Goal: Information Seeking & Learning: Check status

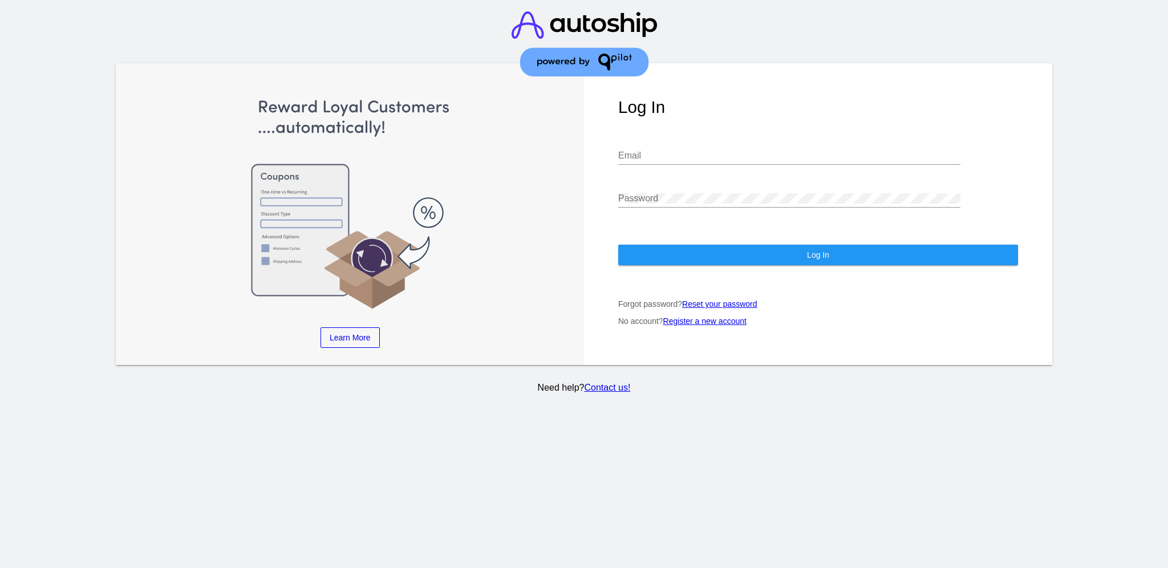
type input "[EMAIL_ADDRESS][DOMAIN_NAME]"
drag, startPoint x: 782, startPoint y: 148, endPoint x: 608, endPoint y: 131, distance: 174.2
click at [608, 131] on div "Log In [EMAIL_ADDRESS][DOMAIN_NAME] Email Password Log In Forgot password? Rese…" at bounding box center [818, 214] width 468 height 302
drag, startPoint x: 770, startPoint y: 155, endPoint x: 624, endPoint y: 131, distance: 147.9
click at [632, 139] on div "[EMAIL_ADDRESS][DOMAIN_NAME] Email" at bounding box center [789, 157] width 342 height 37
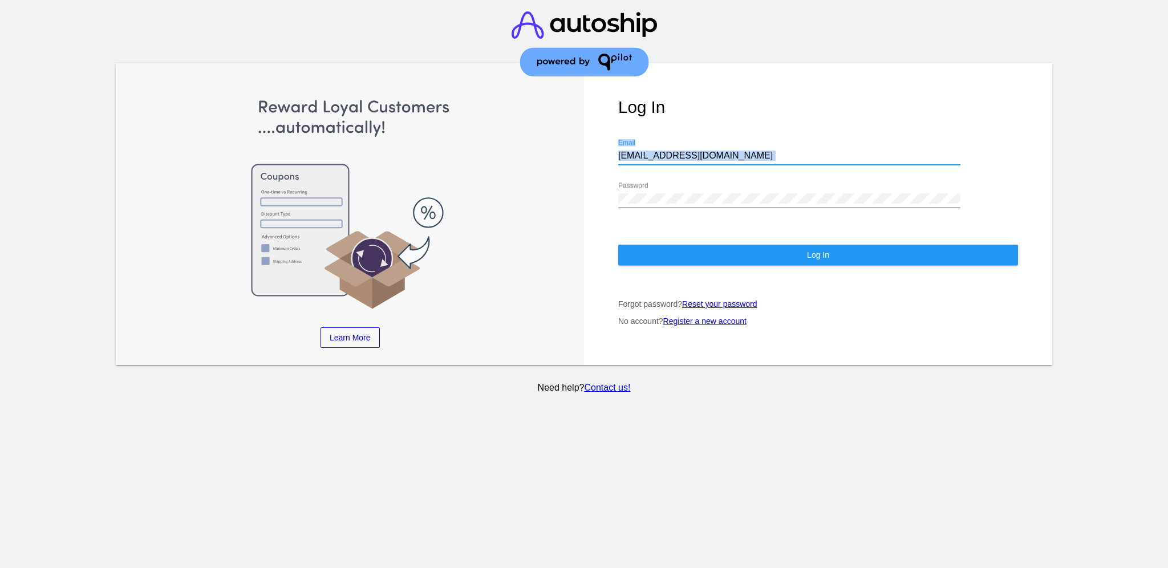
click at [755, 151] on input "[EMAIL_ADDRESS][DOMAIN_NAME]" at bounding box center [789, 156] width 342 height 10
drag, startPoint x: 749, startPoint y: 145, endPoint x: 559, endPoint y: 132, distance: 189.7
click at [567, 140] on div "Learn More Learn How Learn More Learn How Learn More Learn How ‹ › Log In [EMAI…" at bounding box center [584, 214] width 936 height 302
paste input "[EMAIL_ADDRESS][DOMAIN_NAME]"
type input "[EMAIL_ADDRESS][DOMAIN_NAME]"
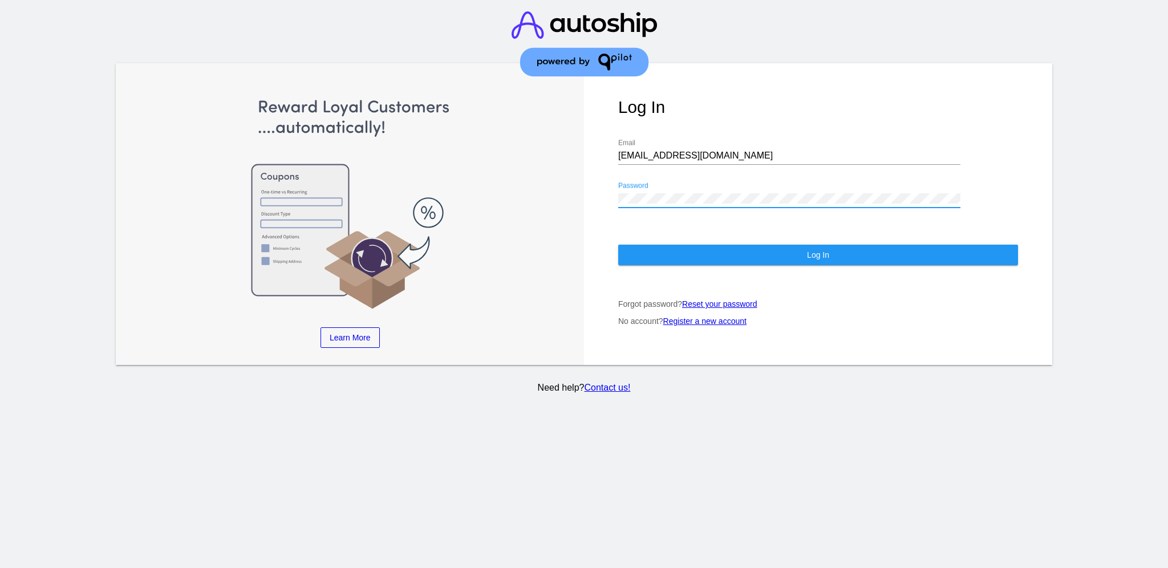
click at [571, 188] on div "Learn More Learn How Learn More Learn How Learn More Learn How ‹ › Log In [EMAI…" at bounding box center [584, 214] width 936 height 302
click at [679, 245] on button "Log In" at bounding box center [818, 255] width 400 height 21
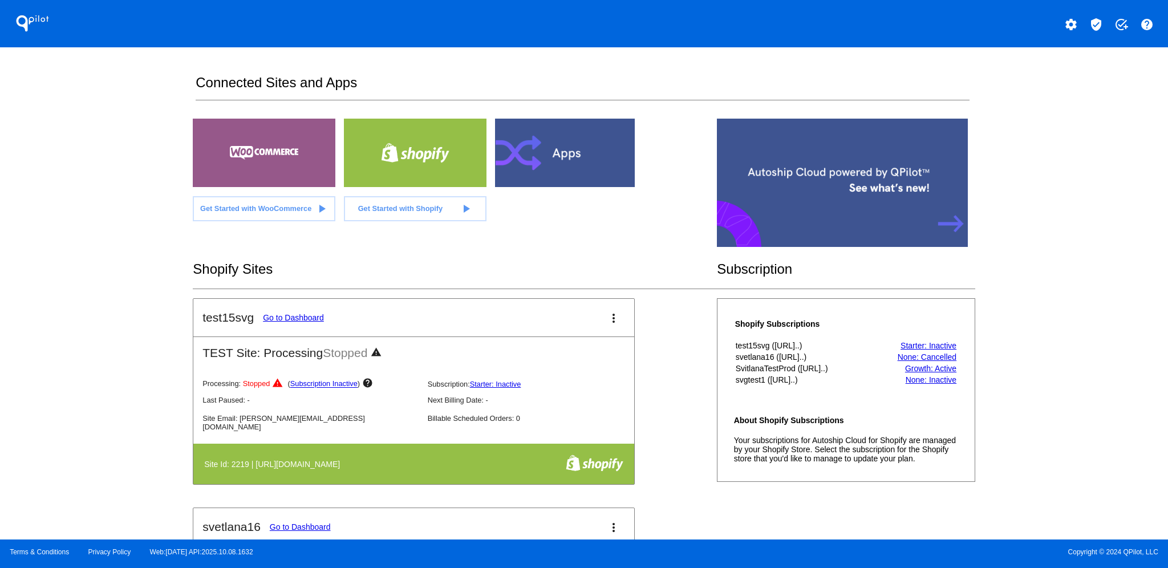
click at [1097, 24] on mat-icon "verified_user" at bounding box center [1096, 25] width 14 height 14
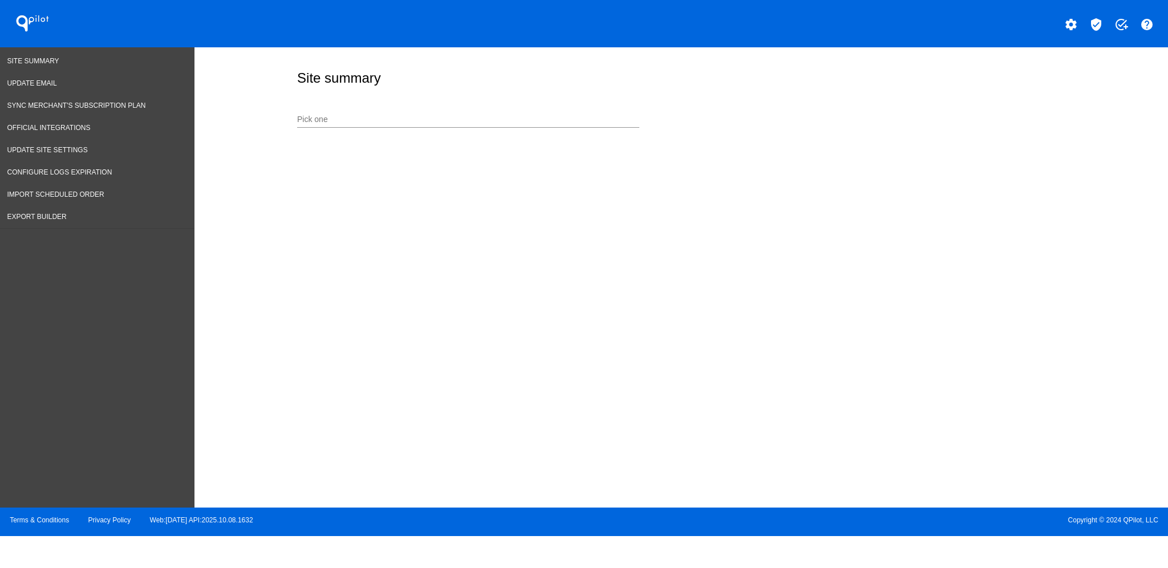
click at [449, 120] on input "Pick one" at bounding box center [468, 119] width 342 height 9
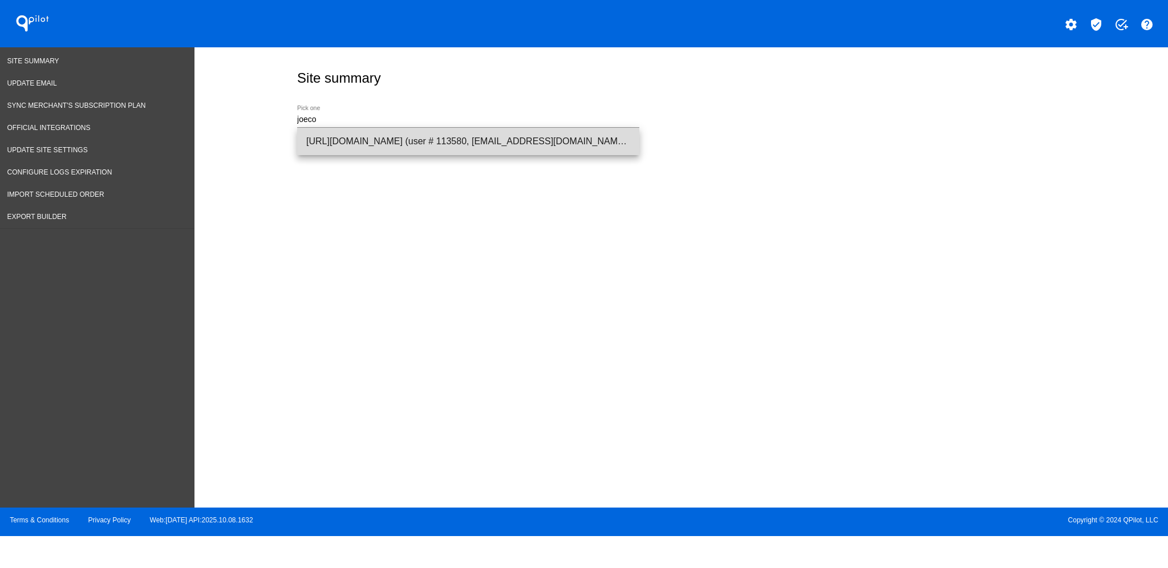
click at [453, 139] on span "[URL][DOMAIN_NAME] (user # 113580, [EMAIL_ADDRESS][DOMAIN_NAME]) - Production" at bounding box center [468, 141] width 324 height 27
type input "[URL][DOMAIN_NAME] (user # 113580, [EMAIL_ADDRESS][DOMAIN_NAME]) - Production"
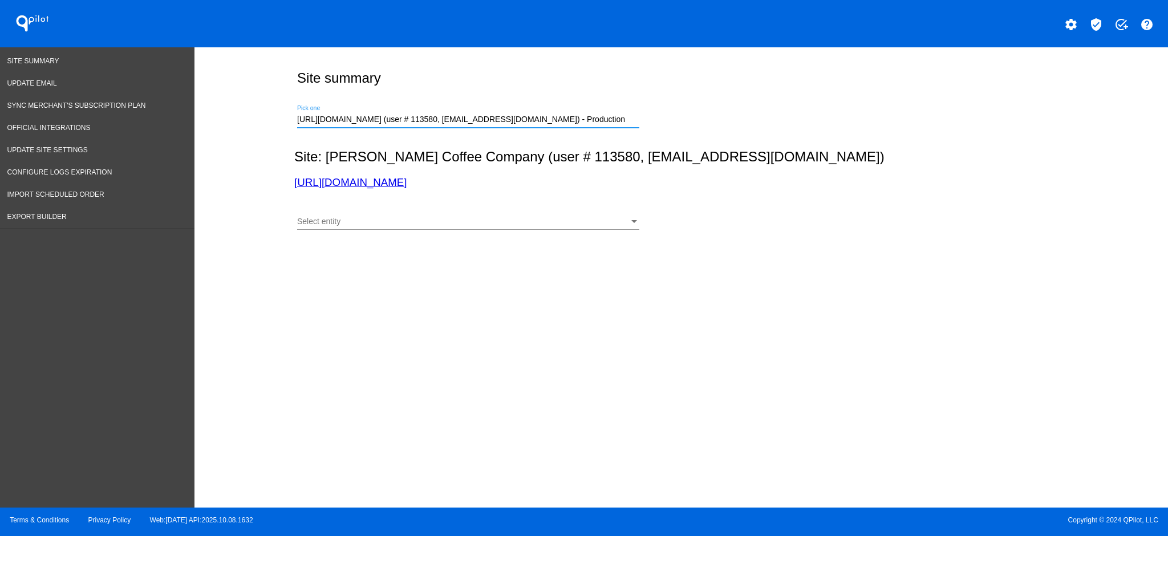
click at [469, 217] on div "Select entity Select entity" at bounding box center [468, 219] width 342 height 22
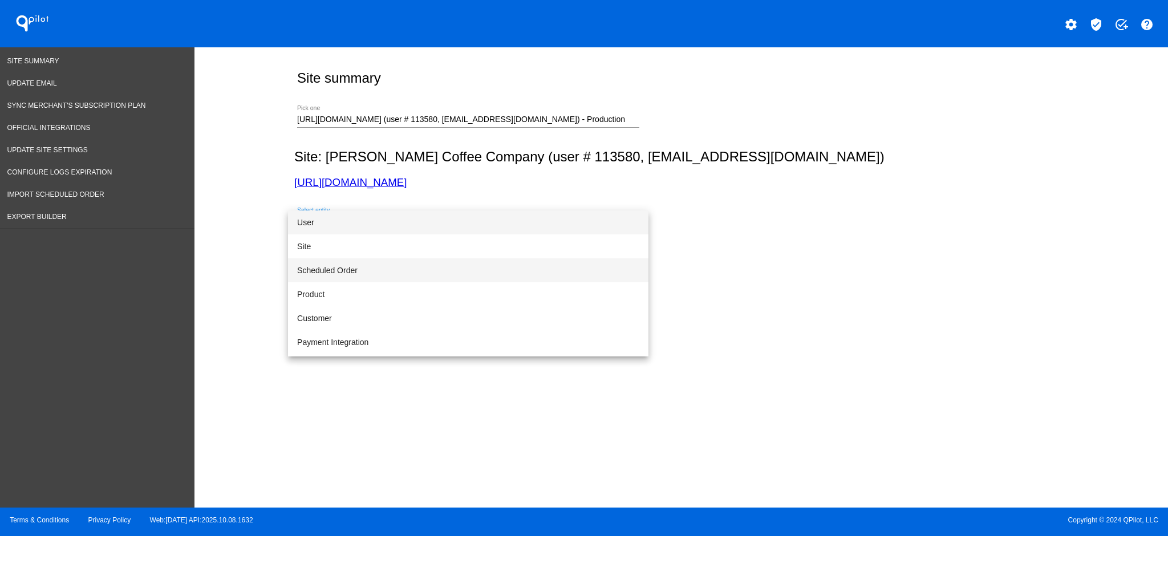
click at [499, 263] on span "Scheduled Order" at bounding box center [468, 270] width 342 height 24
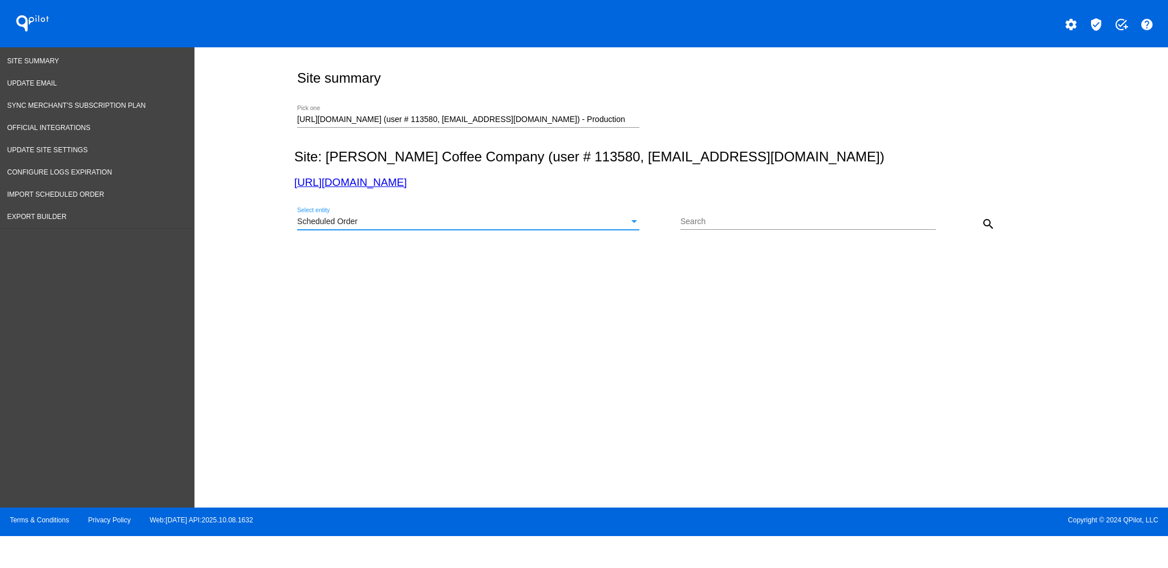
click at [763, 221] on input "Search" at bounding box center [807, 221] width 255 height 9
paste input "[EMAIL_ADDRESS][DOMAIN_NAME]"
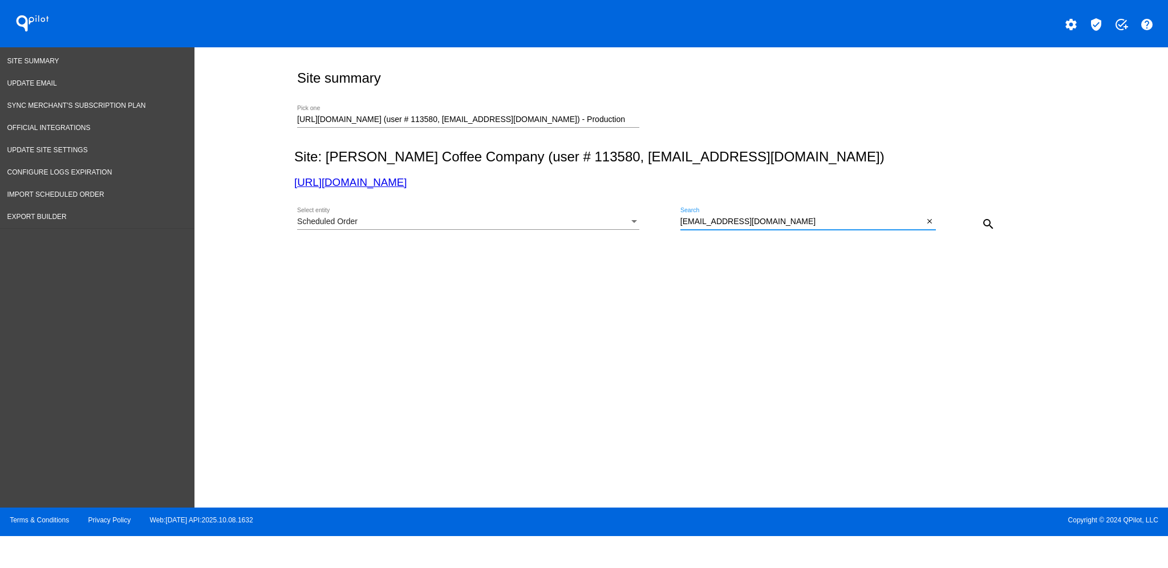
type input "[EMAIL_ADDRESS][DOMAIN_NAME]"
click at [982, 226] on mat-icon "search" at bounding box center [988, 224] width 14 height 14
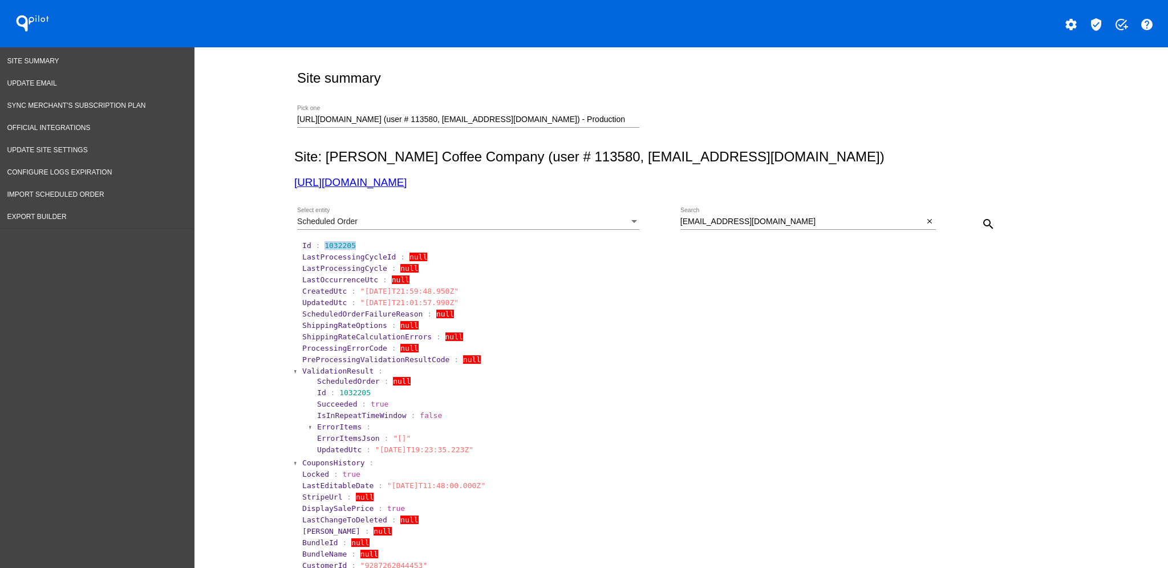
drag, startPoint x: 314, startPoint y: 245, endPoint x: 358, endPoint y: 245, distance: 43.9
click at [360, 246] on section "Id : 1032205" at bounding box center [681, 245] width 759 height 9
copy span "1032205"
click at [343, 369] on span "ValidationResult" at bounding box center [337, 371] width 71 height 9
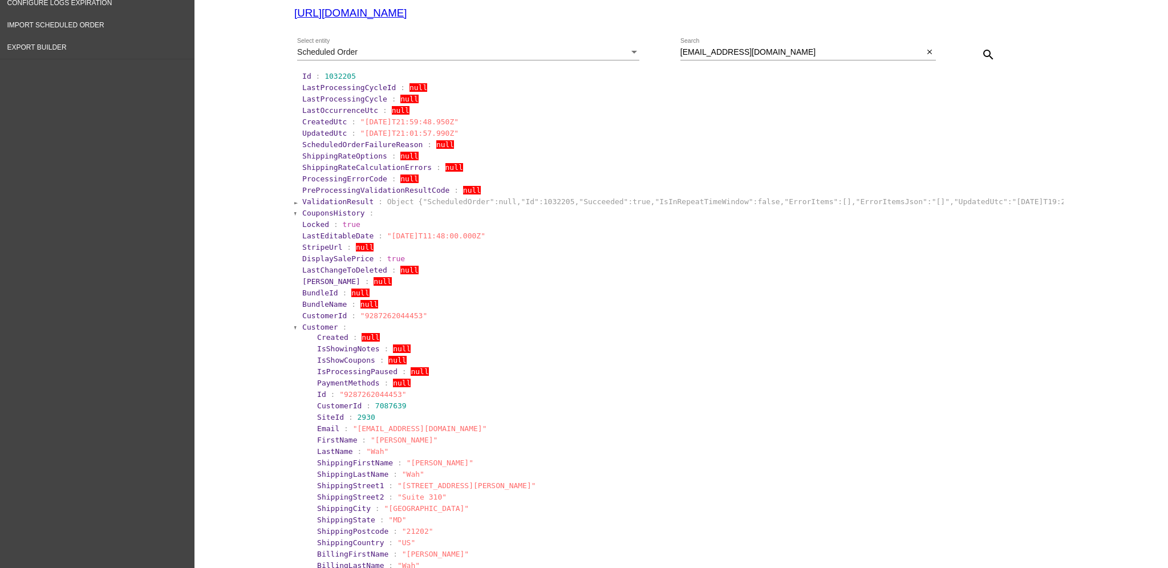
scroll to position [228, 0]
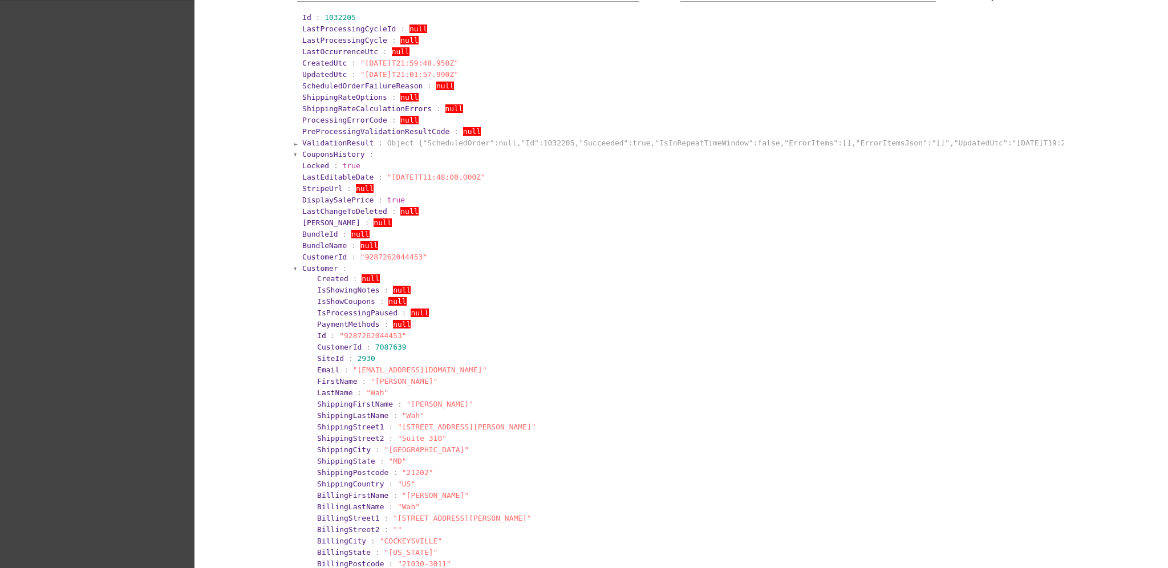
click at [326, 267] on span "Customer" at bounding box center [320, 268] width 36 height 9
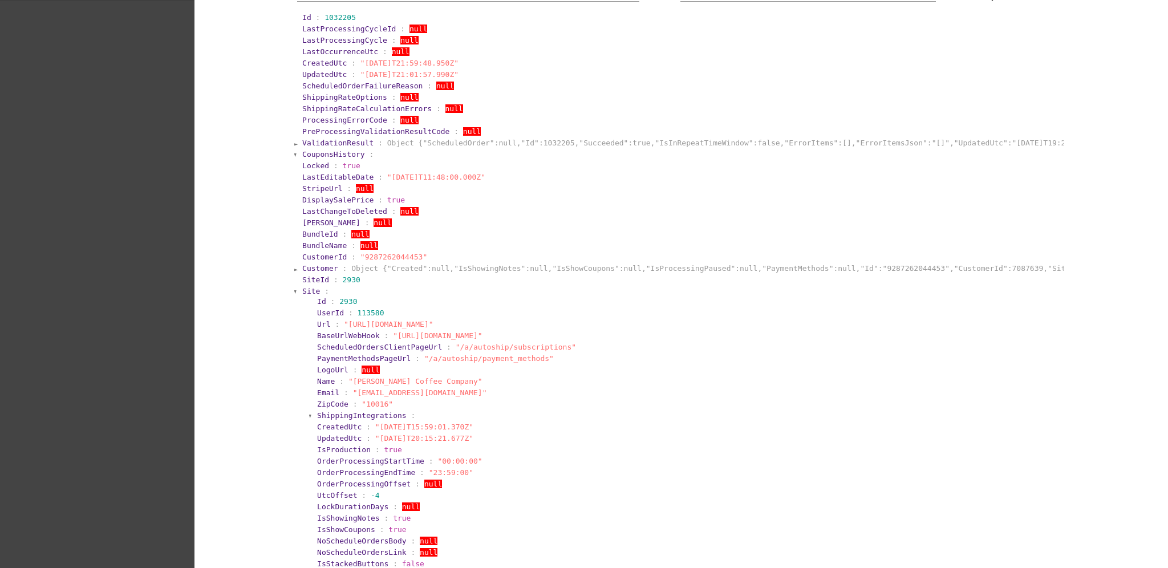
click at [308, 293] on span "Site" at bounding box center [311, 291] width 18 height 9
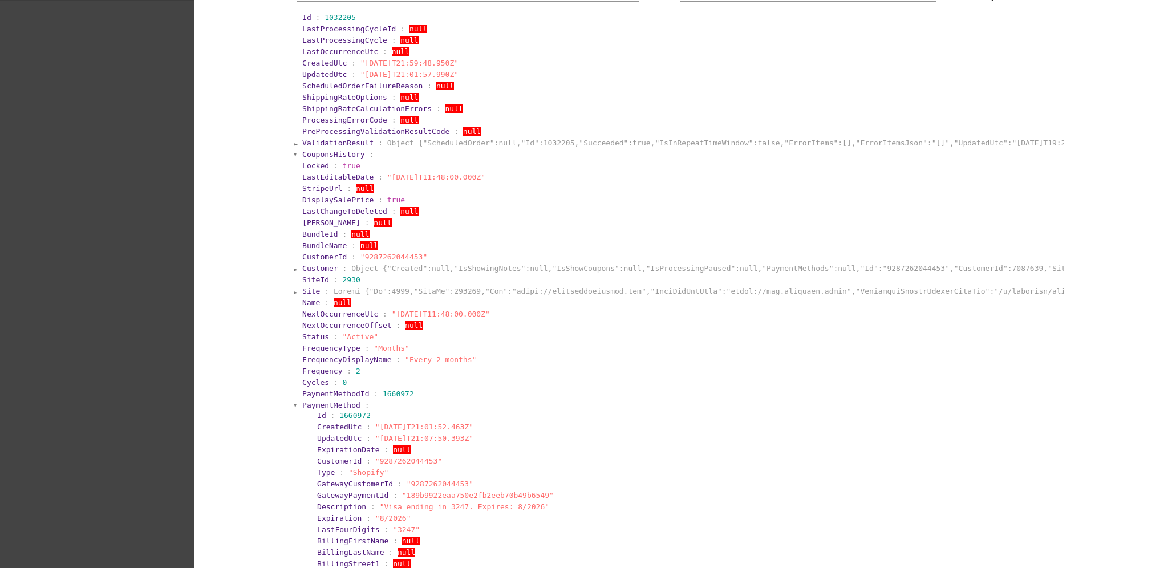
drag, startPoint x: 294, startPoint y: 313, endPoint x: 495, endPoint y: 318, distance: 201.9
copy section "NextOccurrenceUtc : "[DATE]T11:48:00.000Z""
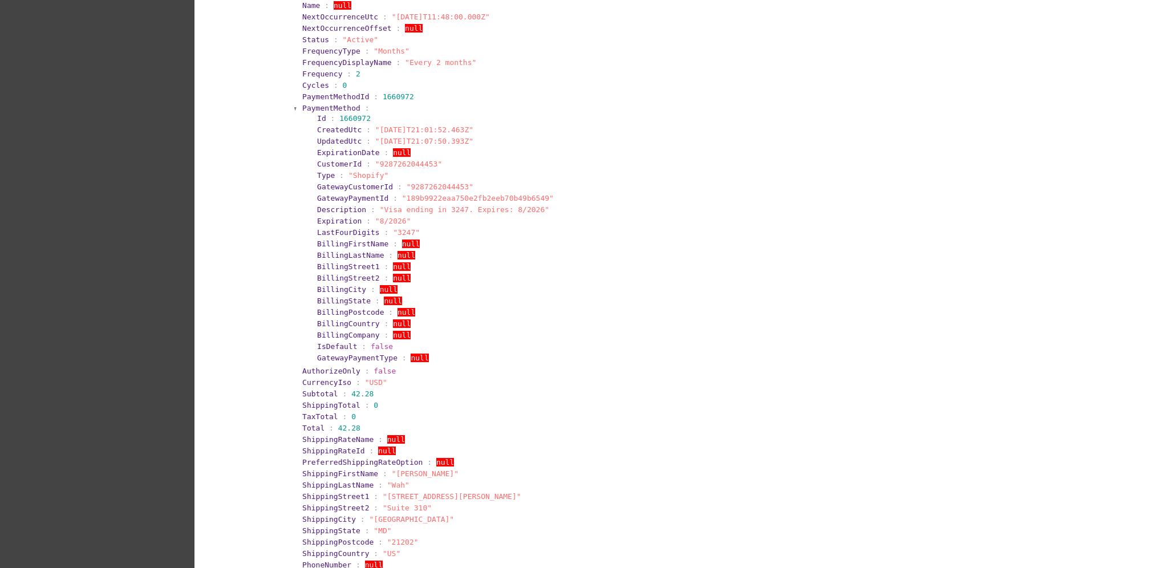
scroll to position [532, 0]
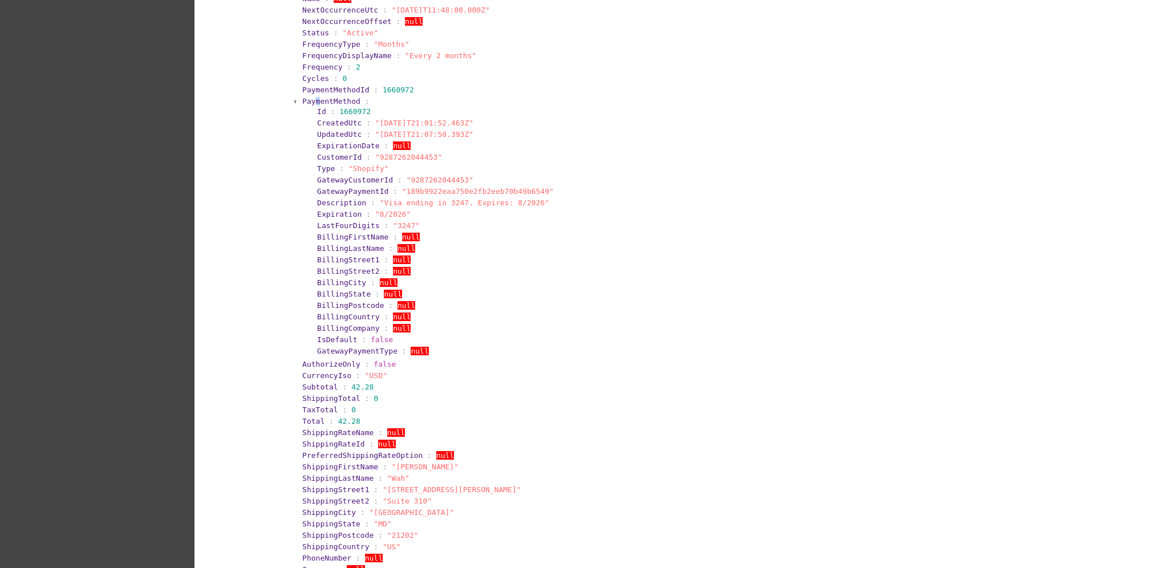
click at [309, 102] on span "PaymentMethod" at bounding box center [331, 101] width 58 height 9
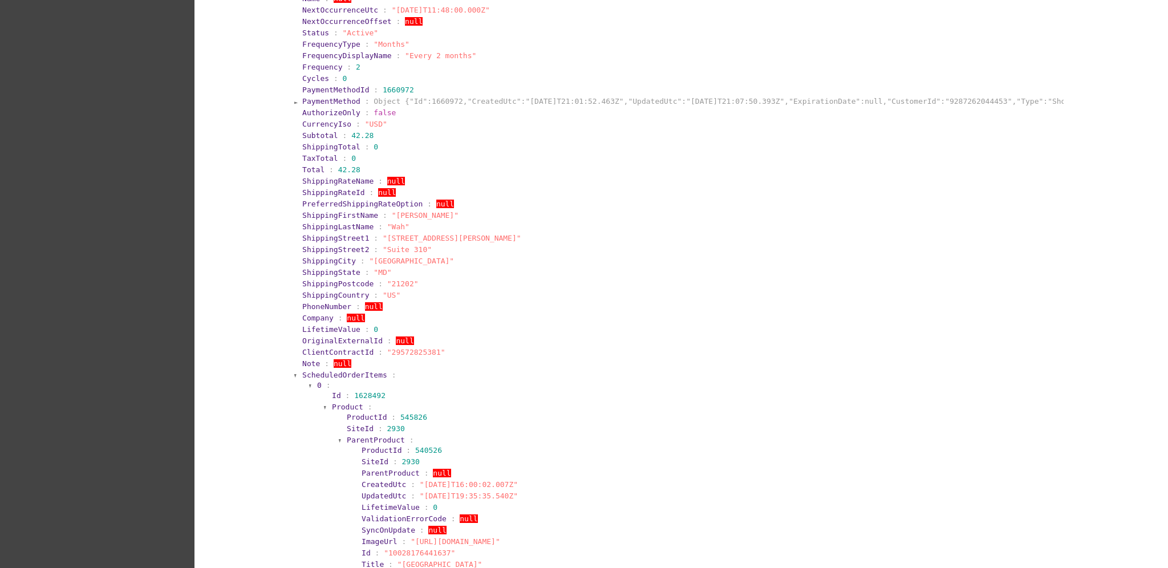
click at [336, 372] on span "ScheduledOrderItems" at bounding box center [344, 375] width 85 height 9
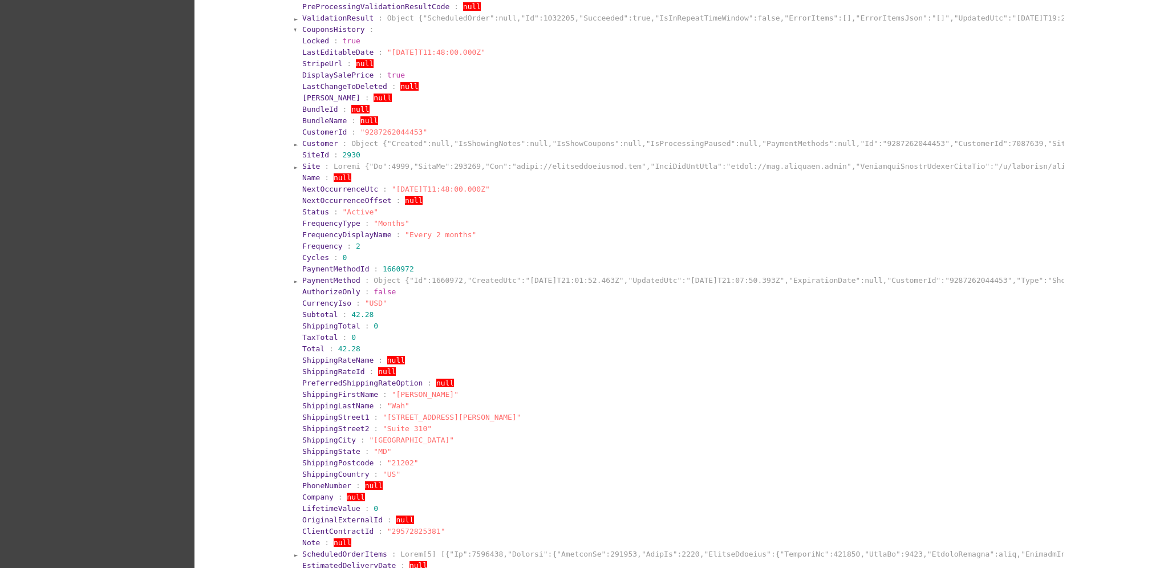
scroll to position [327, 0]
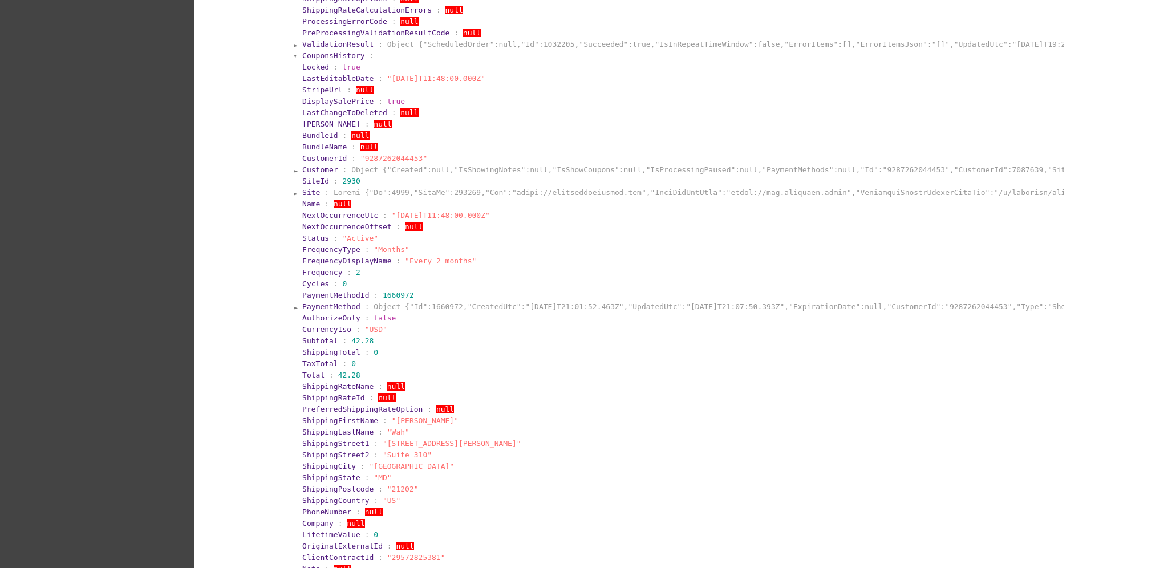
click at [342, 306] on span "PaymentMethod" at bounding box center [331, 306] width 58 height 9
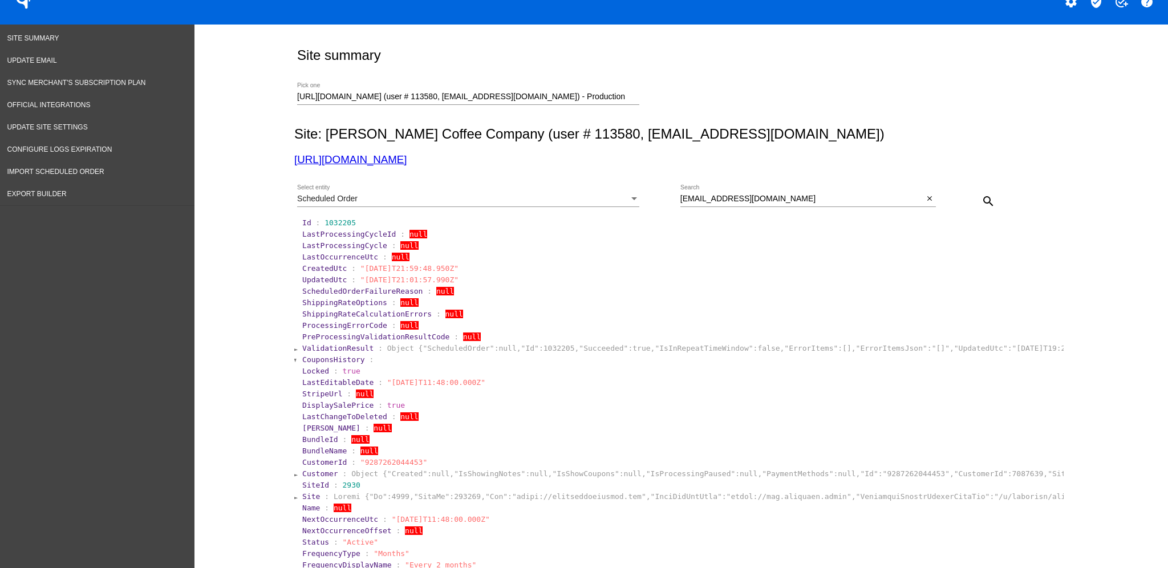
scroll to position [0, 0]
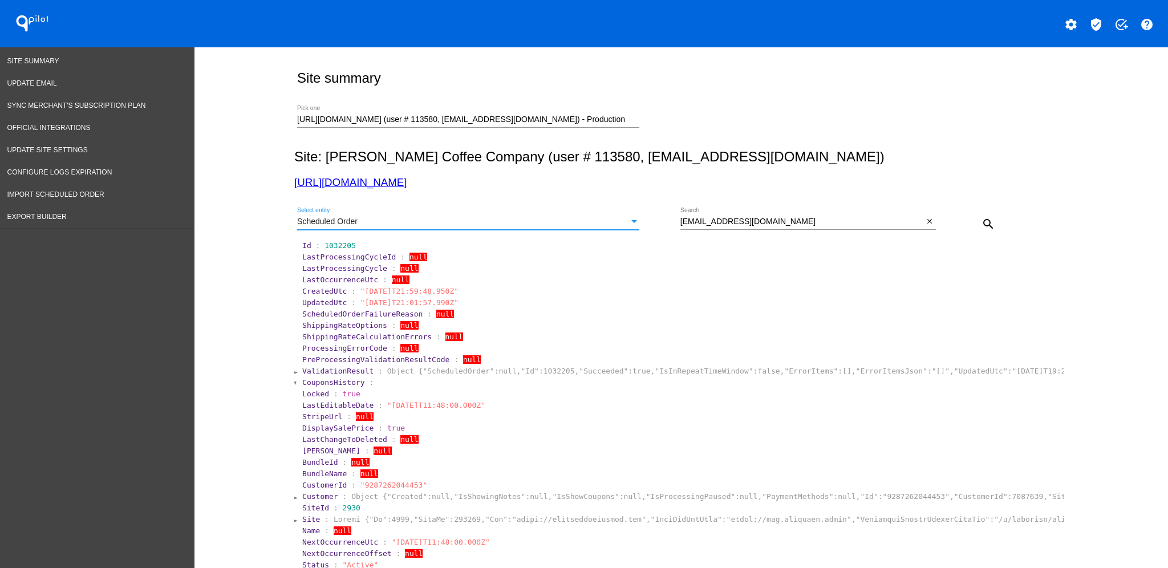
click at [513, 218] on div "Scheduled Order" at bounding box center [463, 221] width 332 height 9
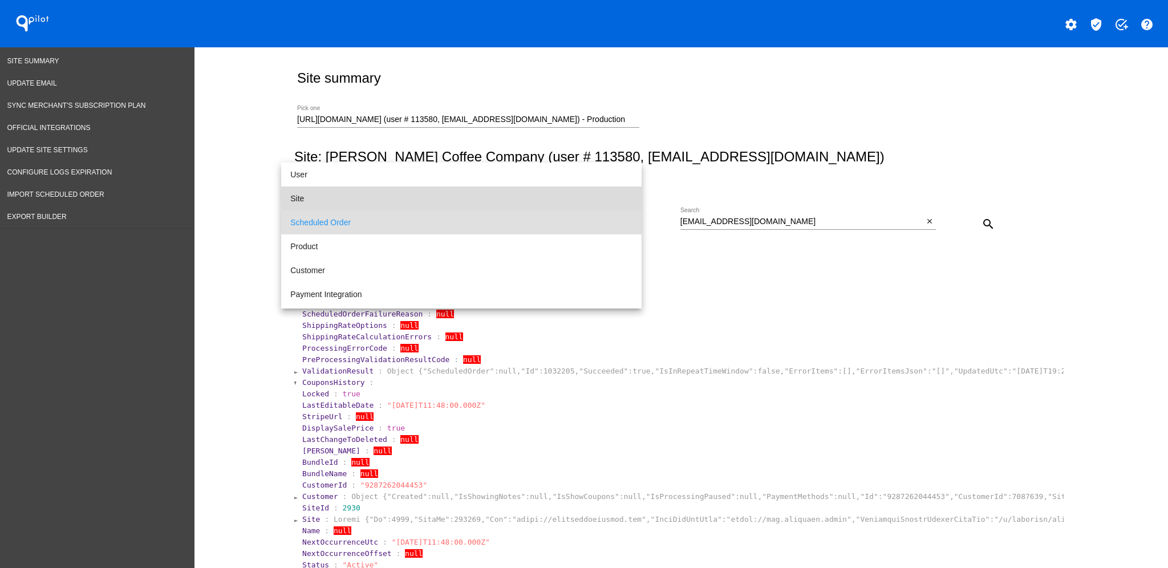
click at [549, 196] on span "Site" at bounding box center [461, 198] width 342 height 24
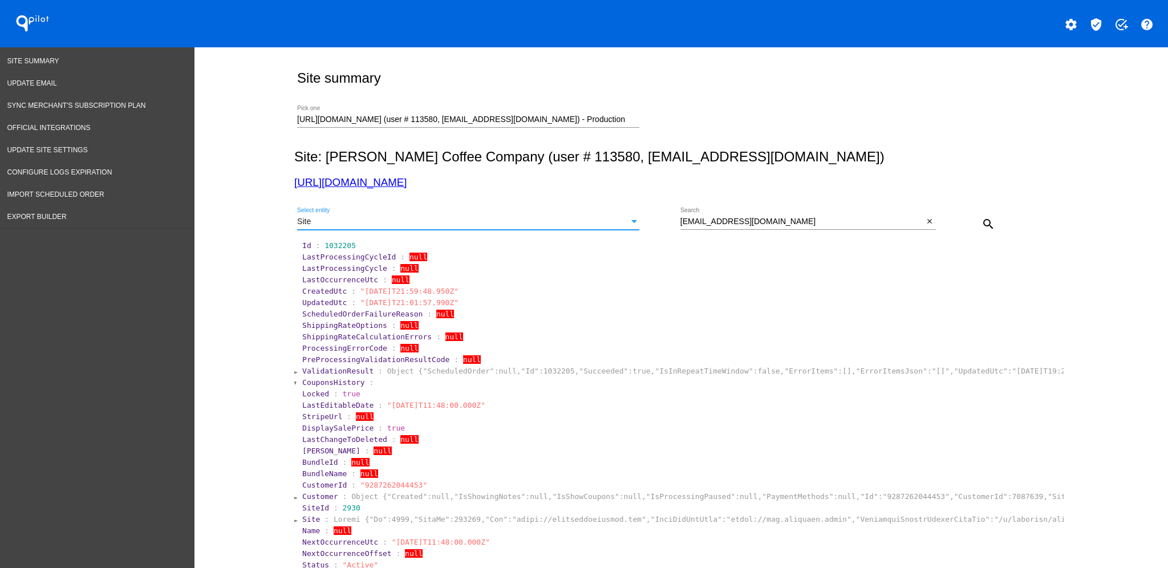
click at [936, 221] on div "search" at bounding box center [968, 223] width 64 height 23
click at [927, 220] on button "close" at bounding box center [930, 222] width 12 height 12
click at [984, 227] on mat-icon "search" at bounding box center [988, 224] width 14 height 14
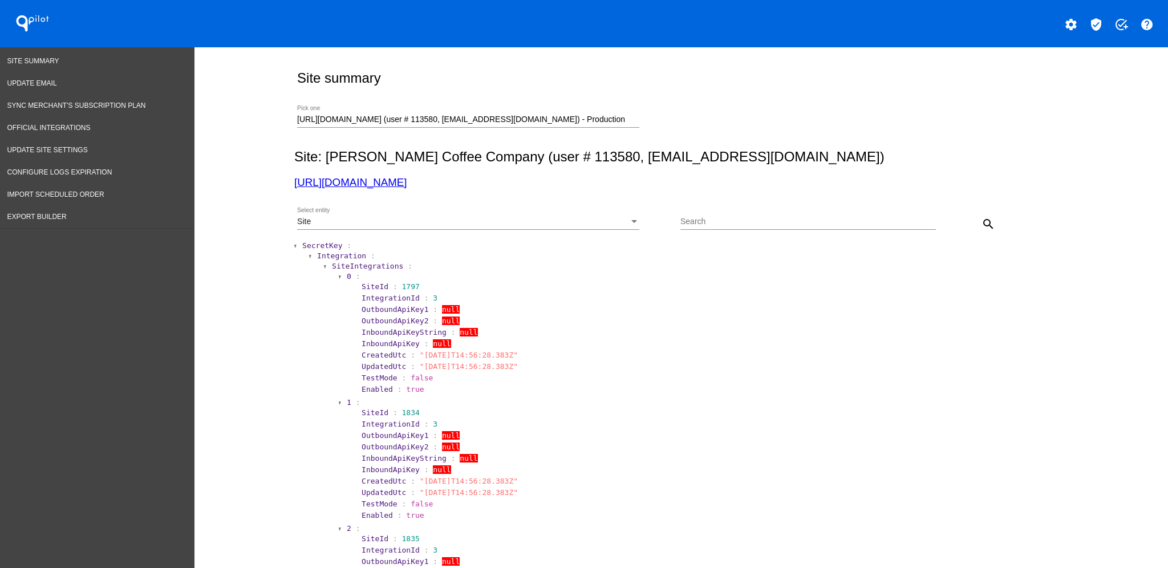
scroll to position [228, 0]
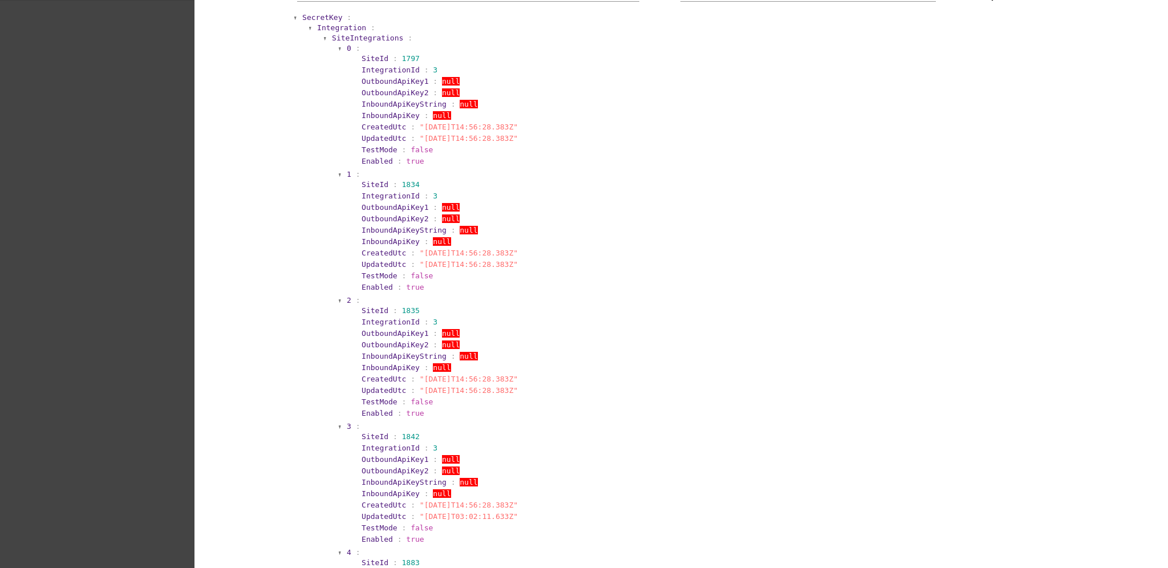
click at [307, 21] on span "SecretKey" at bounding box center [322, 17] width 40 height 9
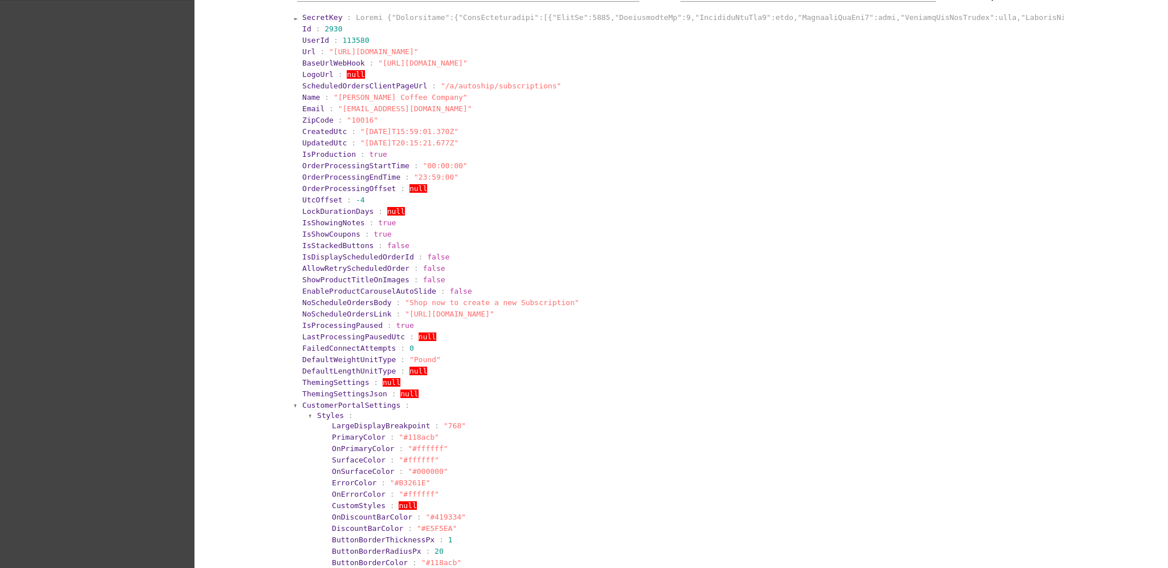
click at [302, 401] on span "CustomerPortalSettings" at bounding box center [351, 405] width 98 height 9
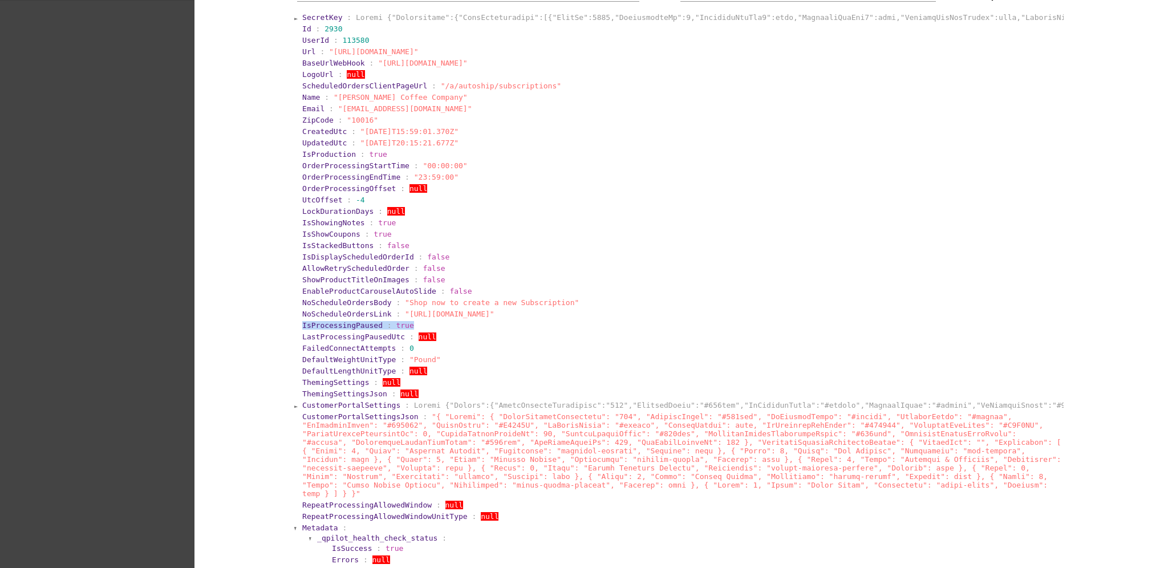
drag, startPoint x: 282, startPoint y: 329, endPoint x: 409, endPoint y: 322, distance: 127.4
click at [409, 322] on div "Site summary [URL][DOMAIN_NAME] (user # 113580, [EMAIL_ADDRESS][DOMAIN_NAME]) -…" at bounding box center [679, 370] width 782 height 1103
copy section "IsProcessingPaused : true"
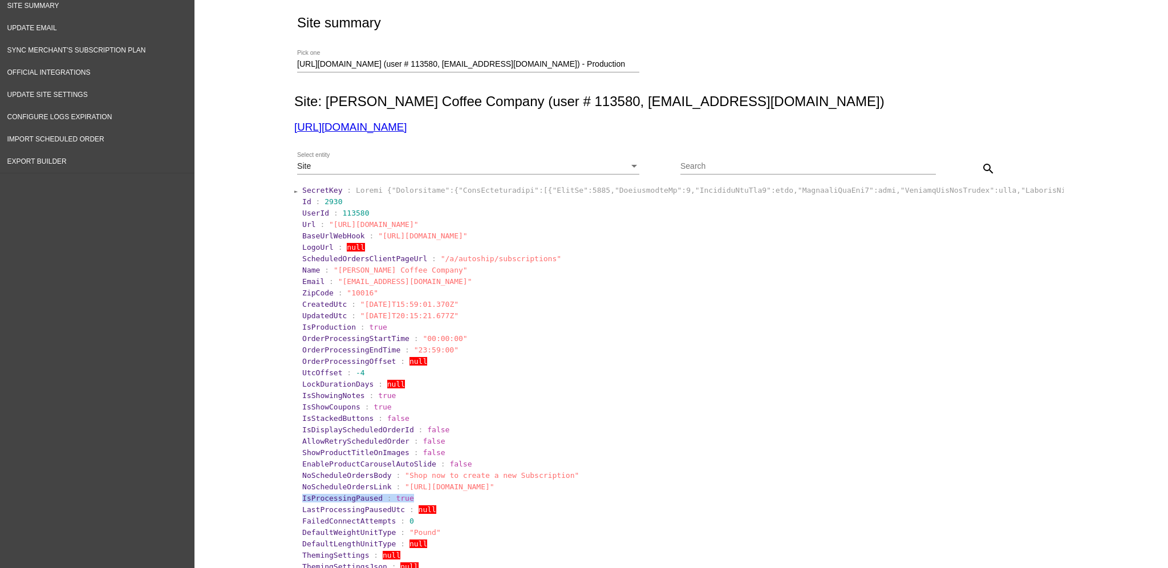
scroll to position [0, 0]
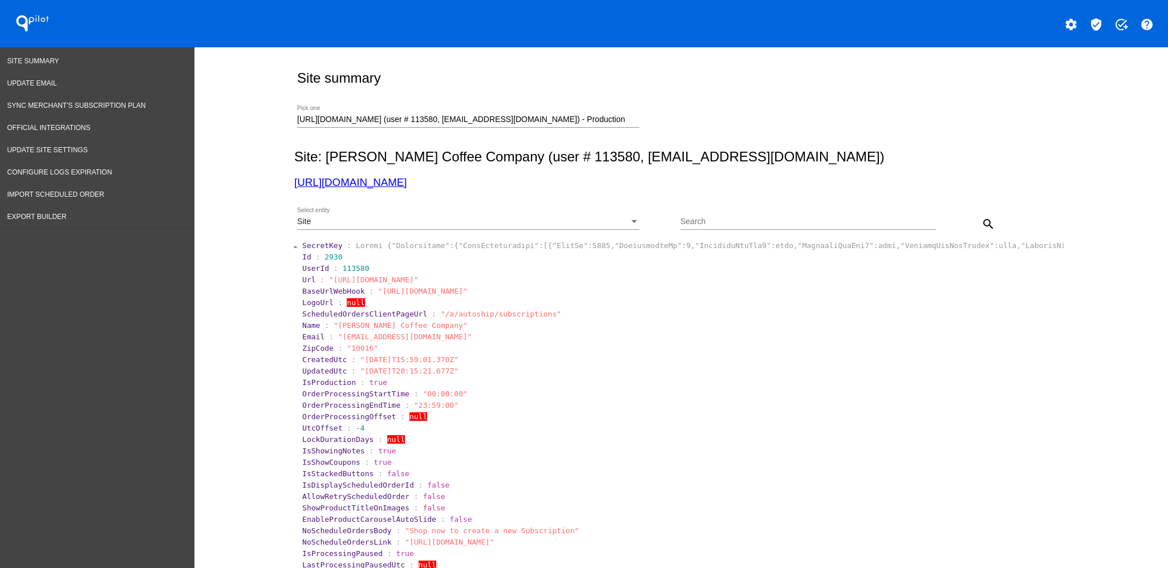
click at [767, 224] on input "Search" at bounding box center [807, 221] width 255 height 9
paste input "[PERSON_NAME][EMAIL_ADDRESS][DOMAIN_NAME]"
click at [984, 222] on mat-icon "search" at bounding box center [988, 224] width 14 height 14
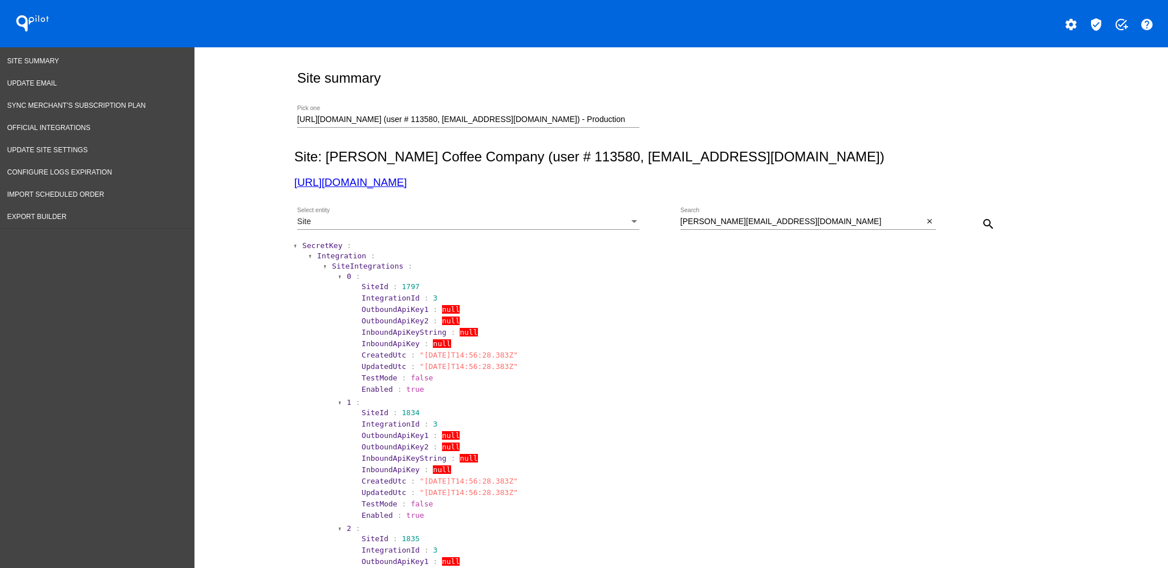
click at [332, 221] on div "Site" at bounding box center [463, 221] width 332 height 9
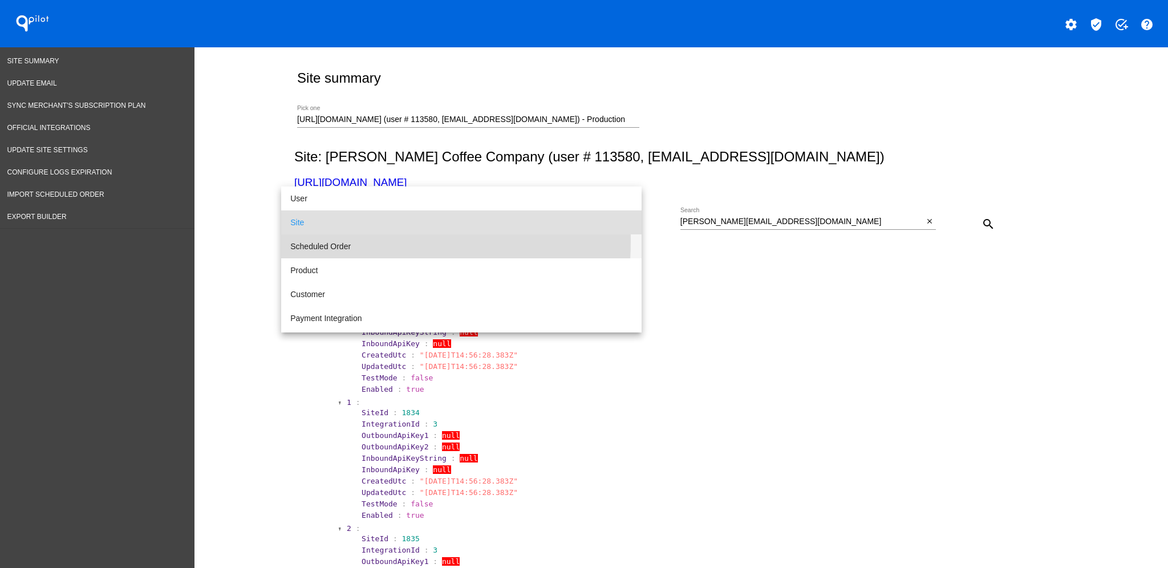
click at [323, 241] on span "Scheduled Order" at bounding box center [461, 246] width 342 height 24
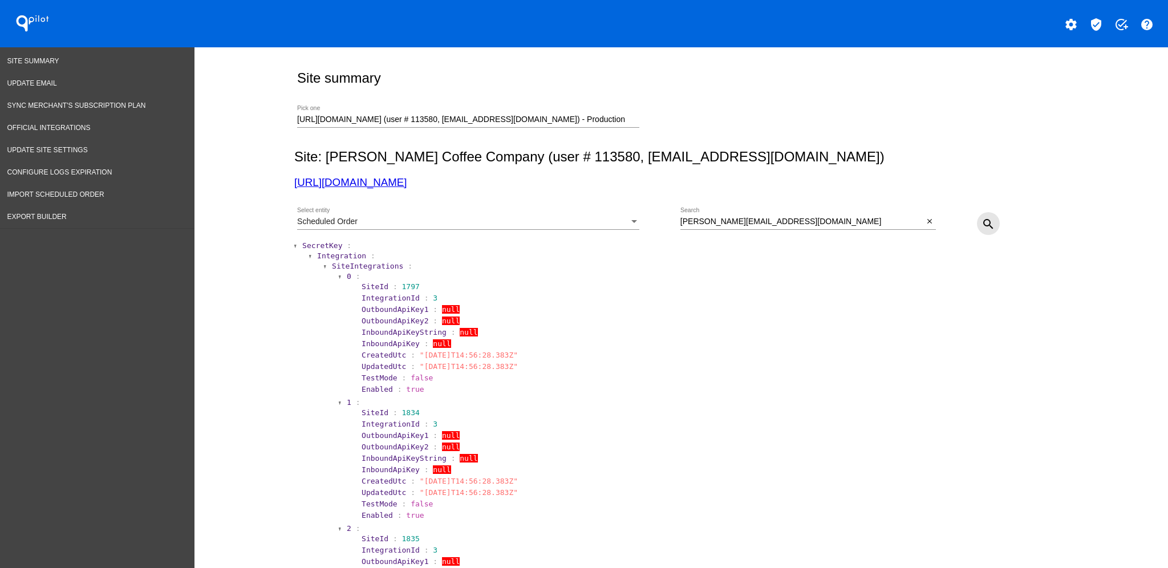
click at [981, 223] on mat-icon "search" at bounding box center [988, 224] width 14 height 14
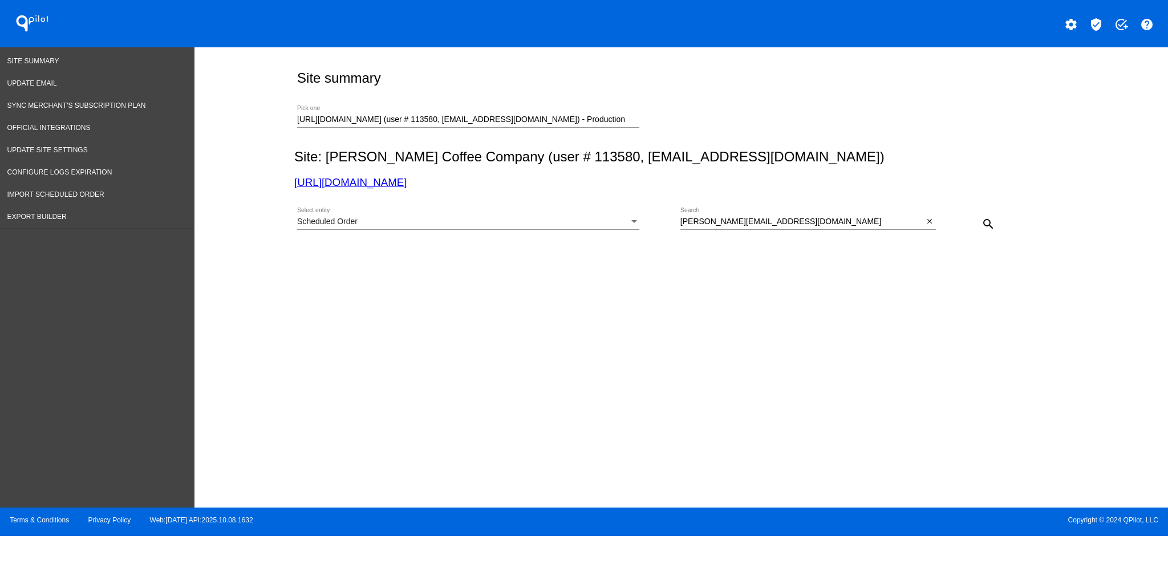
click at [779, 227] on div "[PERSON_NAME][EMAIL_ADDRESS][DOMAIN_NAME] Search" at bounding box center [801, 219] width 243 height 22
drag, startPoint x: 777, startPoint y: 224, endPoint x: 657, endPoint y: 217, distance: 119.4
click at [661, 220] on div "Scheduled Order Select entity [PERSON_NAME][EMAIL_ADDRESS][DOMAIN_NAME] Search …" at bounding box center [678, 220] width 769 height 40
paste input "1032392"
click at [993, 221] on mat-icon "search" at bounding box center [988, 224] width 14 height 14
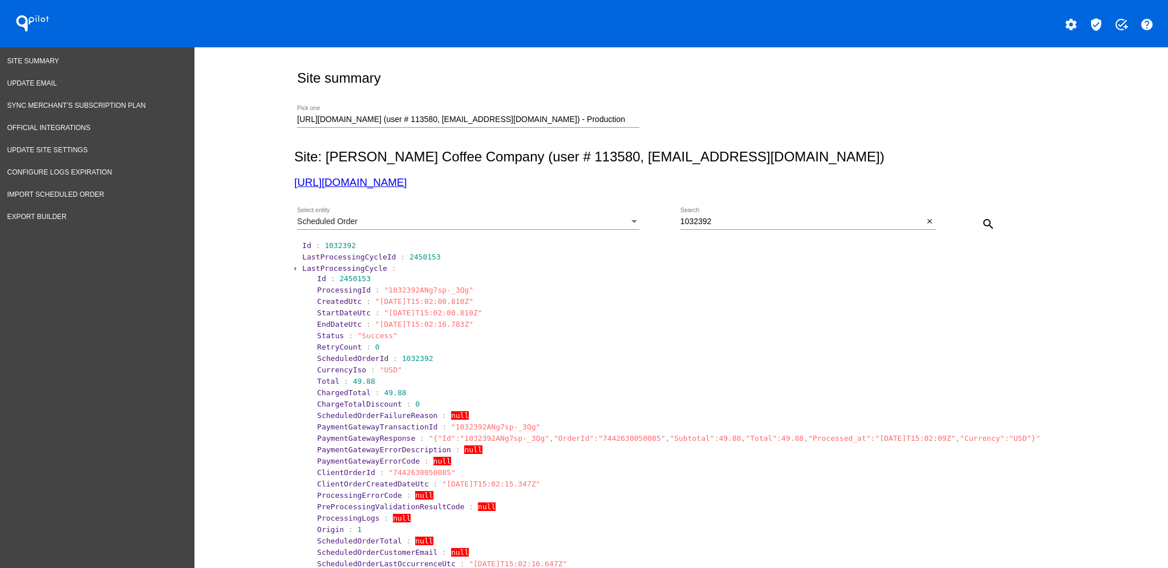
click at [333, 269] on span "LastProcessingCycle" at bounding box center [344, 268] width 85 height 9
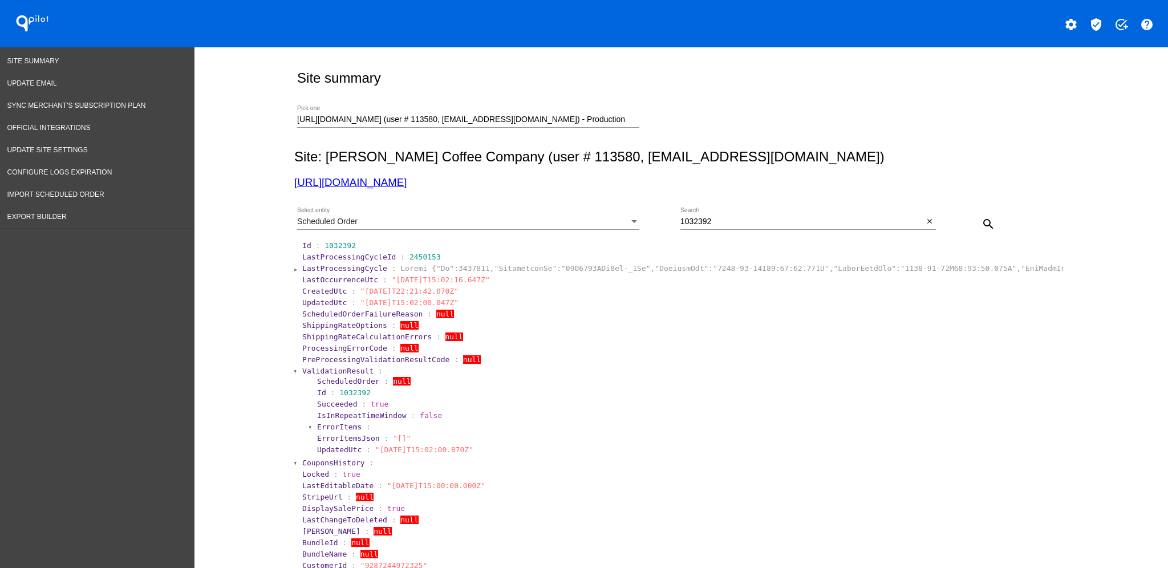
click at [303, 372] on span "ValidationResult" at bounding box center [337, 371] width 71 height 9
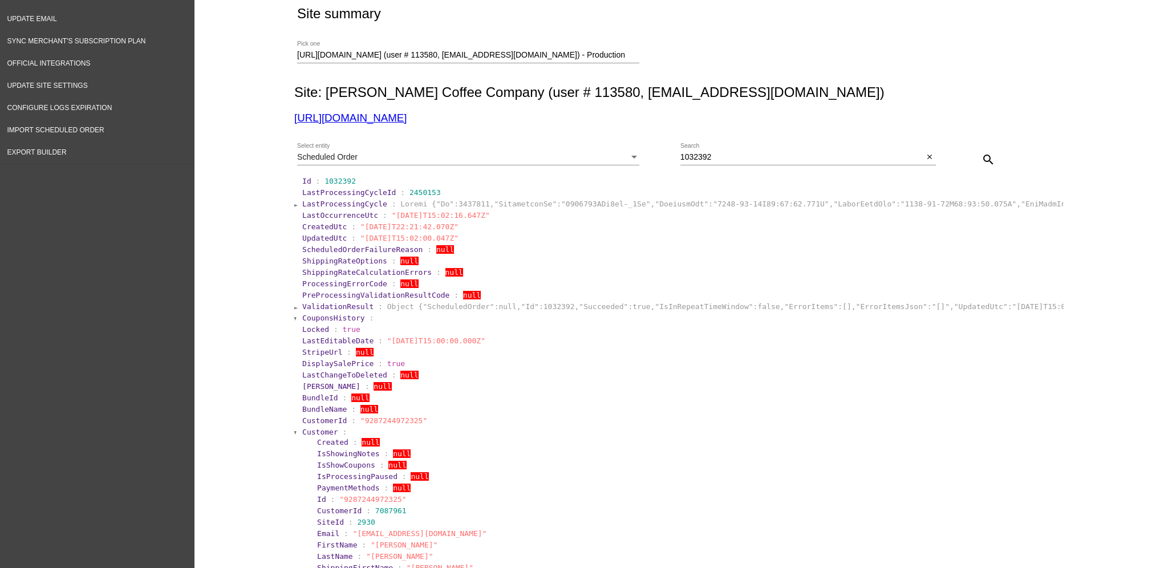
scroll to position [152, 0]
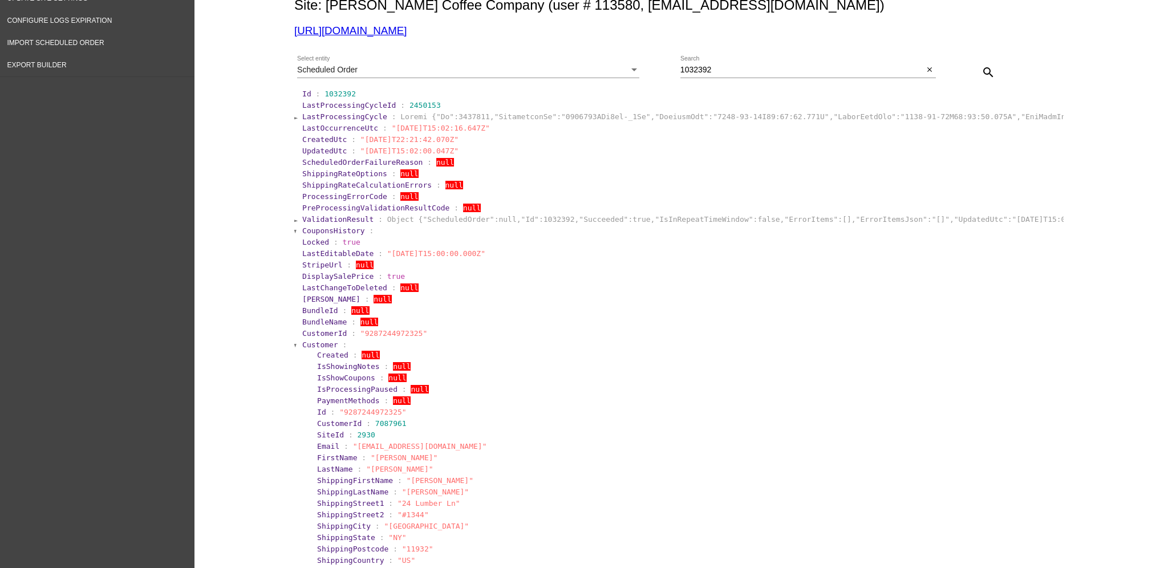
click at [303, 341] on span "Customer" at bounding box center [320, 344] width 36 height 9
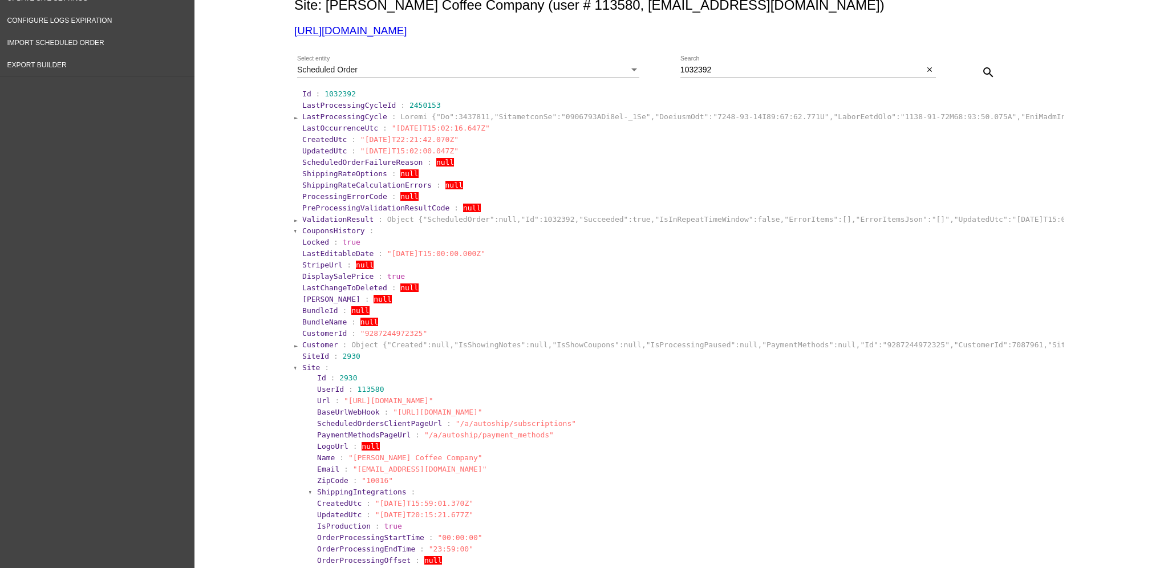
click at [305, 368] on span "Site" at bounding box center [311, 367] width 18 height 9
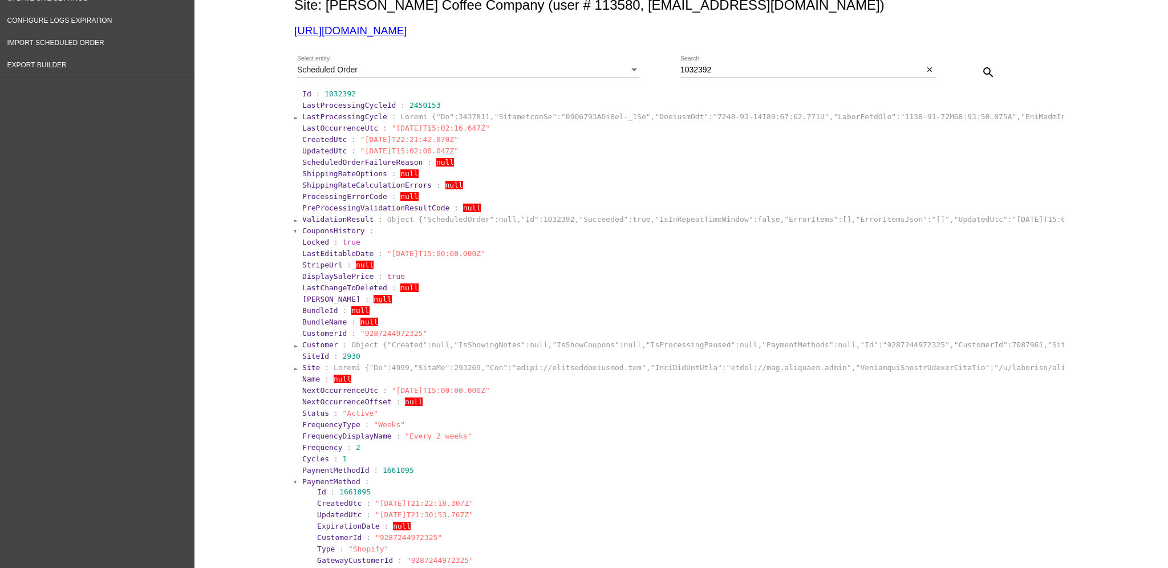
click at [312, 349] on section "Customer : Object {"Created":null,"IsShowingNotes":null,"IsShowCoupons":null,"I…" at bounding box center [682, 344] width 762 height 11
click at [312, 345] on span "Customer" at bounding box center [320, 344] width 36 height 9
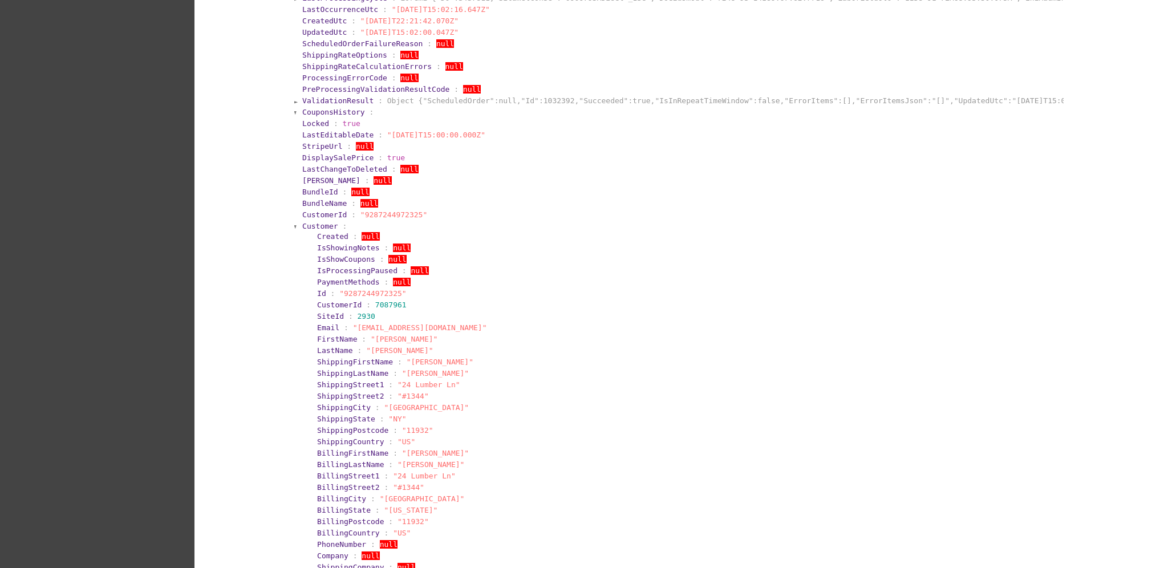
scroll to position [304, 0]
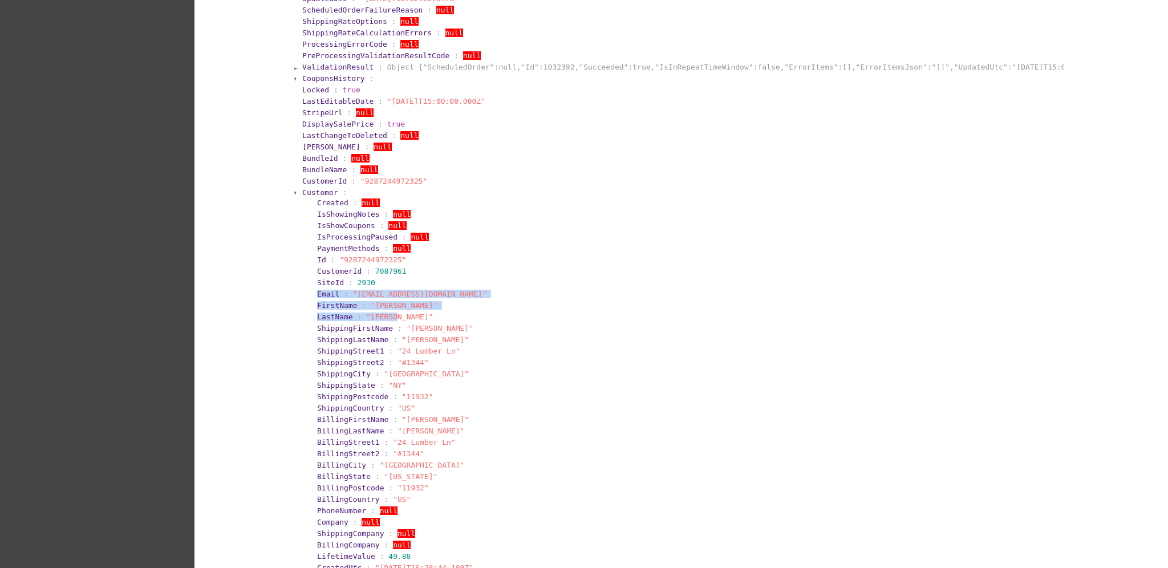
drag, startPoint x: 298, startPoint y: 291, endPoint x: 426, endPoint y: 314, distance: 130.3
click at [426, 314] on section "Customer : Created : null IsShowingNotes : null IsShowCoupons : null IsProcessi…" at bounding box center [682, 392] width 762 height 411
drag, startPoint x: 427, startPoint y: 307, endPoint x: 431, endPoint y: 291, distance: 15.9
click at [431, 291] on section "Email : "[EMAIL_ADDRESS][DOMAIN_NAME]"" at bounding box center [688, 294] width 743 height 9
click at [357, 297] on span ""[EMAIL_ADDRESS][DOMAIN_NAME]"" at bounding box center [420, 294] width 134 height 9
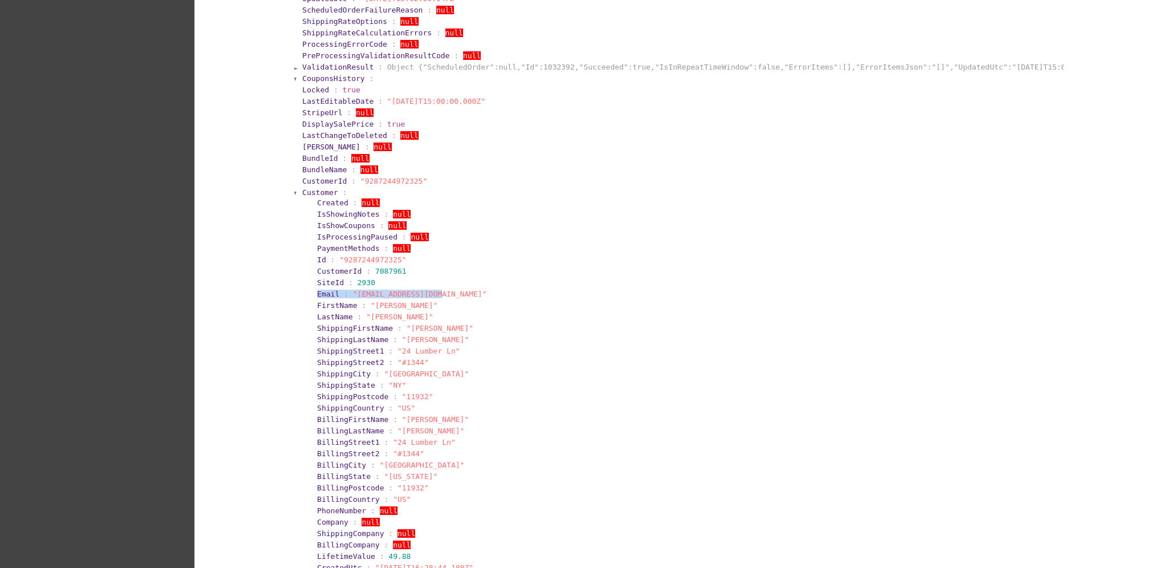
drag, startPoint x: 298, startPoint y: 294, endPoint x: 429, endPoint y: 290, distance: 130.6
click at [428, 290] on section "Customer : Created : null IsShowingNotes : null IsShowCoupons : null IsProcessi…" at bounding box center [682, 392] width 762 height 411
copy section "Email : "[EMAIL_ADDRESS][DOMAIN_NAME]""
click at [304, 188] on span "Customer" at bounding box center [320, 192] width 36 height 9
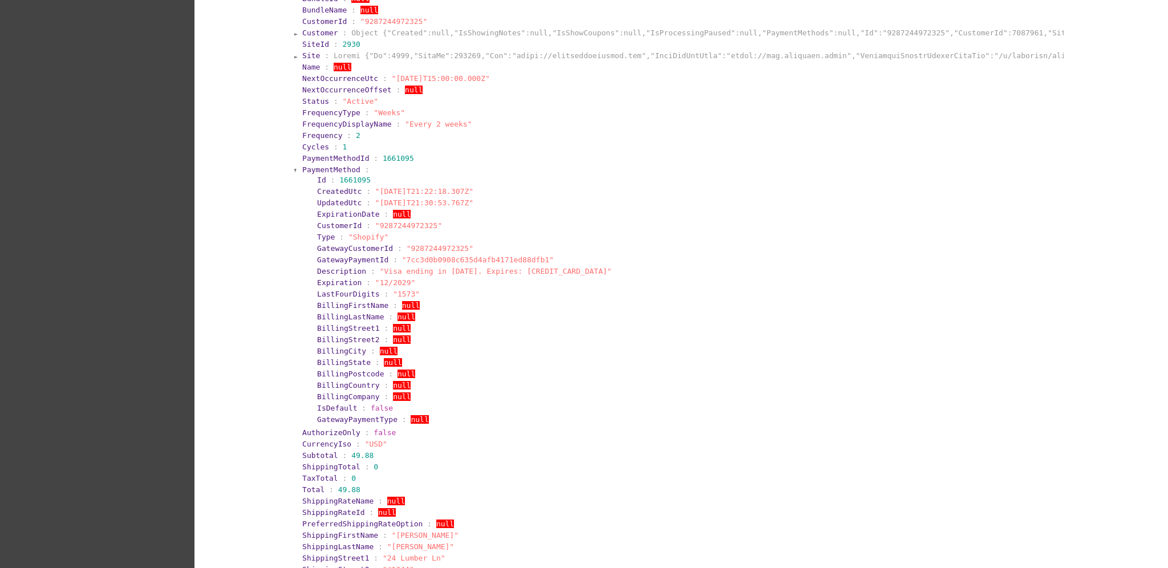
scroll to position [532, 0]
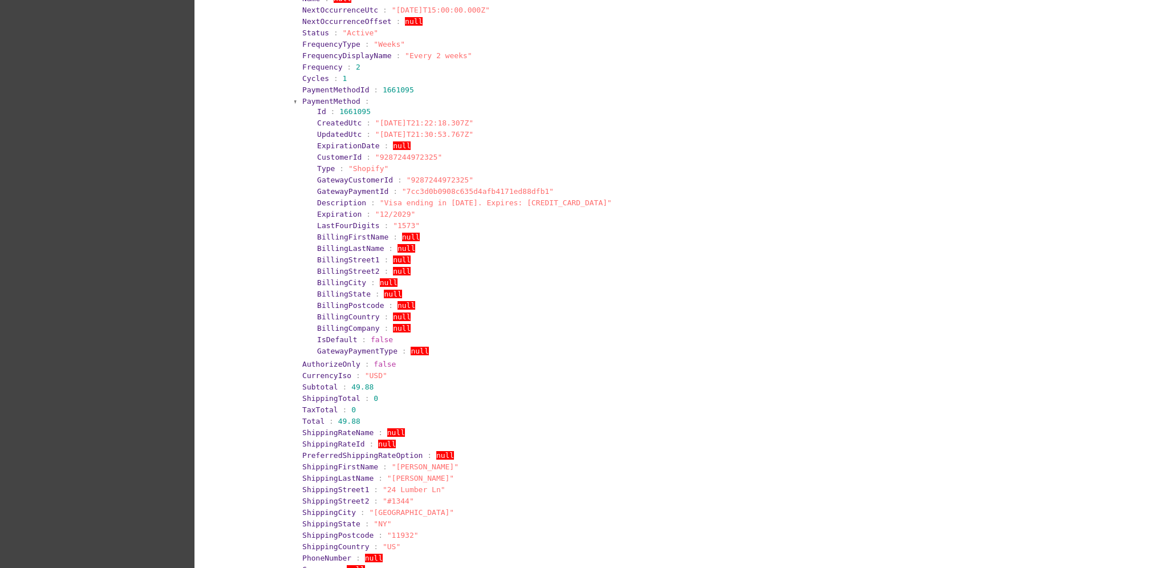
click at [313, 100] on span "PaymentMethod" at bounding box center [331, 101] width 58 height 9
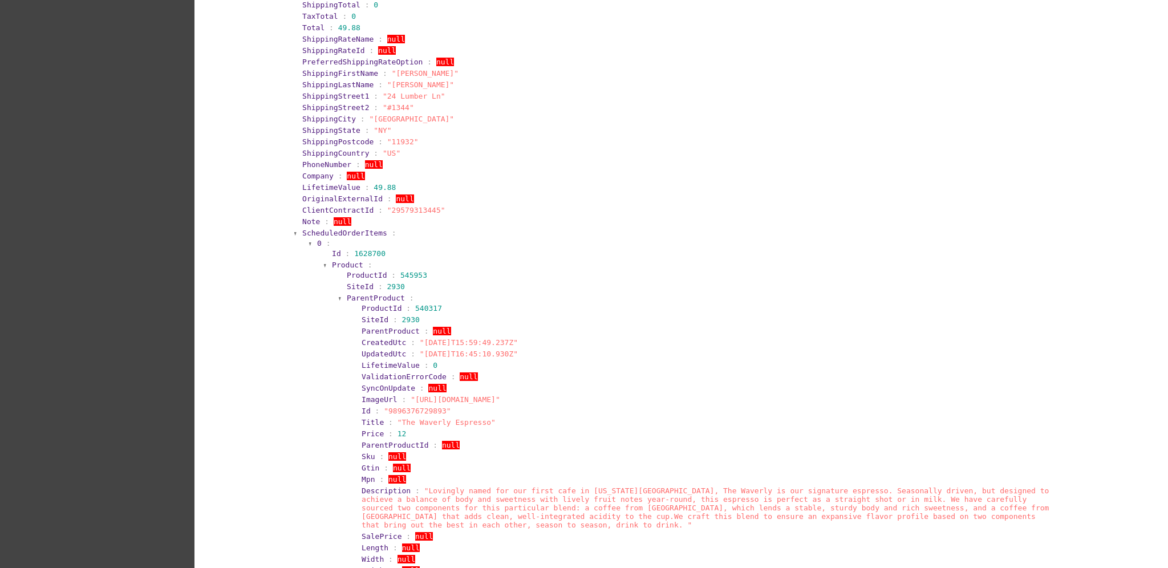
scroll to position [684, 0]
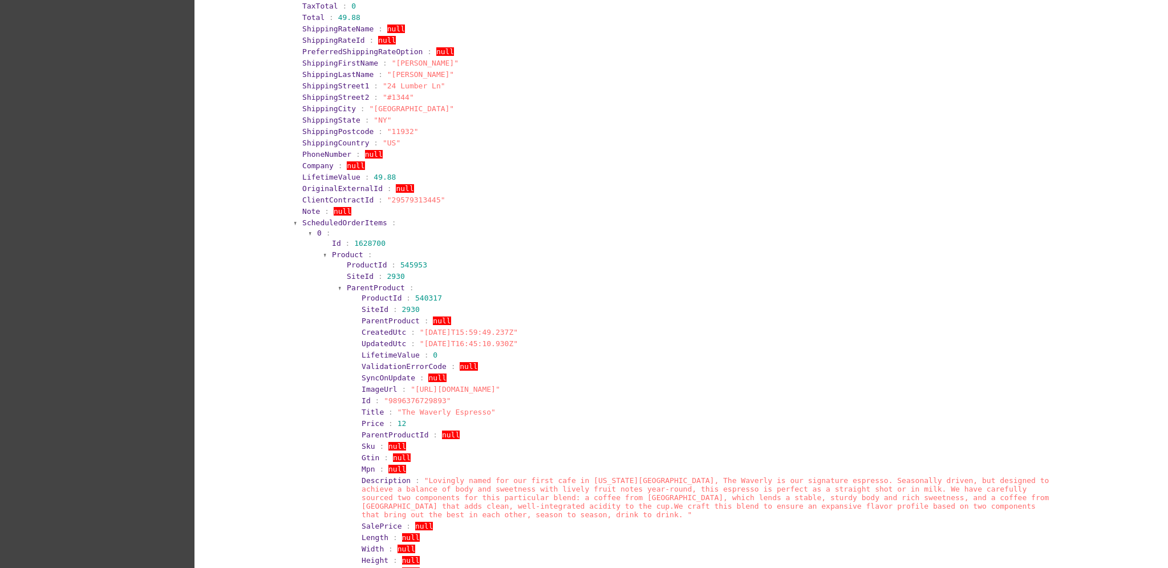
click at [330, 219] on span "ScheduledOrderItems" at bounding box center [344, 222] width 85 height 9
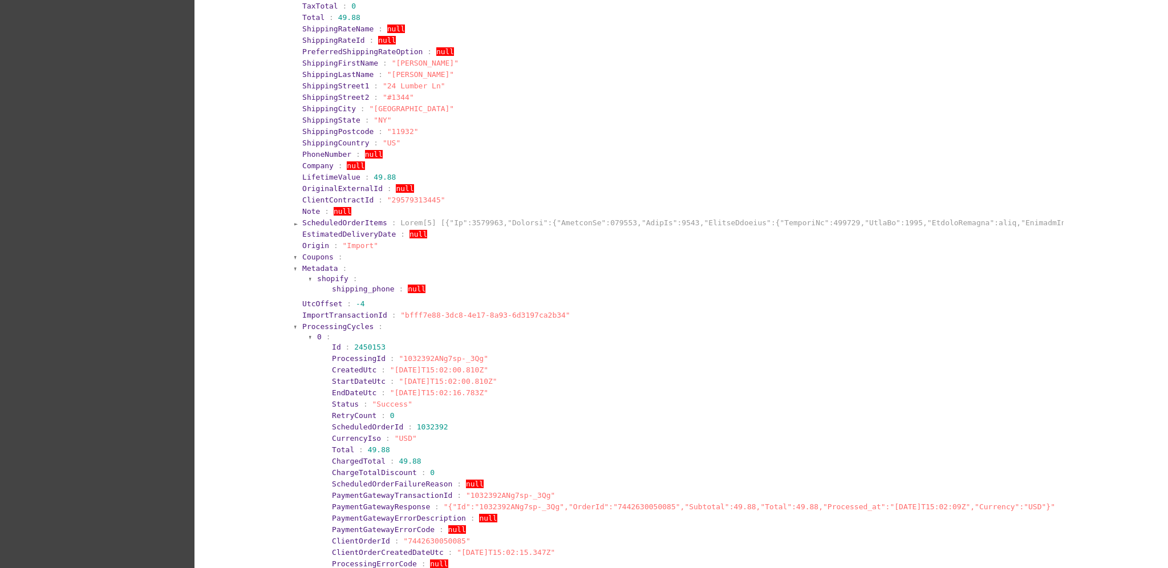
click at [332, 322] on span "ProcessingCycles" at bounding box center [337, 326] width 71 height 9
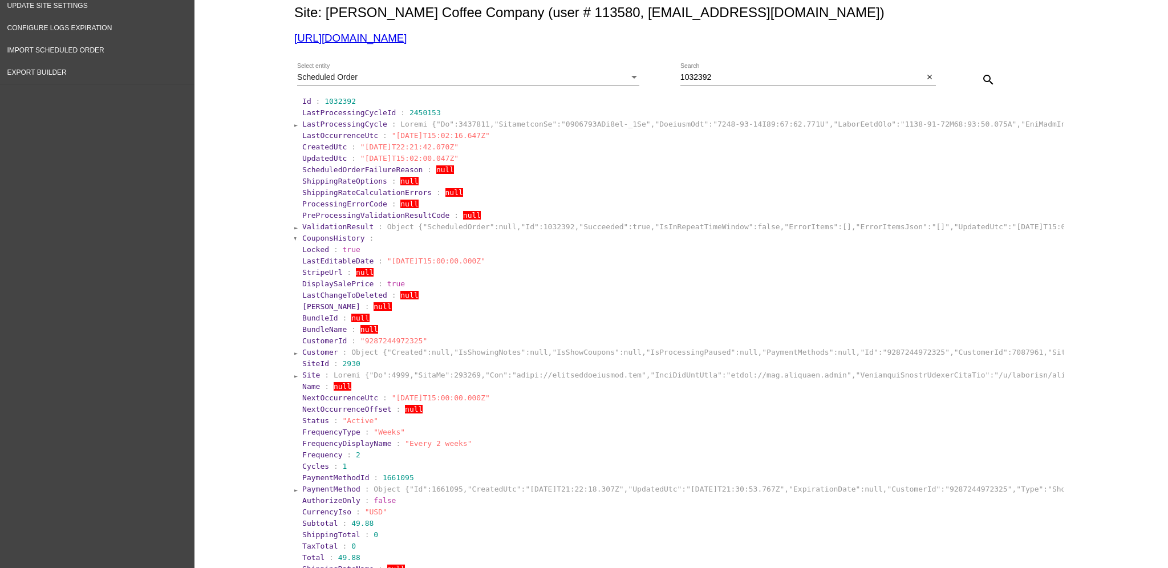
scroll to position [11, 0]
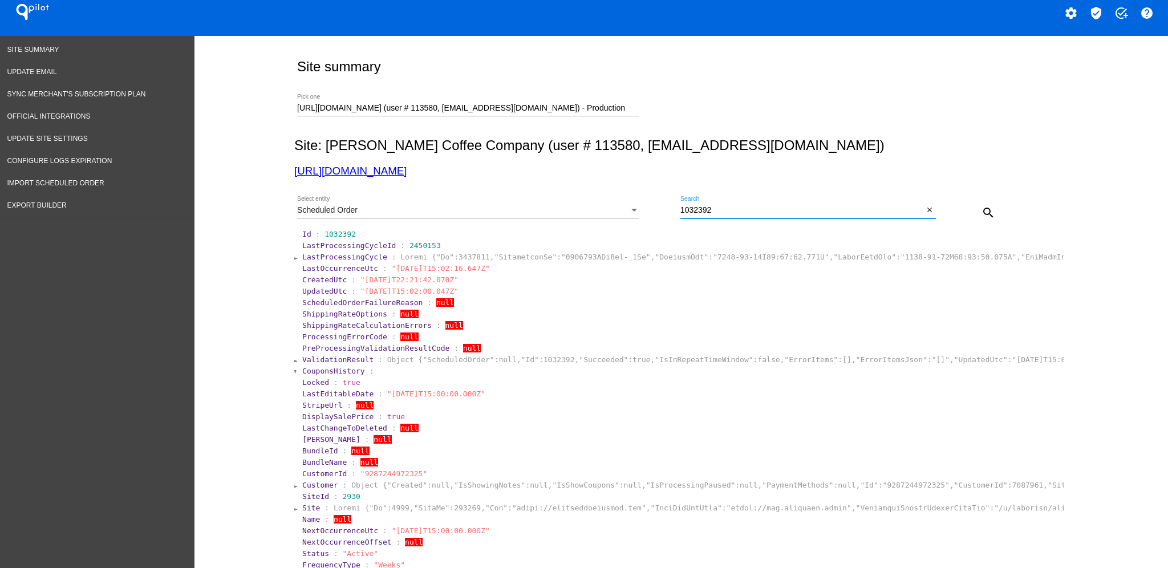
drag, startPoint x: 730, startPoint y: 208, endPoint x: 646, endPoint y: 208, distance: 83.8
click at [646, 208] on div "Scheduled Order Select entity 1032392 Search close search" at bounding box center [678, 208] width 769 height 40
click at [990, 209] on button "search" at bounding box center [988, 212] width 23 height 23
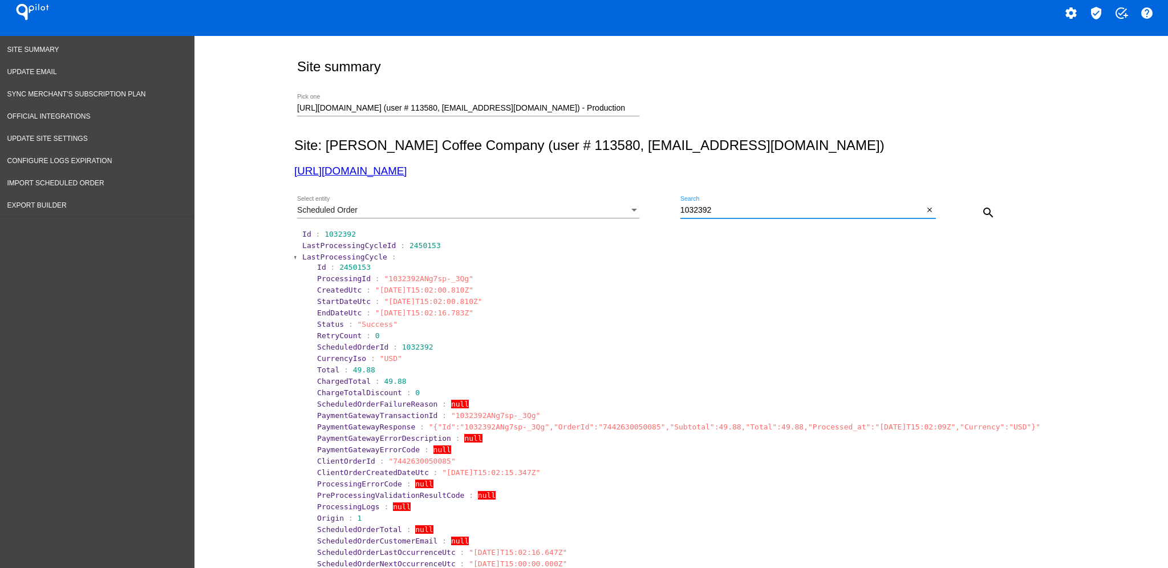
drag, startPoint x: 728, startPoint y: 208, endPoint x: 640, endPoint y: 205, distance: 87.8
click at [640, 205] on div "Scheduled Order Select entity 1032392 Search close search" at bounding box center [678, 208] width 769 height 40
paste input "4"
click at [985, 212] on mat-icon "search" at bounding box center [988, 213] width 14 height 14
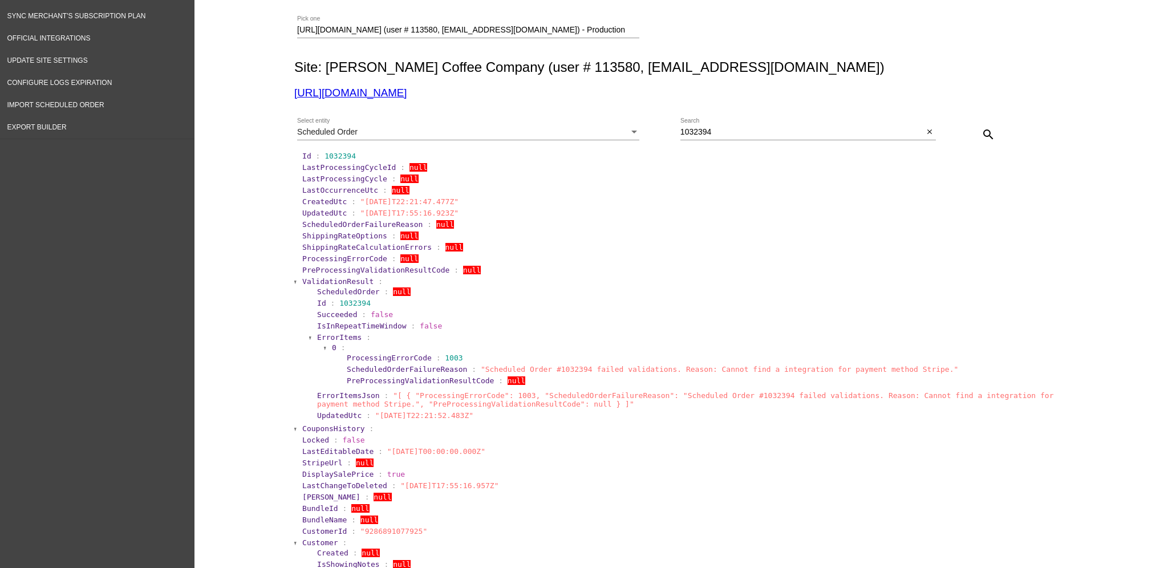
scroll to position [0, 0]
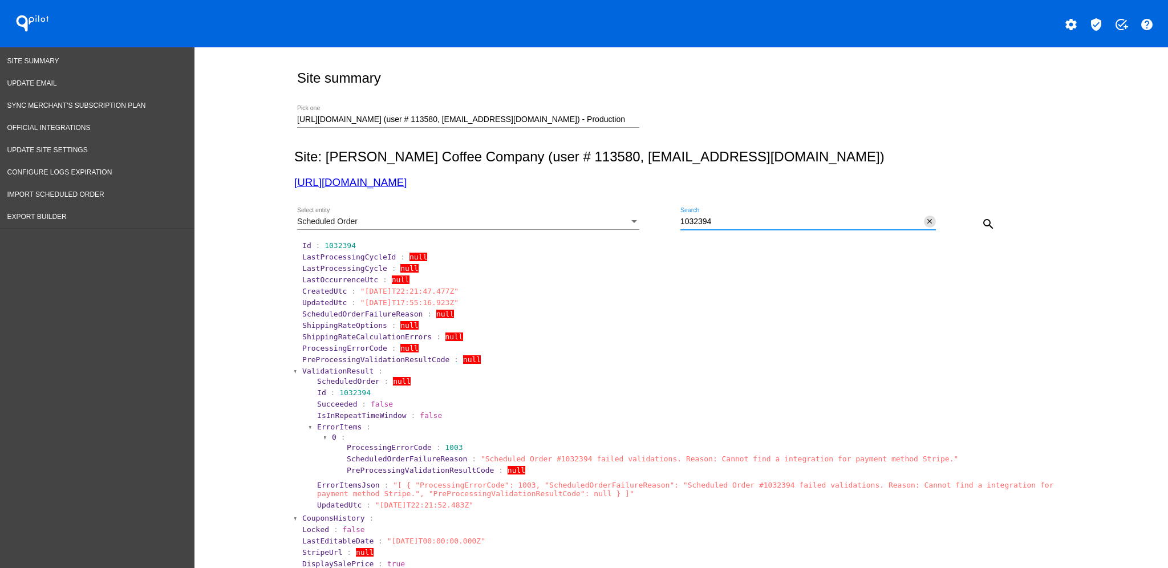
drag, startPoint x: 745, startPoint y: 220, endPoint x: 923, endPoint y: 223, distance: 177.9
click at [631, 221] on div "Scheduled Order Select entity 1032394 Search close search" at bounding box center [678, 220] width 769 height 40
paste input "212"
click at [983, 218] on mat-icon "search" at bounding box center [988, 224] width 14 height 14
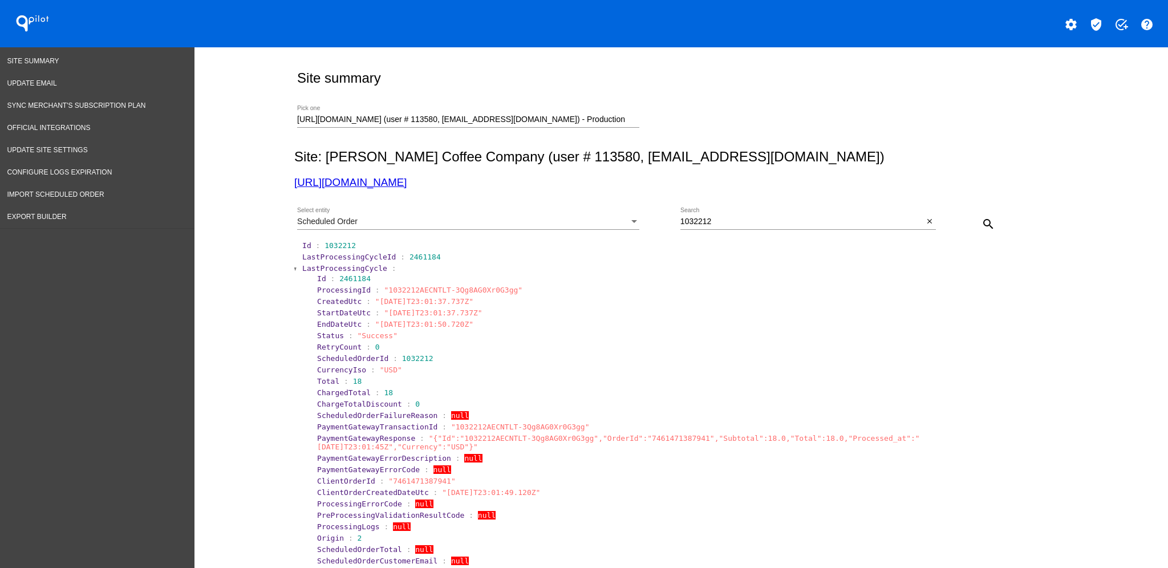
click at [324, 268] on span "LastProcessingCycle" at bounding box center [344, 268] width 85 height 9
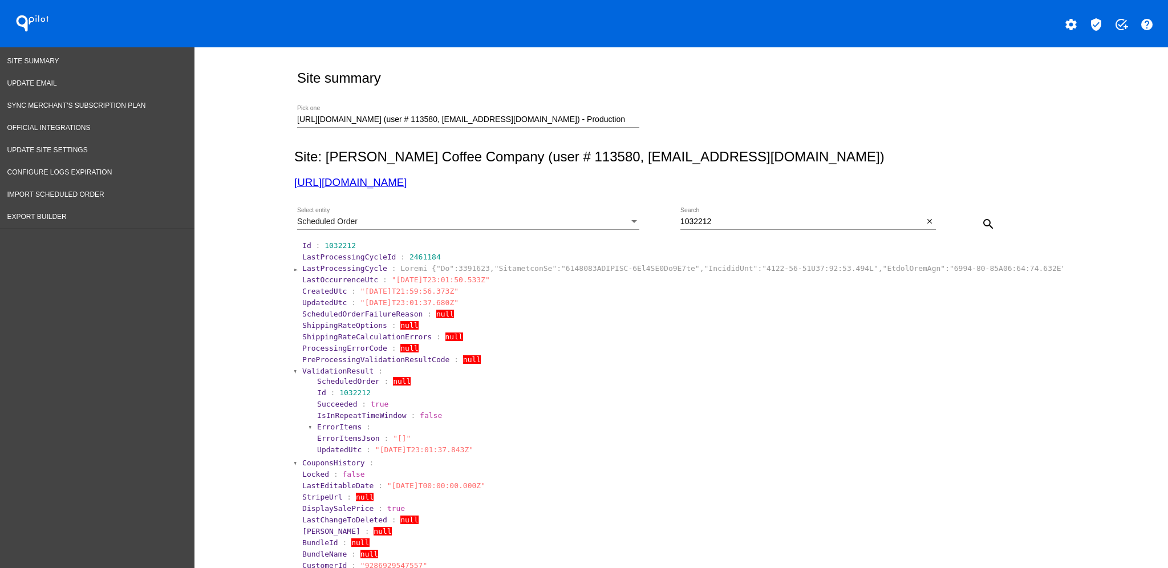
drag, startPoint x: 741, startPoint y: 217, endPoint x: 733, endPoint y: 222, distance: 9.4
click at [733, 222] on div "1032212 Search" at bounding box center [801, 219] width 243 height 22
drag, startPoint x: 733, startPoint y: 222, endPoint x: 819, endPoint y: 213, distance: 86.6
click at [664, 221] on div "Scheduled Order Select entity 1032212 Search close search" at bounding box center [678, 220] width 769 height 40
paste input "3"
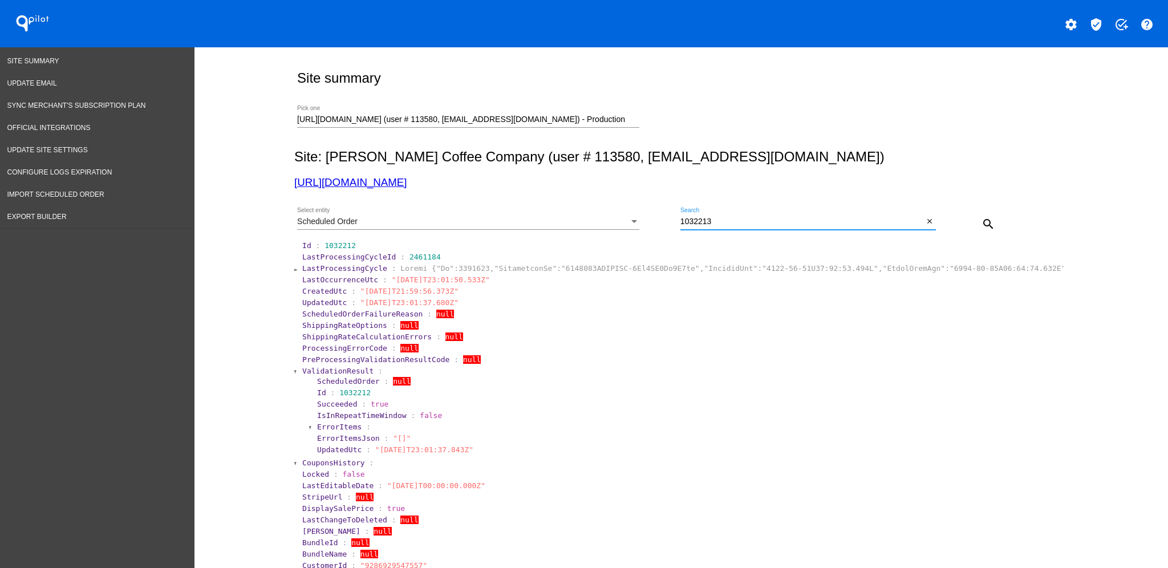
click at [964, 213] on div "search" at bounding box center [968, 223] width 64 height 23
click at [981, 222] on mat-icon "search" at bounding box center [988, 224] width 14 height 14
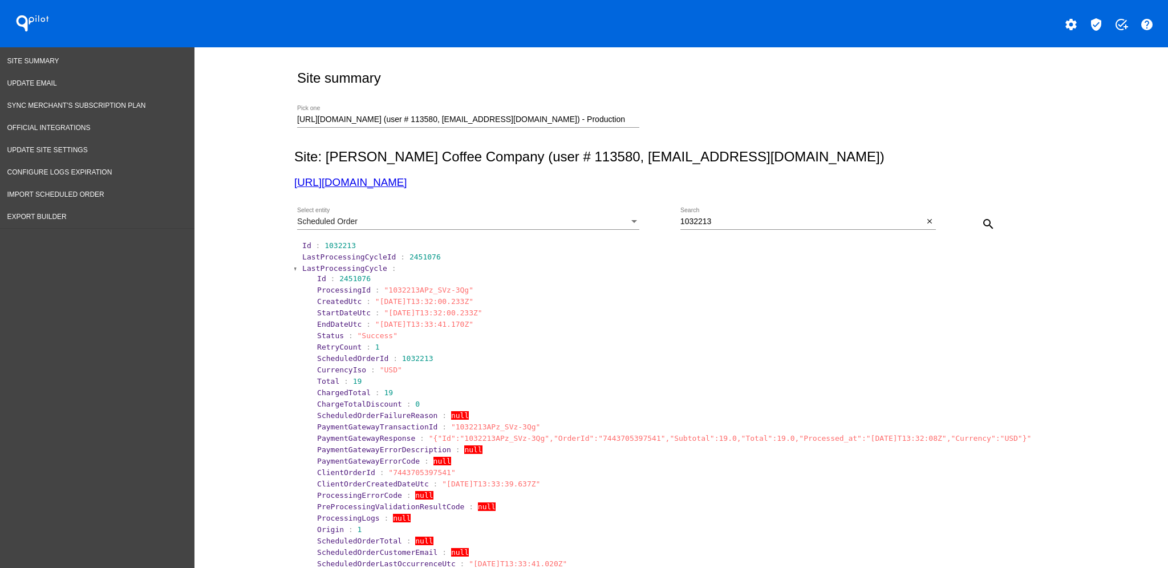
click at [307, 271] on span "LastProcessingCycle" at bounding box center [344, 268] width 85 height 9
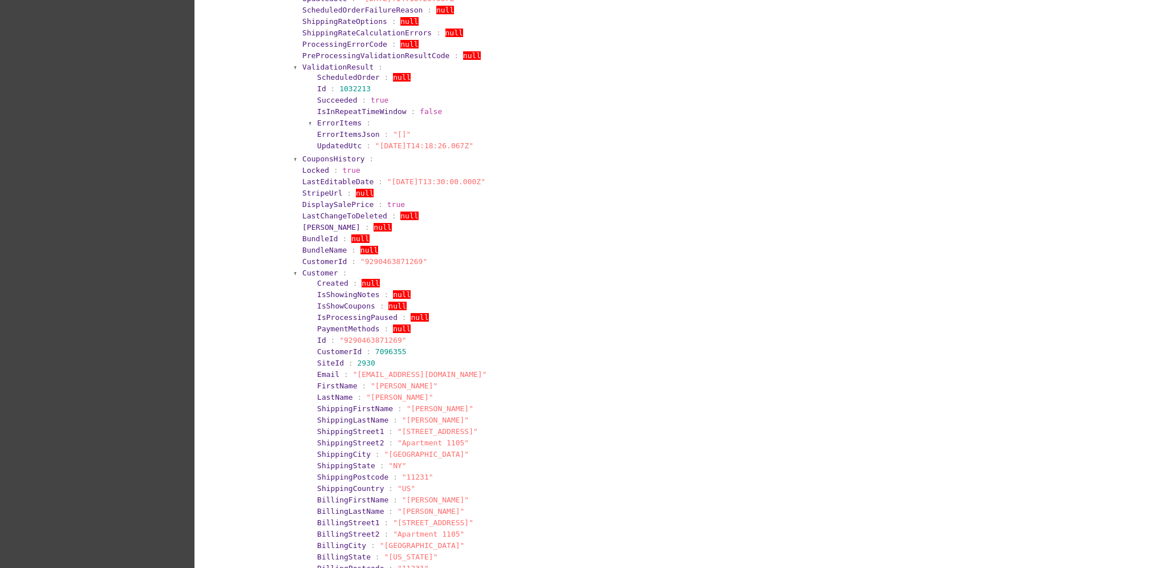
scroll to position [380, 0]
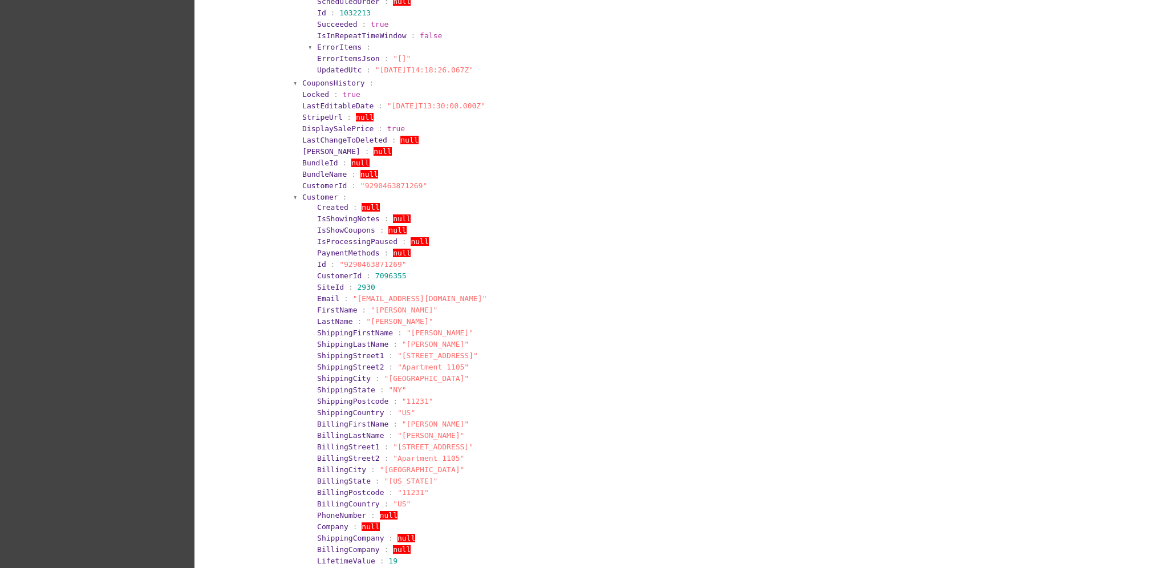
click at [306, 193] on span "Customer" at bounding box center [320, 197] width 36 height 9
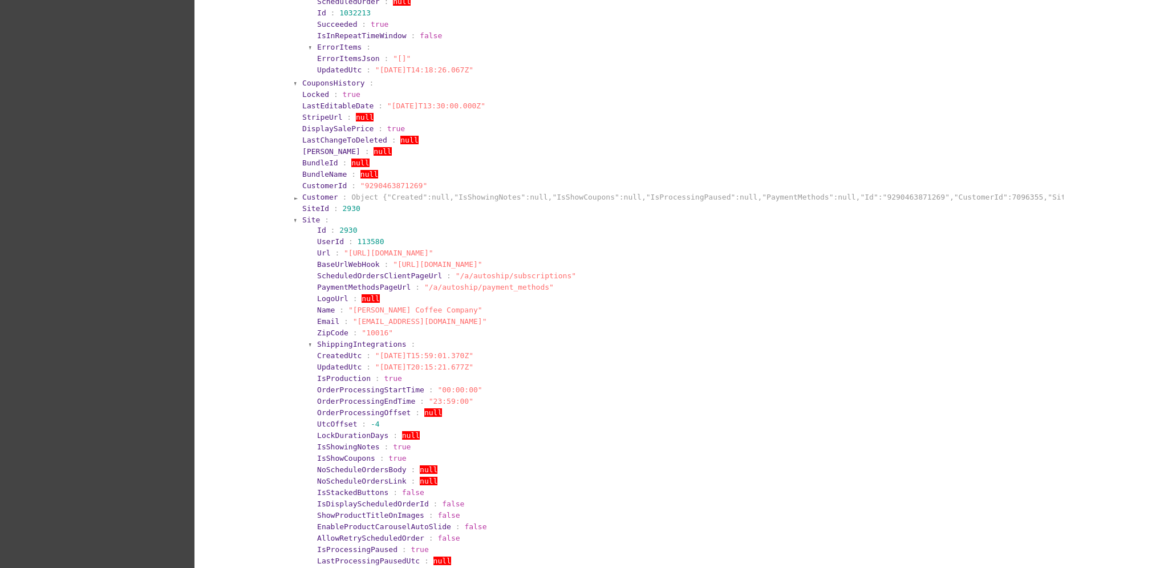
click at [303, 221] on span "Site" at bounding box center [311, 220] width 18 height 9
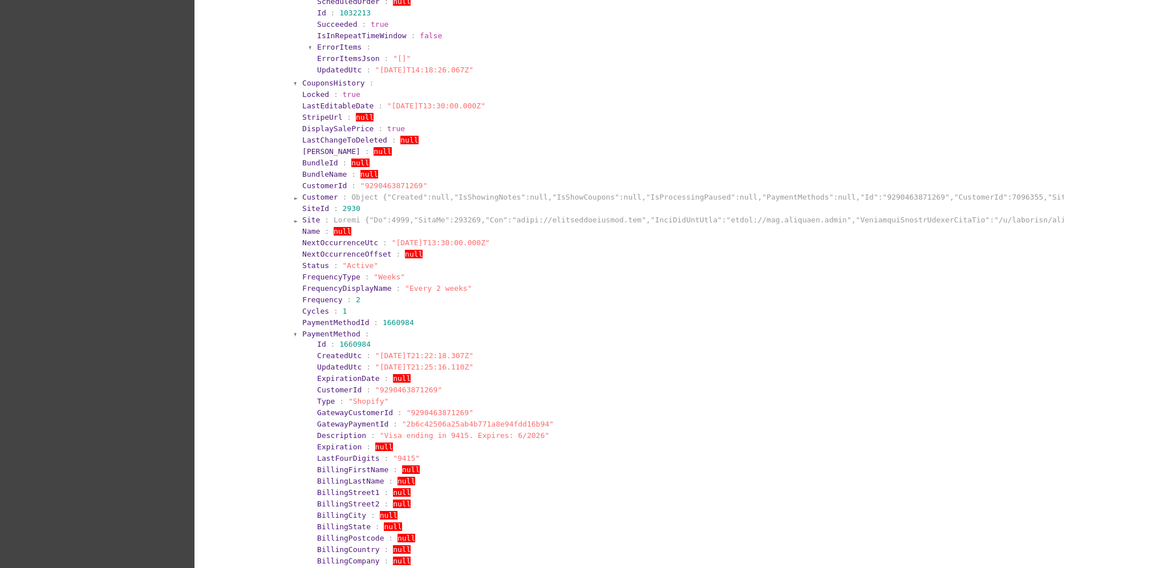
click at [304, 195] on span "Customer" at bounding box center [320, 197] width 36 height 9
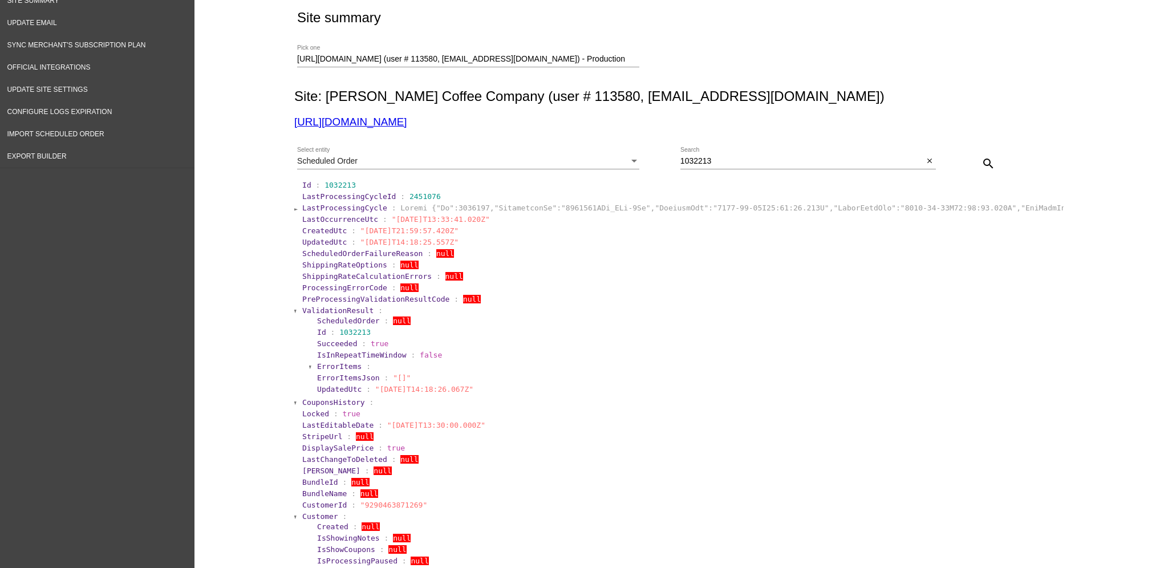
scroll to position [0, 0]
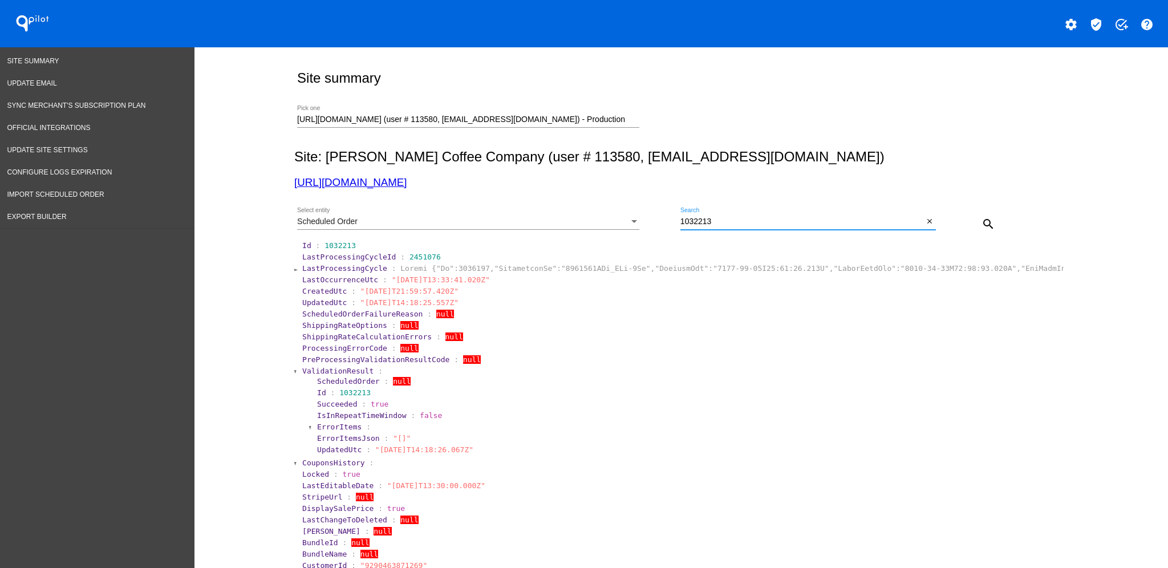
drag, startPoint x: 734, startPoint y: 225, endPoint x: 780, endPoint y: 226, distance: 46.2
click at [657, 223] on div "Scheduled Order Select entity 1032213 Search close search" at bounding box center [678, 220] width 769 height 40
paste input "3678"
click at [981, 225] on mat-icon "search" at bounding box center [988, 224] width 14 height 14
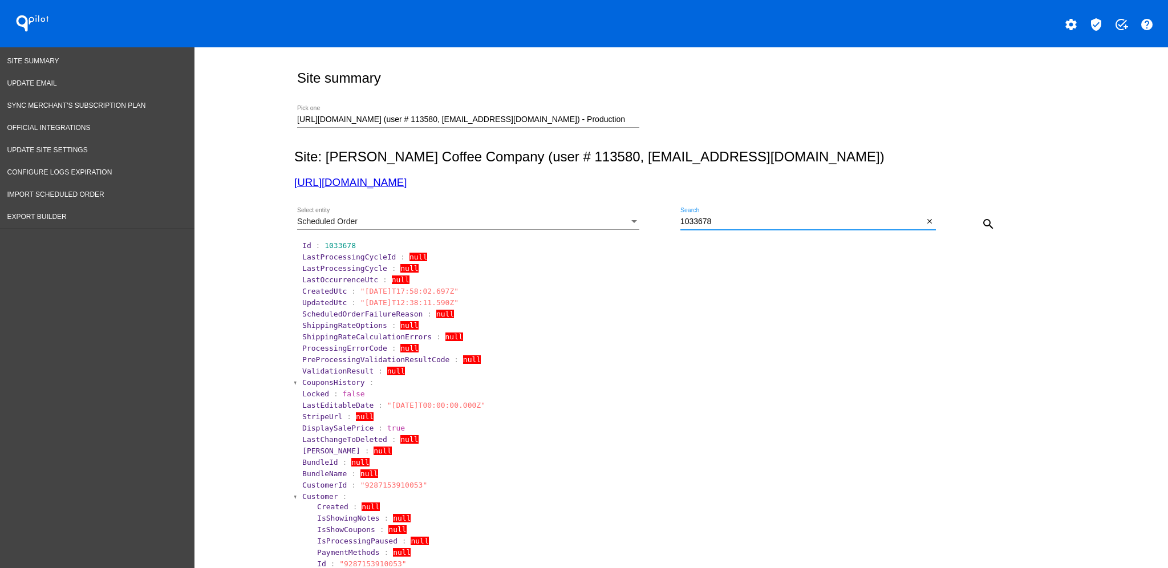
drag, startPoint x: 734, startPoint y: 222, endPoint x: 594, endPoint y: 206, distance: 141.8
click at [571, 214] on div "Scheduled Order Select entity 1033678 Search close search" at bounding box center [678, 220] width 769 height 40
paste input "2369"
click at [983, 225] on mat-icon "search" at bounding box center [988, 224] width 14 height 14
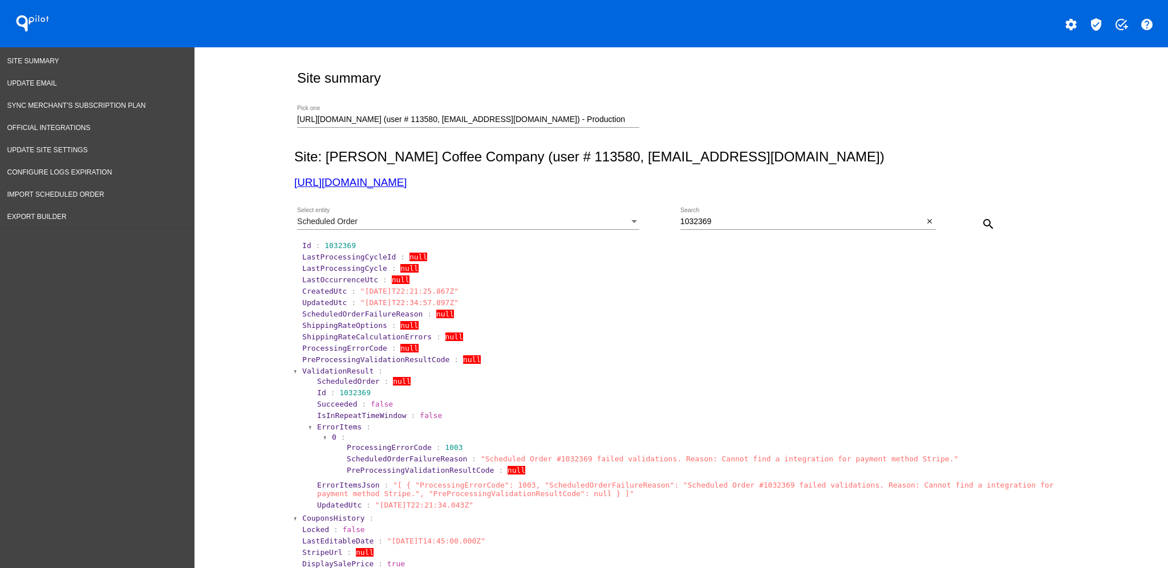
click at [305, 368] on span "ValidationResult" at bounding box center [337, 371] width 71 height 9
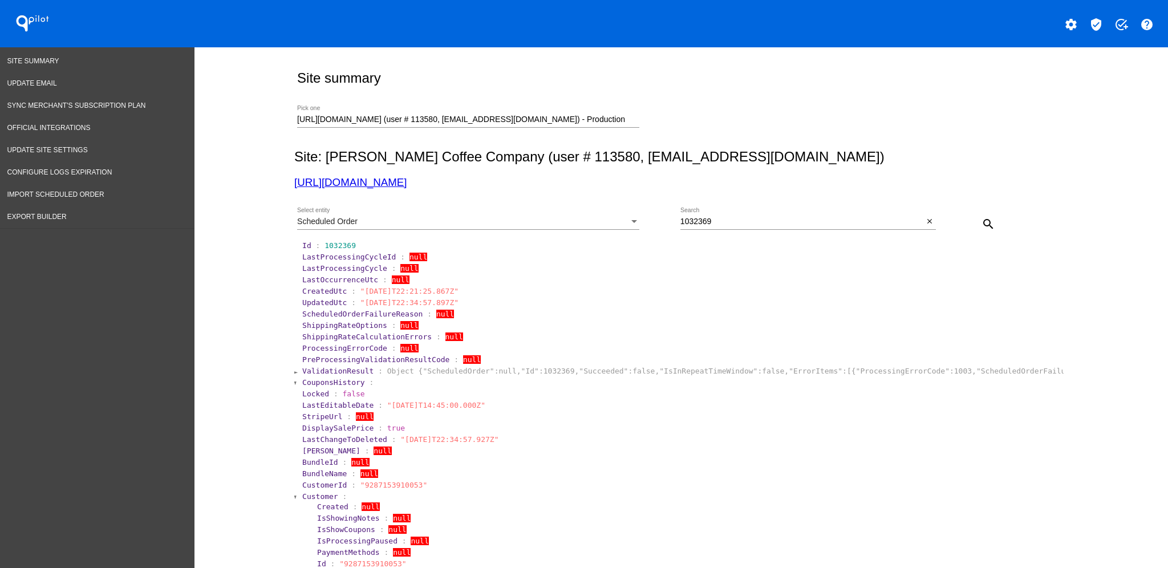
scroll to position [152, 0]
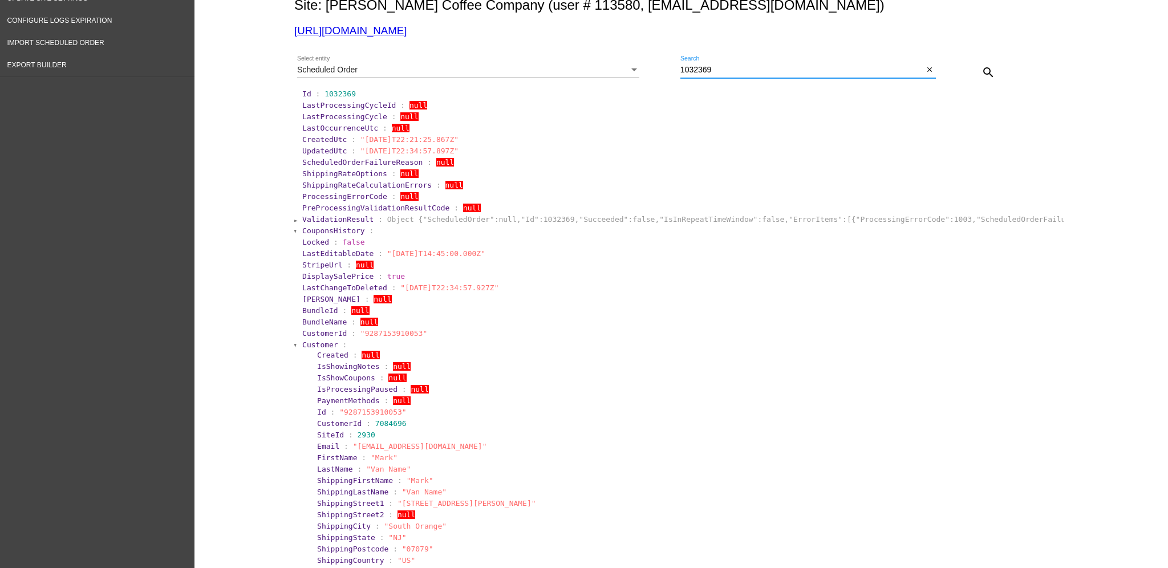
drag, startPoint x: 790, startPoint y: 68, endPoint x: 667, endPoint y: 65, distance: 122.6
click at [667, 65] on div "Scheduled Order Select entity 1032369 Search close search" at bounding box center [678, 68] width 769 height 40
paste input "367"
click at [984, 75] on mat-icon "search" at bounding box center [988, 73] width 14 height 14
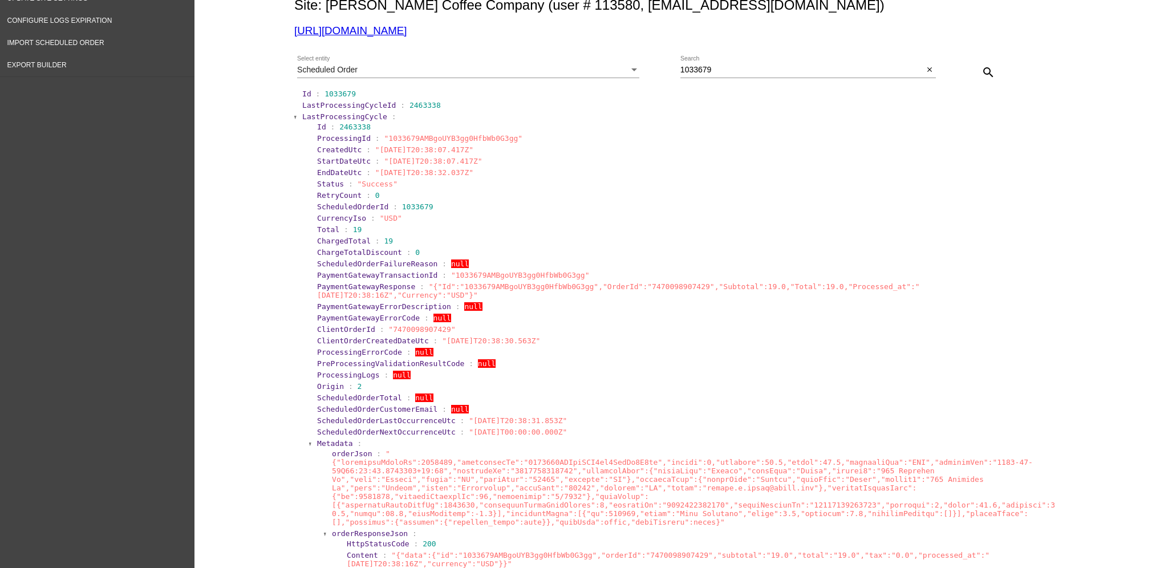
click at [350, 113] on span "LastProcessingCycle" at bounding box center [344, 116] width 85 height 9
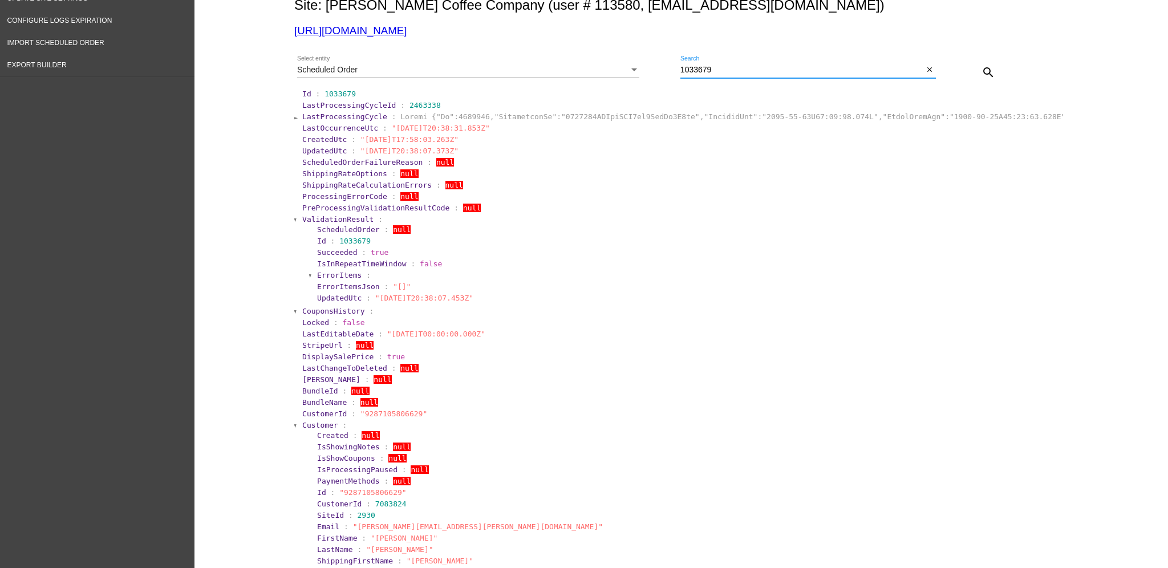
drag, startPoint x: 708, startPoint y: 71, endPoint x: 660, endPoint y: 78, distance: 48.3
click at [661, 78] on div "Scheduled Order Select entity 1033679 Search close search" at bounding box center [678, 68] width 769 height 40
paste input "2371"
click at [986, 74] on mat-icon "search" at bounding box center [988, 73] width 14 height 14
drag, startPoint x: 781, startPoint y: 74, endPoint x: 668, endPoint y: 63, distance: 114.0
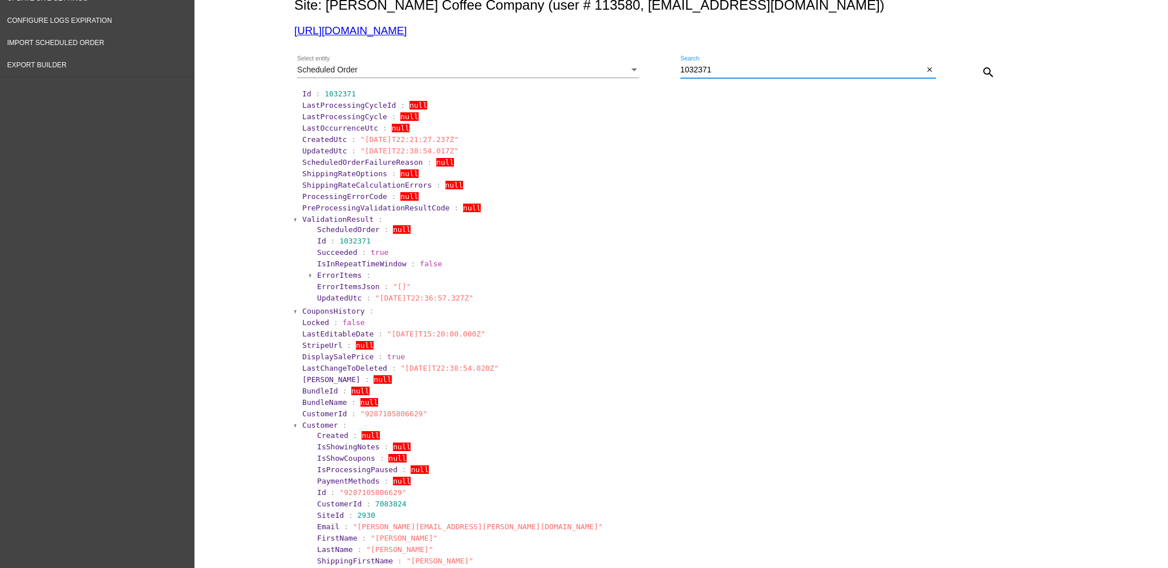
click at [668, 63] on div "Scheduled Order Select entity 1032371 Search close search" at bounding box center [678, 68] width 769 height 40
paste input "3349"
click at [991, 75] on button "search" at bounding box center [988, 71] width 23 height 23
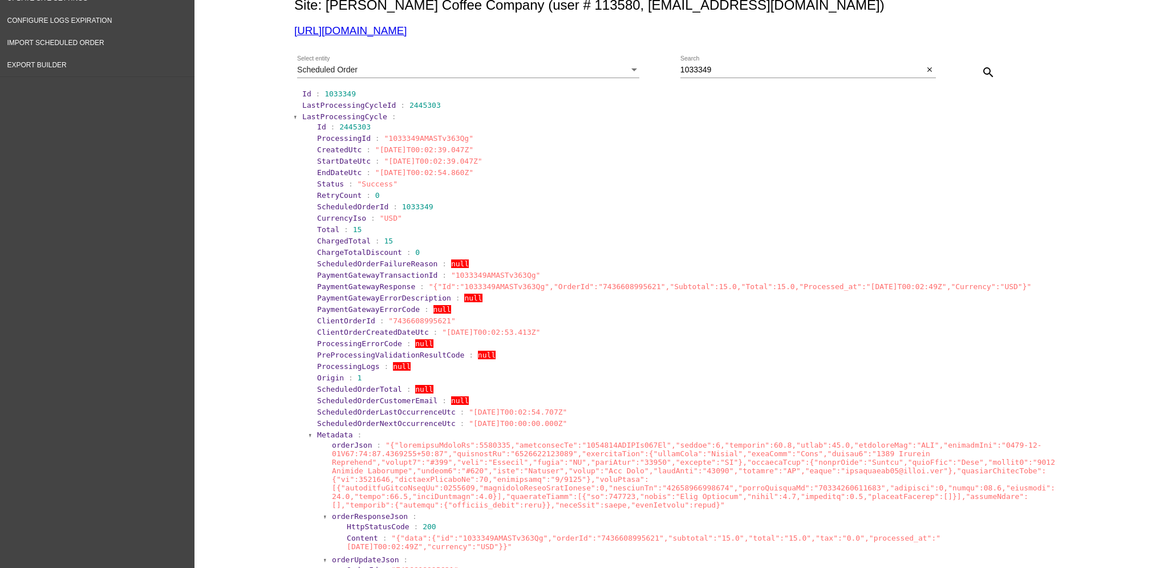
click at [325, 112] on span "LastProcessingCycle" at bounding box center [344, 116] width 85 height 9
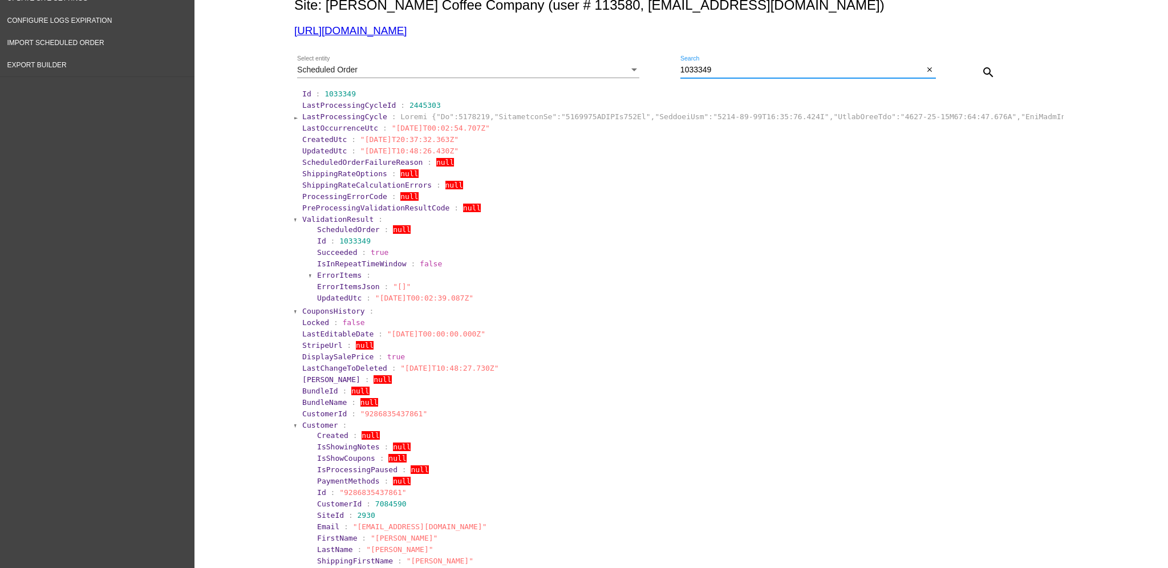
drag, startPoint x: 729, startPoint y: 71, endPoint x: 689, endPoint y: 63, distance: 40.8
click at [667, 69] on div "Scheduled Order Select entity 1033349 Search close search" at bounding box center [678, 68] width 769 height 40
paste input "2376"
click at [984, 67] on mat-icon "search" at bounding box center [988, 73] width 14 height 14
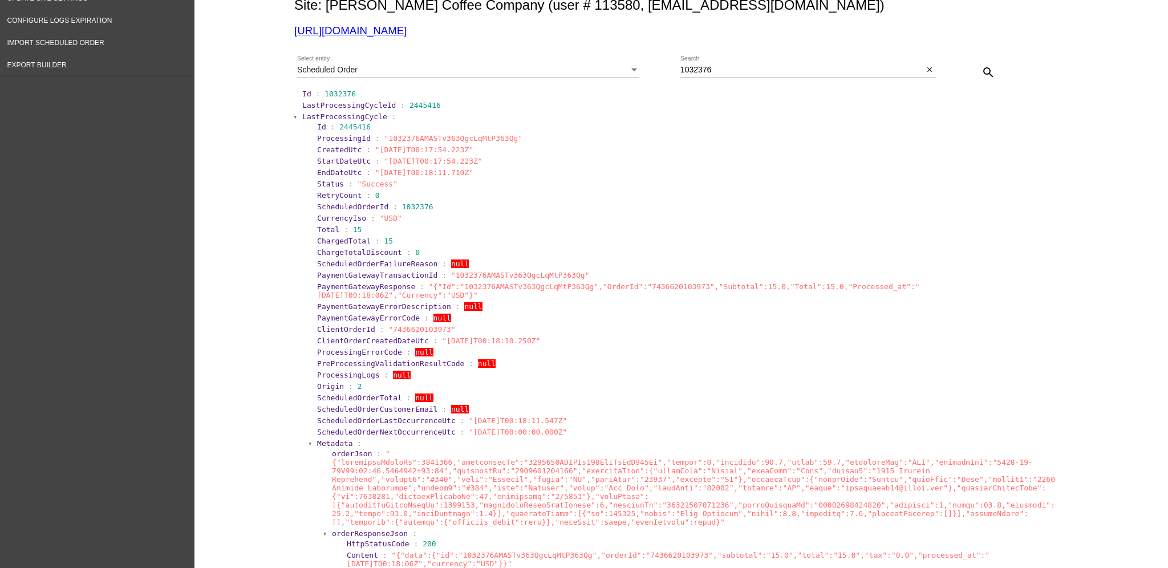
click at [343, 112] on span "LastProcessingCycle" at bounding box center [344, 116] width 85 height 9
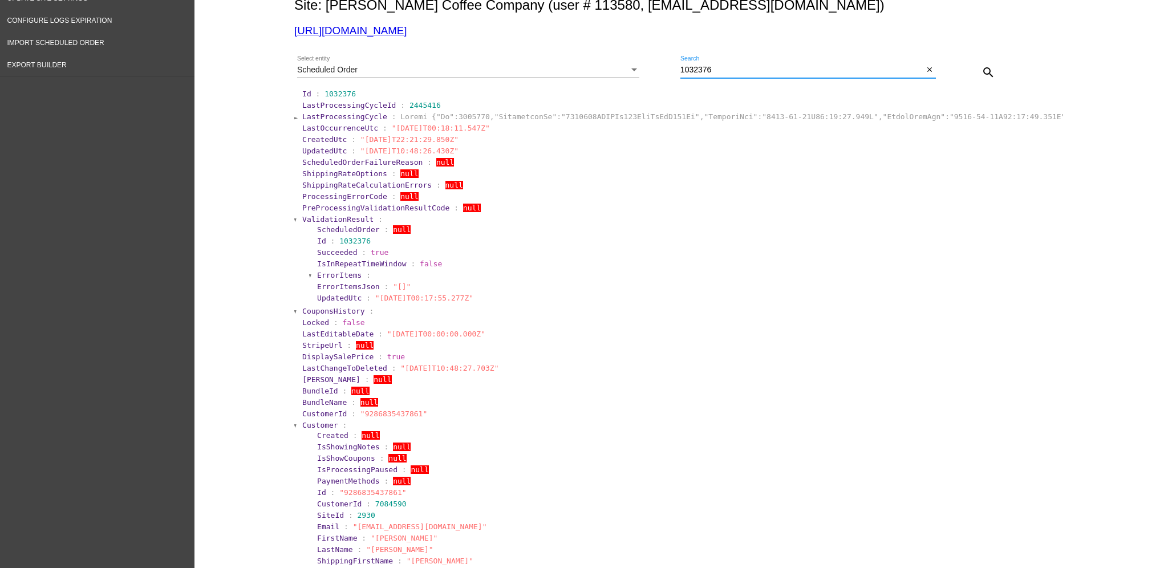
drag, startPoint x: 745, startPoint y: 68, endPoint x: 619, endPoint y: 62, distance: 125.6
click at [619, 62] on div "Scheduled Order Select entity 1032376 Search close search" at bounding box center [678, 68] width 769 height 40
paste input "6"
click at [982, 71] on mat-icon "search" at bounding box center [988, 73] width 14 height 14
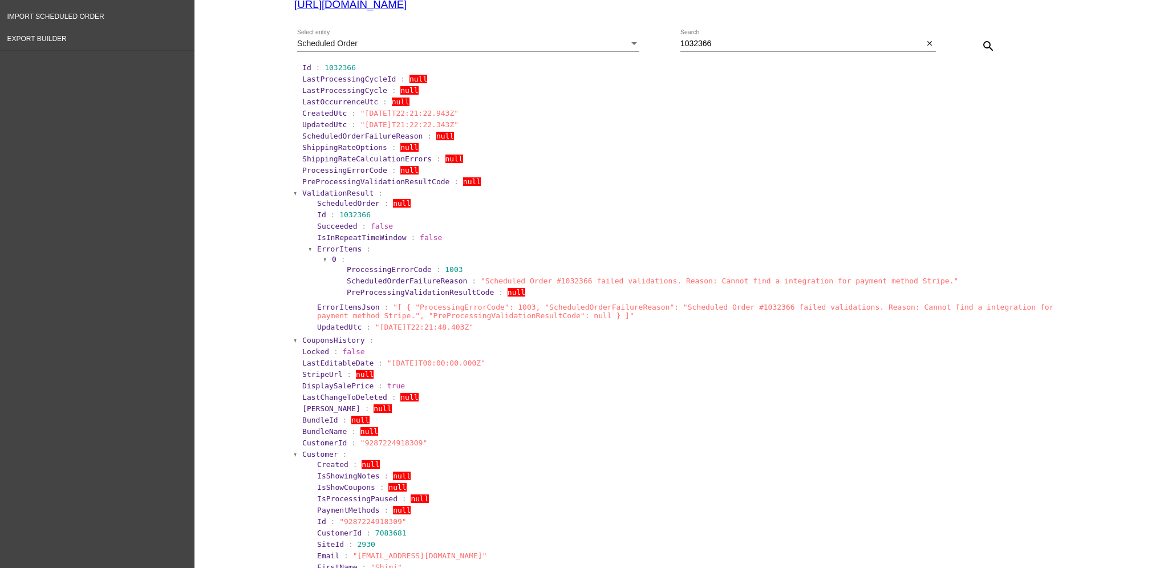
scroll to position [76, 0]
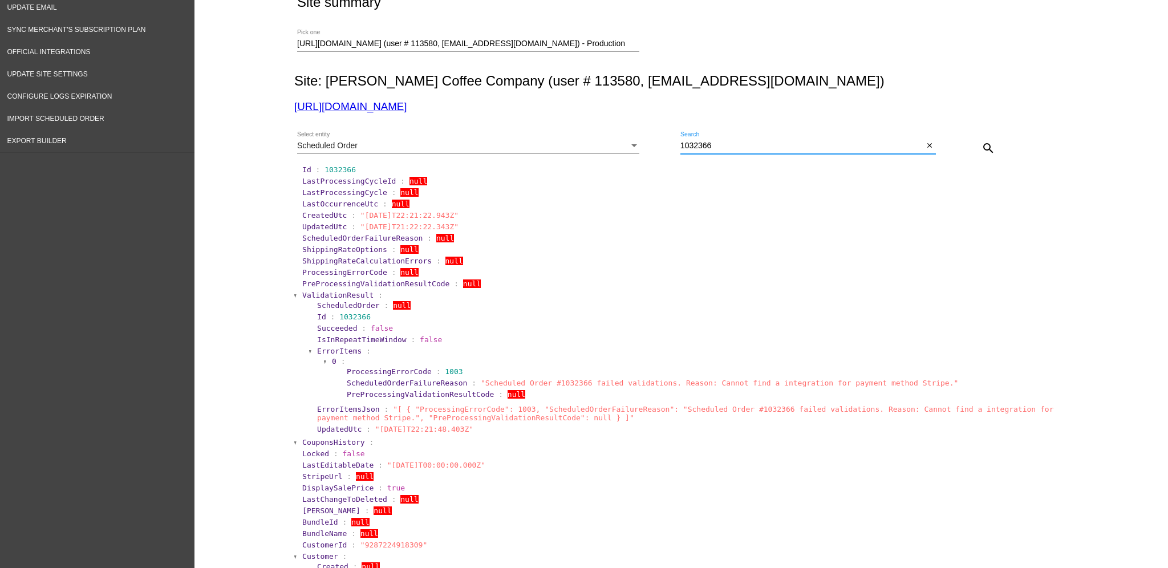
drag, startPoint x: 804, startPoint y: 144, endPoint x: 635, endPoint y: 144, distance: 169.3
click at [635, 144] on div "Scheduled Order Select entity 1032366 Search close search" at bounding box center [678, 144] width 769 height 40
paste input "8"
click at [981, 143] on mat-icon "search" at bounding box center [988, 148] width 14 height 14
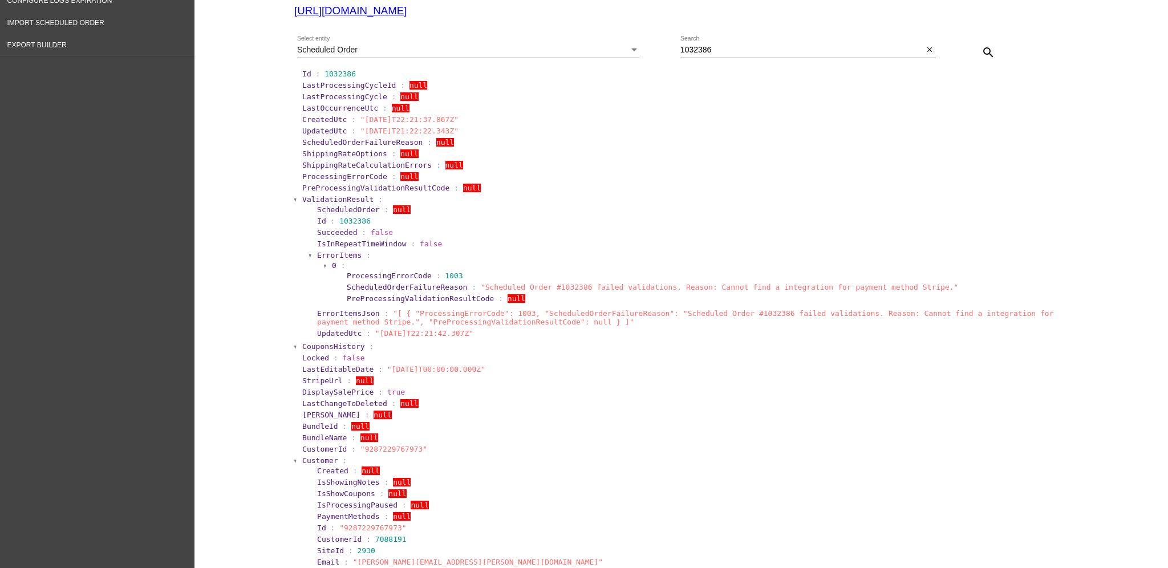
scroll to position [0, 0]
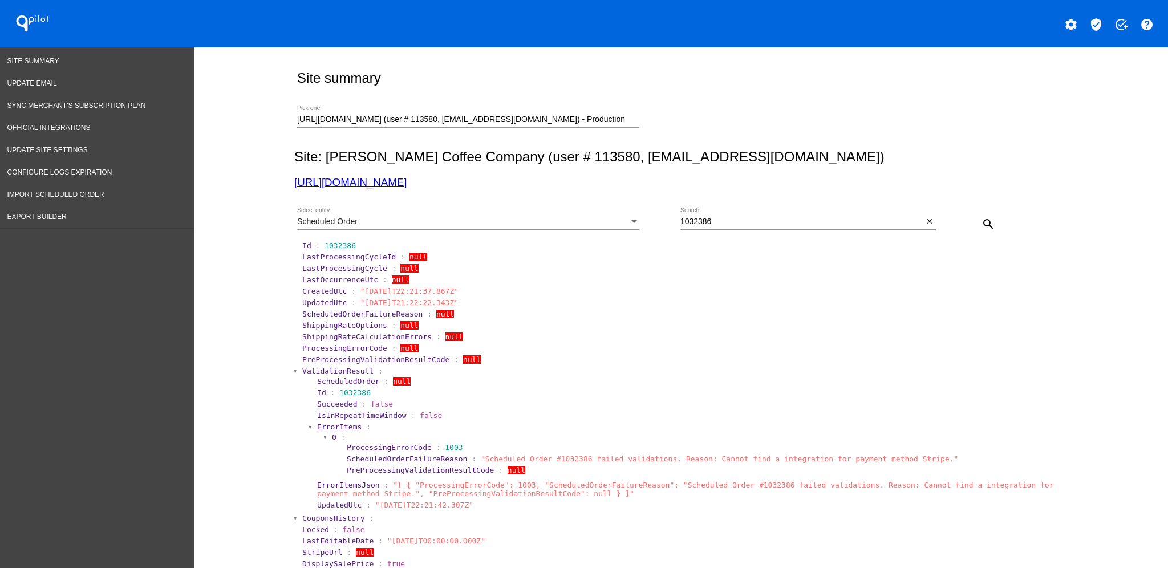
drag, startPoint x: 750, startPoint y: 220, endPoint x: 681, endPoint y: 215, distance: 68.6
click at [681, 215] on div "1032386 Search" at bounding box center [801, 219] width 243 height 22
click at [747, 216] on div "1032386 Search" at bounding box center [801, 219] width 243 height 22
paste input "99"
drag, startPoint x: 744, startPoint y: 220, endPoint x: 649, endPoint y: 216, distance: 94.7
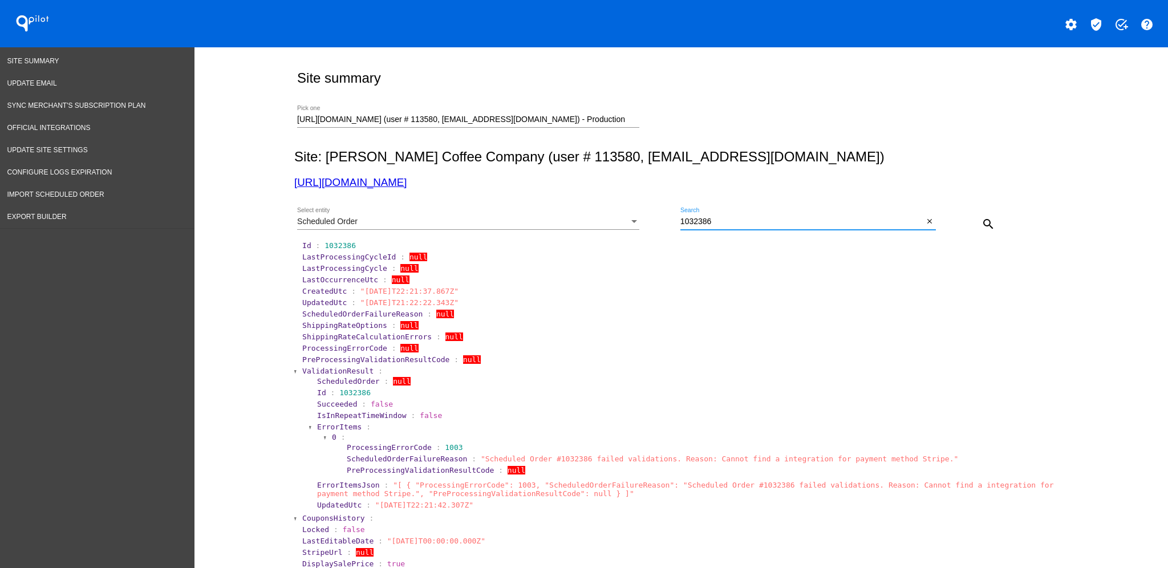
click at [650, 218] on div "Scheduled Order Select entity 1032386 Search close search" at bounding box center [678, 220] width 769 height 40
click at [985, 223] on mat-icon "search" at bounding box center [988, 224] width 14 height 14
paste input "2"
click at [981, 227] on mat-icon "search" at bounding box center [988, 224] width 14 height 14
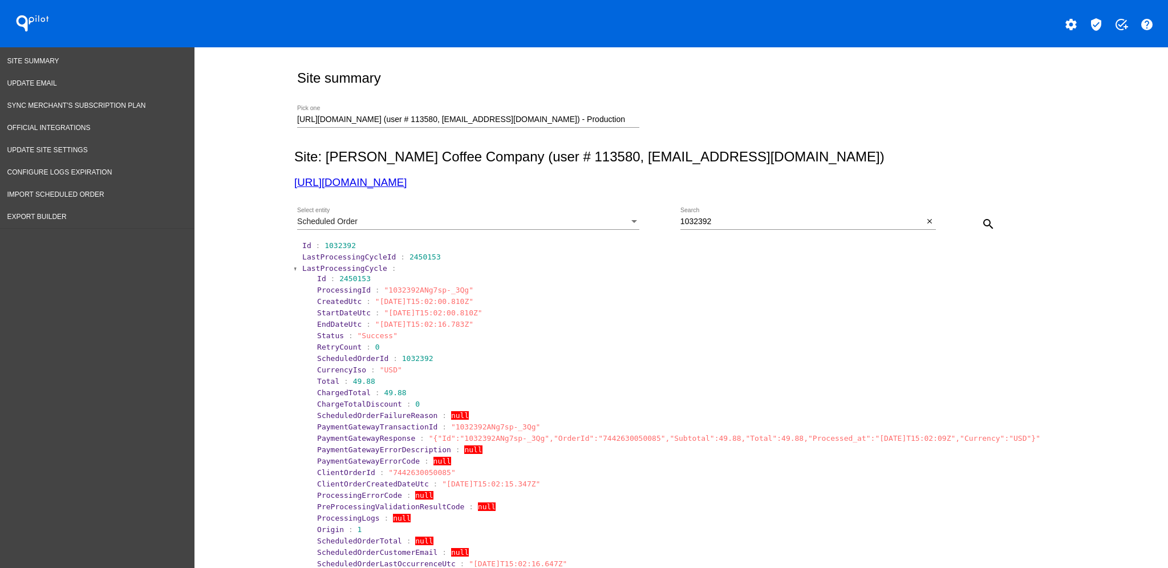
click at [324, 269] on span "LastProcessingCycle" at bounding box center [344, 268] width 85 height 9
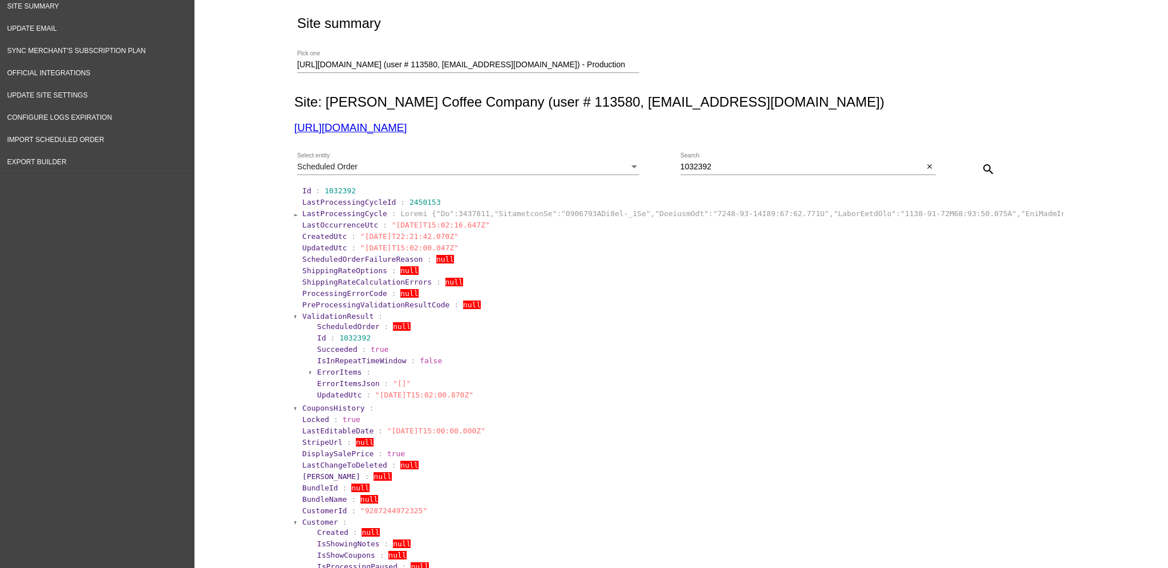
scroll to position [304, 0]
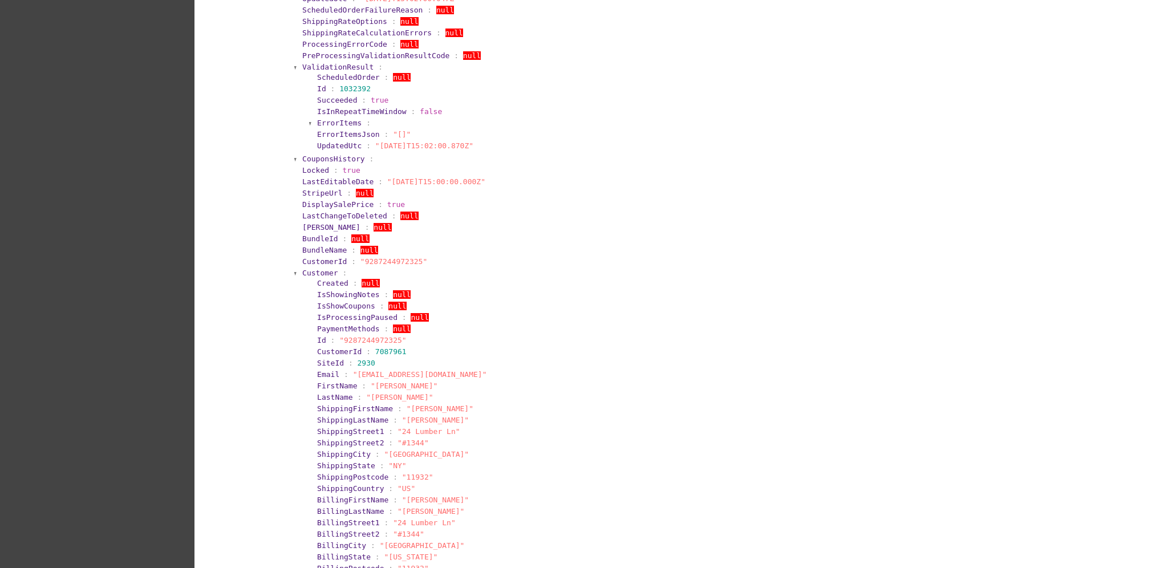
click at [318, 271] on span "Customer" at bounding box center [320, 273] width 36 height 9
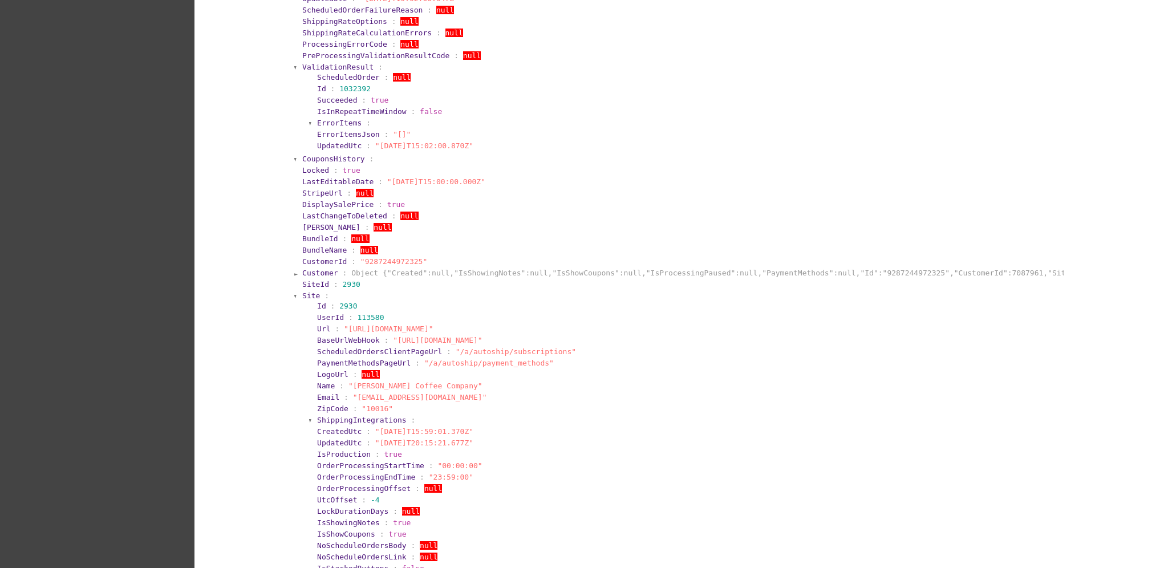
click at [316, 304] on section "Id : 2930" at bounding box center [688, 305] width 745 height 11
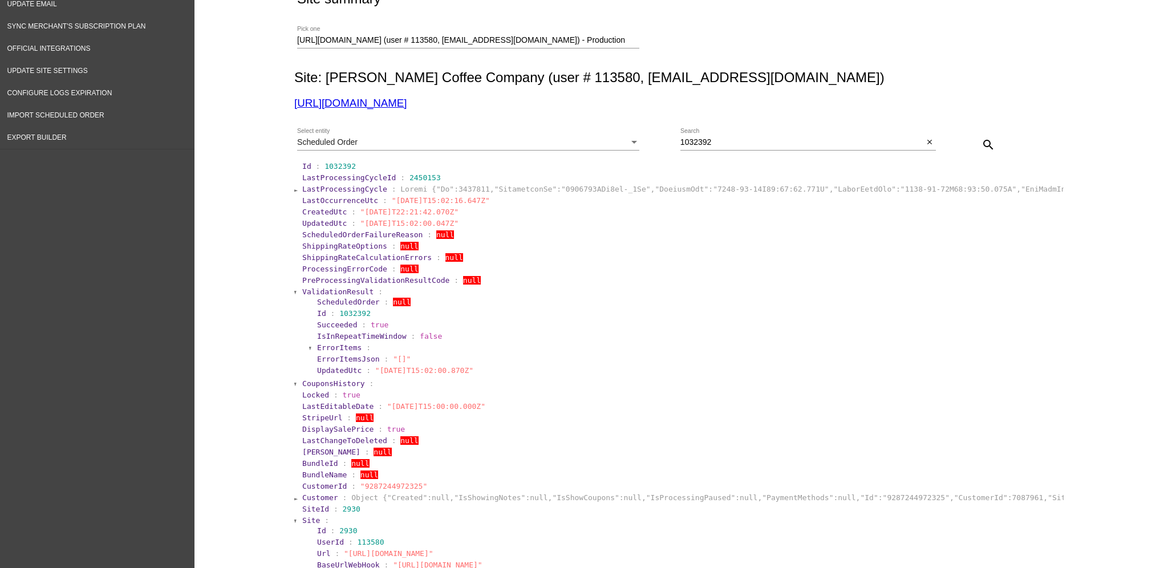
scroll to position [0, 0]
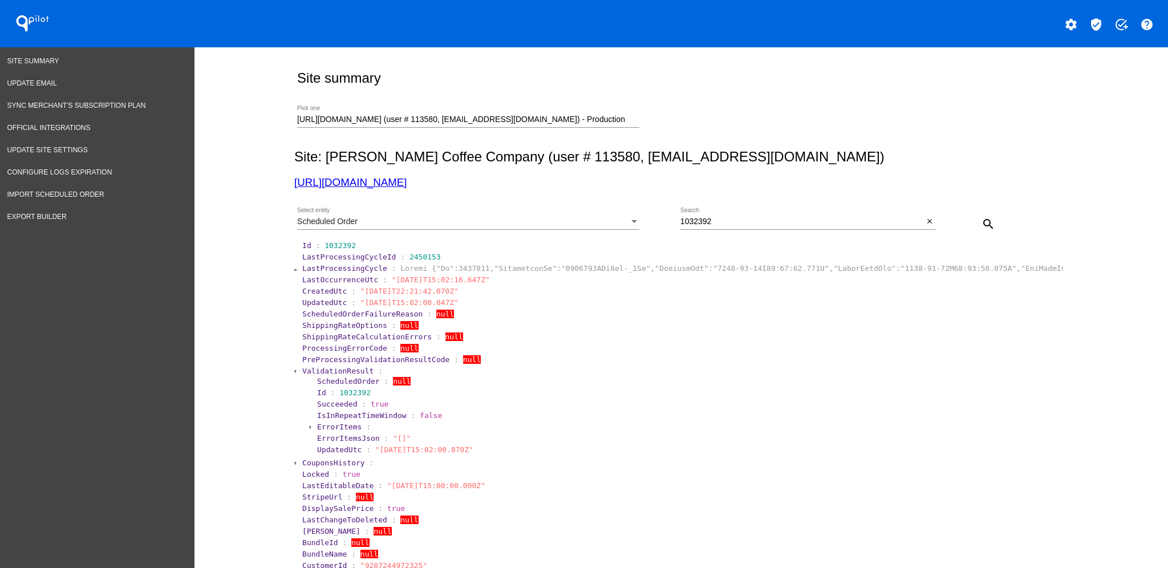
drag, startPoint x: 758, startPoint y: 229, endPoint x: 704, endPoint y: 223, distance: 55.1
click at [705, 224] on div "1032392 Search" at bounding box center [801, 219] width 243 height 22
drag, startPoint x: 704, startPoint y: 220, endPoint x: 645, endPoint y: 220, distance: 58.7
click at [646, 220] on div "Scheduled Order Select entity 1032392 Search close search" at bounding box center [678, 220] width 769 height 40
paste input "700"
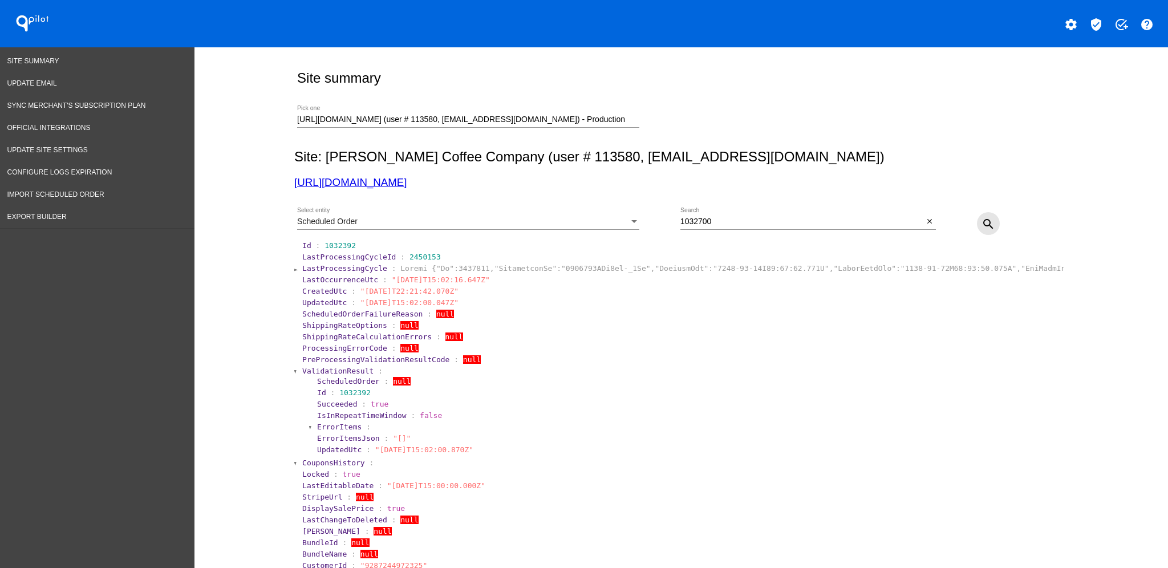
click at [984, 229] on mat-icon "search" at bounding box center [988, 224] width 14 height 14
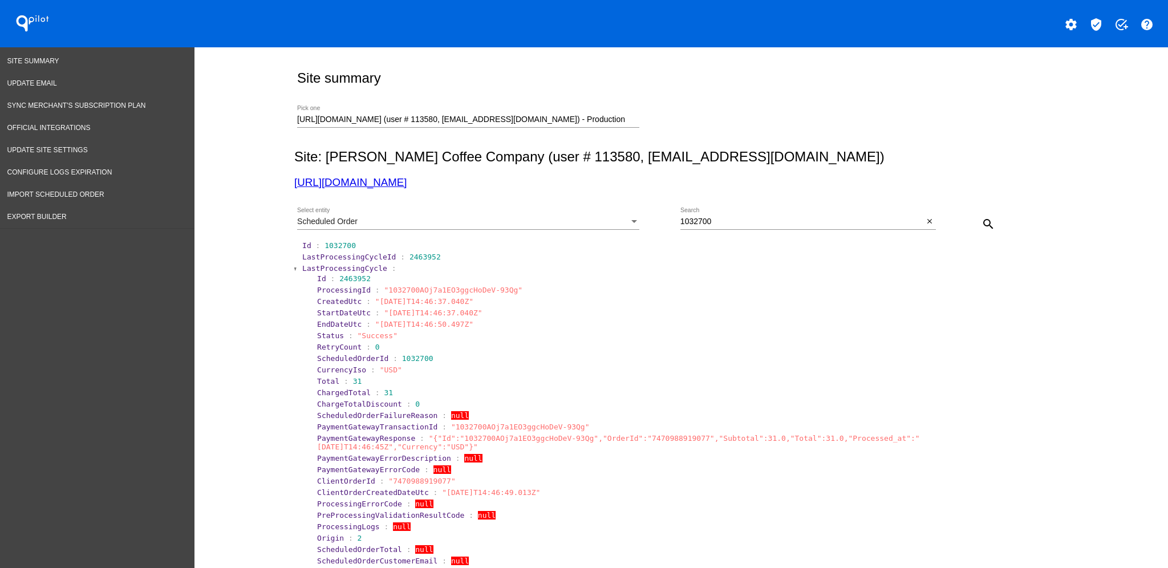
click at [320, 269] on span "LastProcessingCycle" at bounding box center [344, 268] width 85 height 9
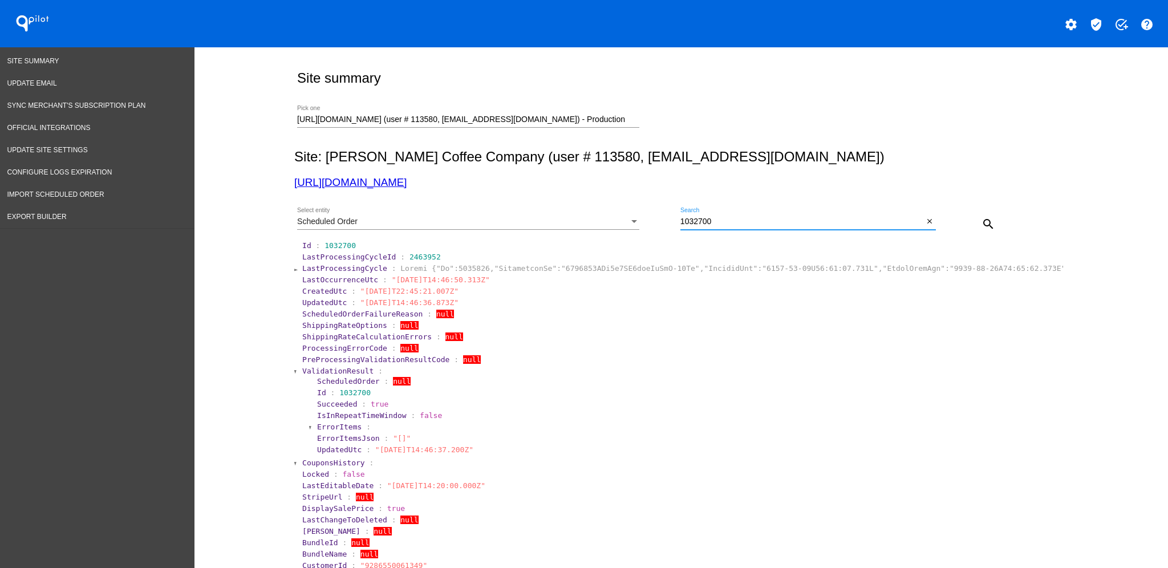
drag, startPoint x: 774, startPoint y: 221, endPoint x: 582, endPoint y: 209, distance: 192.5
click at [584, 210] on div "Scheduled Order Select entity 1032700 Search close search" at bounding box center [678, 220] width 769 height 40
paste input "[EMAIL_ADDRESS][DOMAIN_NAME]"
click at [991, 224] on button "search" at bounding box center [988, 223] width 23 height 23
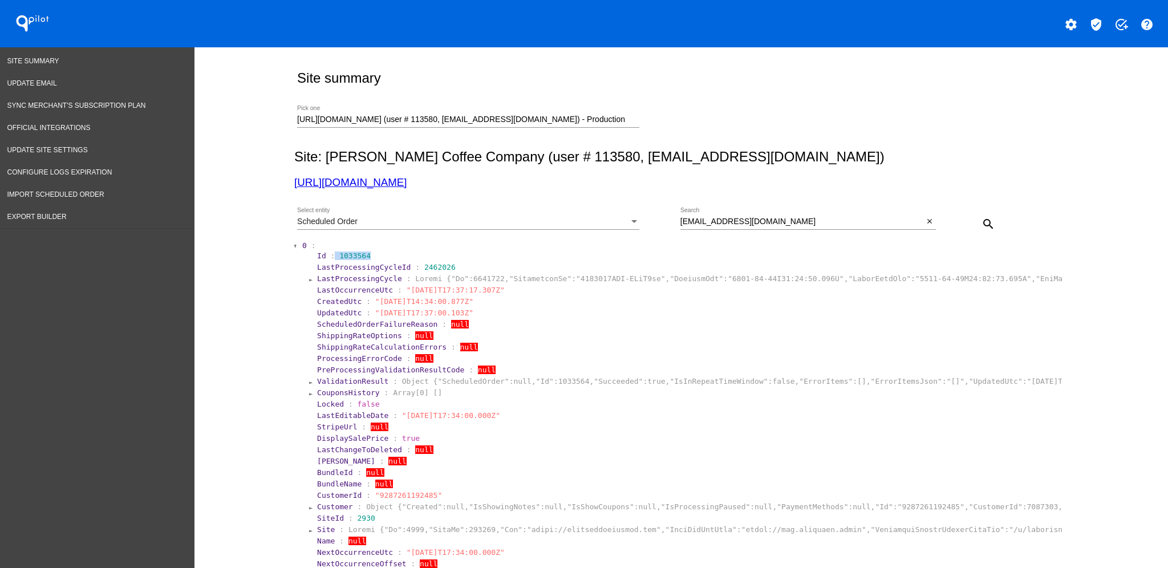
drag, startPoint x: 363, startPoint y: 257, endPoint x: 325, endPoint y: 251, distance: 38.5
click at [325, 251] on section "Id : 1033564" at bounding box center [688, 255] width 743 height 9
copy section "1033564"
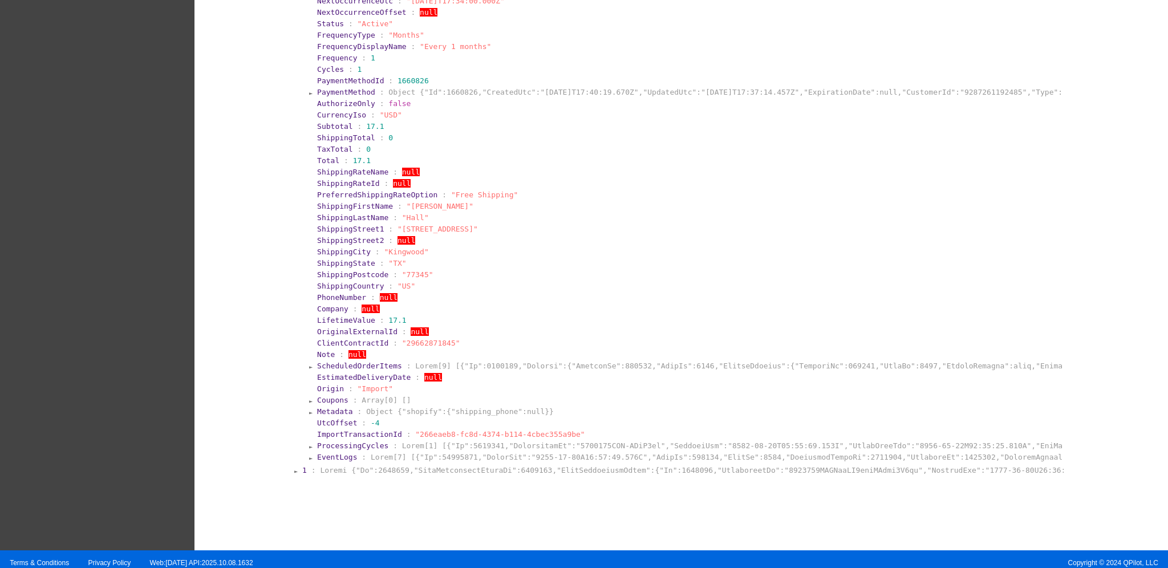
scroll to position [560, 0]
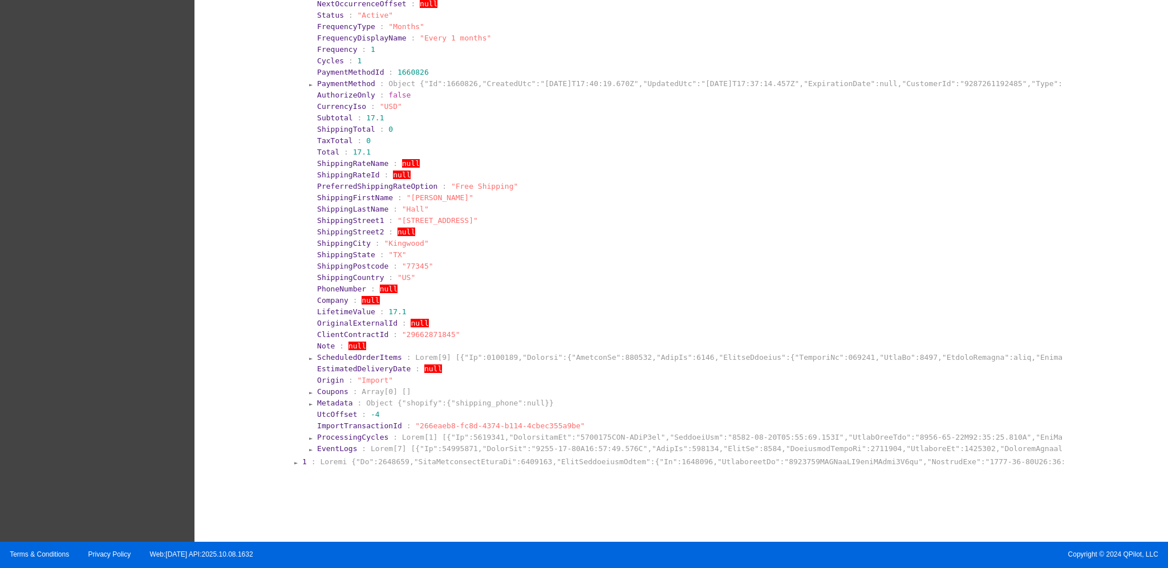
click at [353, 452] on section "0 : Id : 1033564 LastProcessingCycleId : 2462026 LastProcessingCycle : LastOccu…" at bounding box center [682, 67] width 762 height 775
click at [348, 445] on section "EventLogs :" at bounding box center [688, 448] width 743 height 9
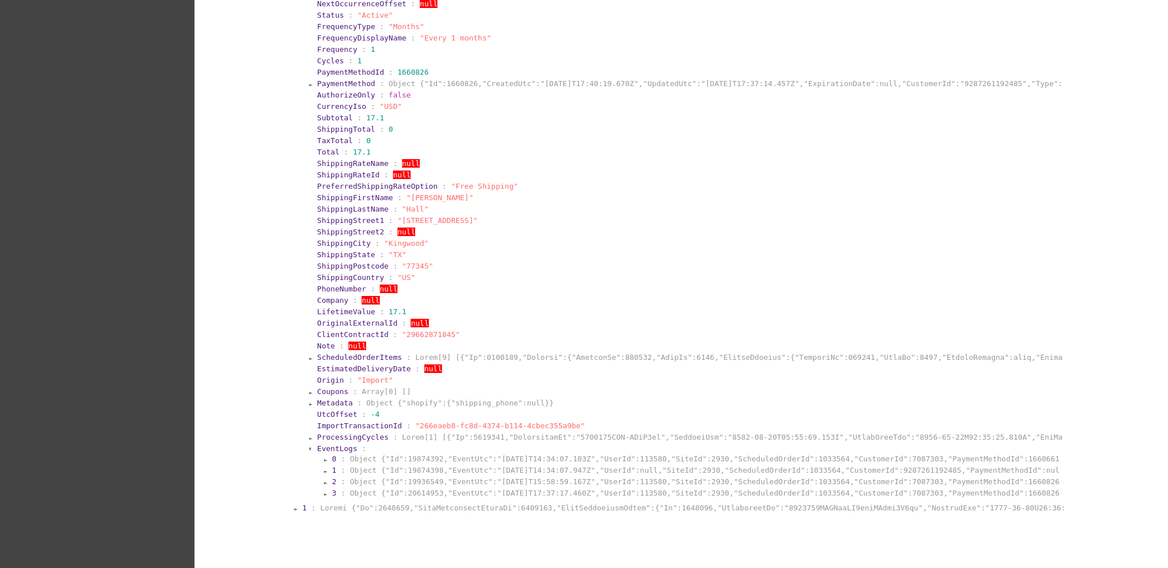
scroll to position [606, 0]
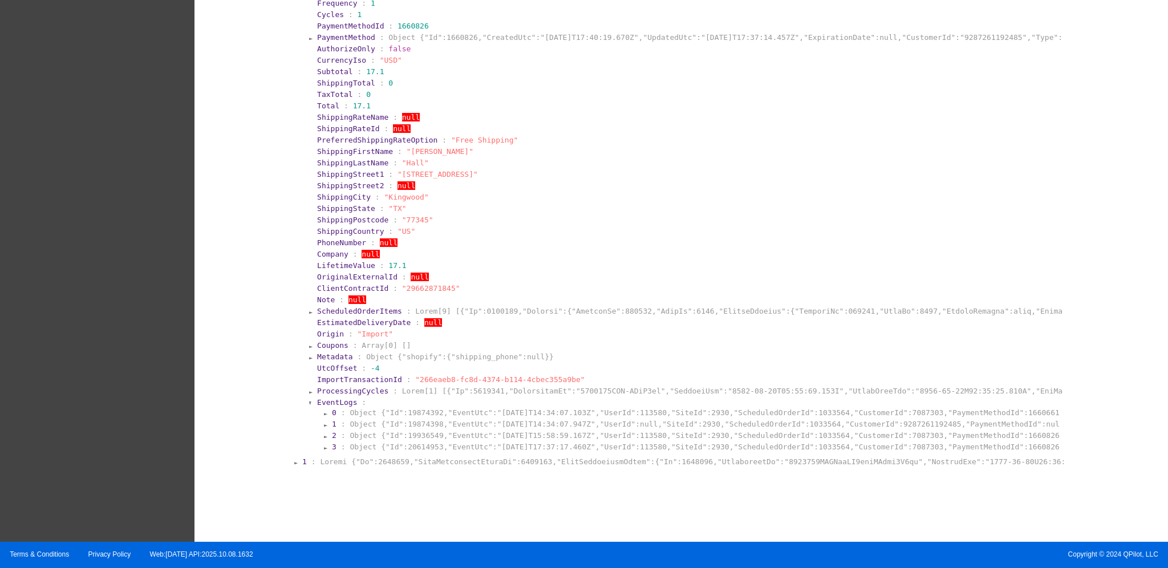
click at [397, 407] on section "0 : Object {"Id":19874392,"EventUtc":"[DATE]T14:34:07.103Z","UserId":113580,"Si…" at bounding box center [695, 412] width 729 height 11
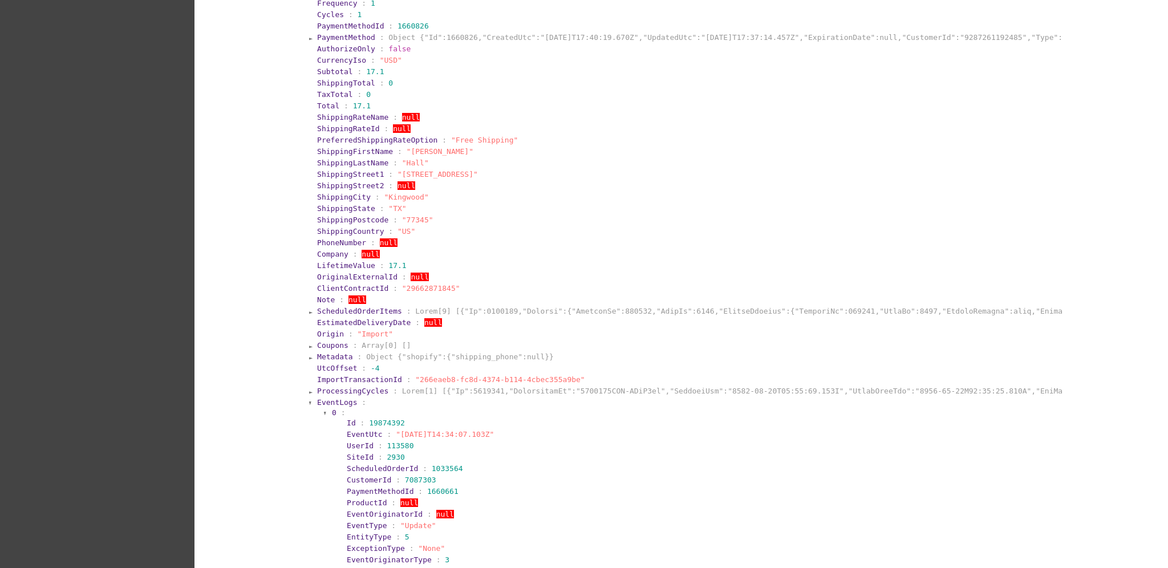
scroll to position [828, 0]
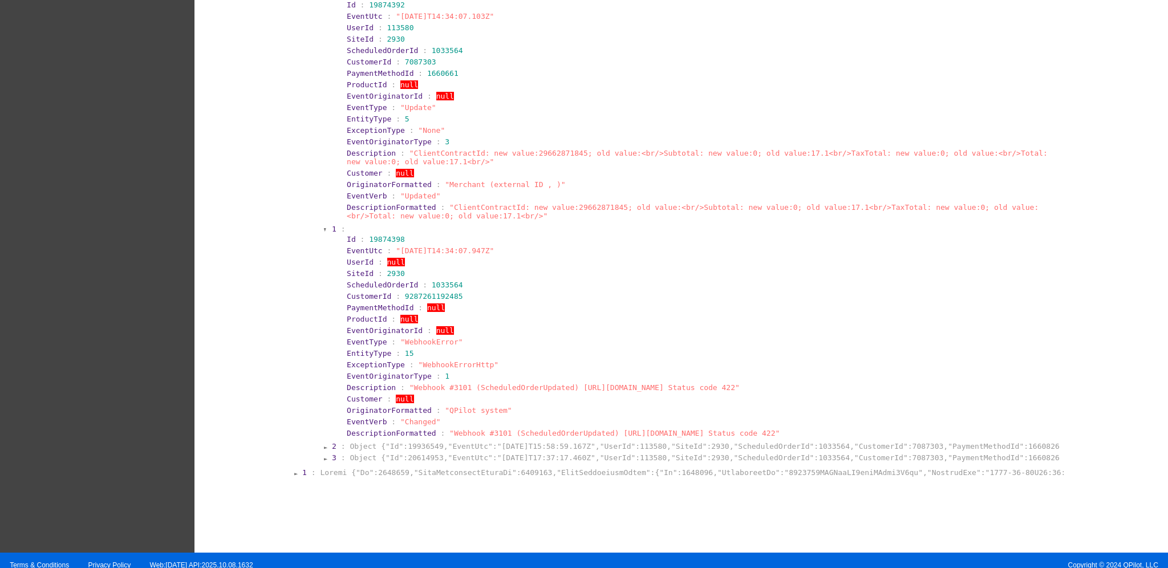
scroll to position [1034, 0]
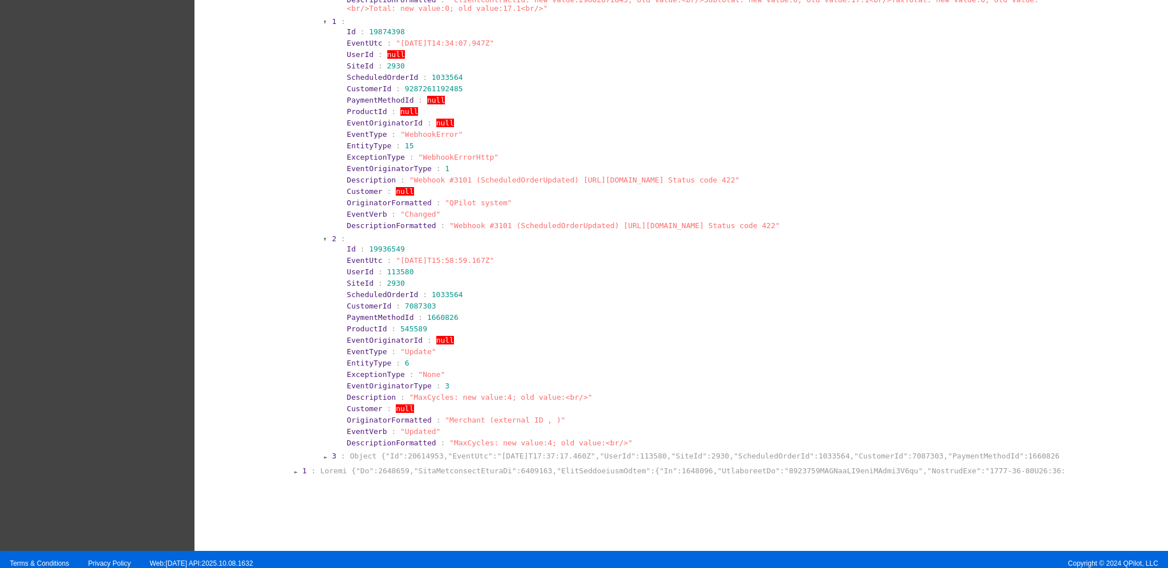
scroll to position [1238, 0]
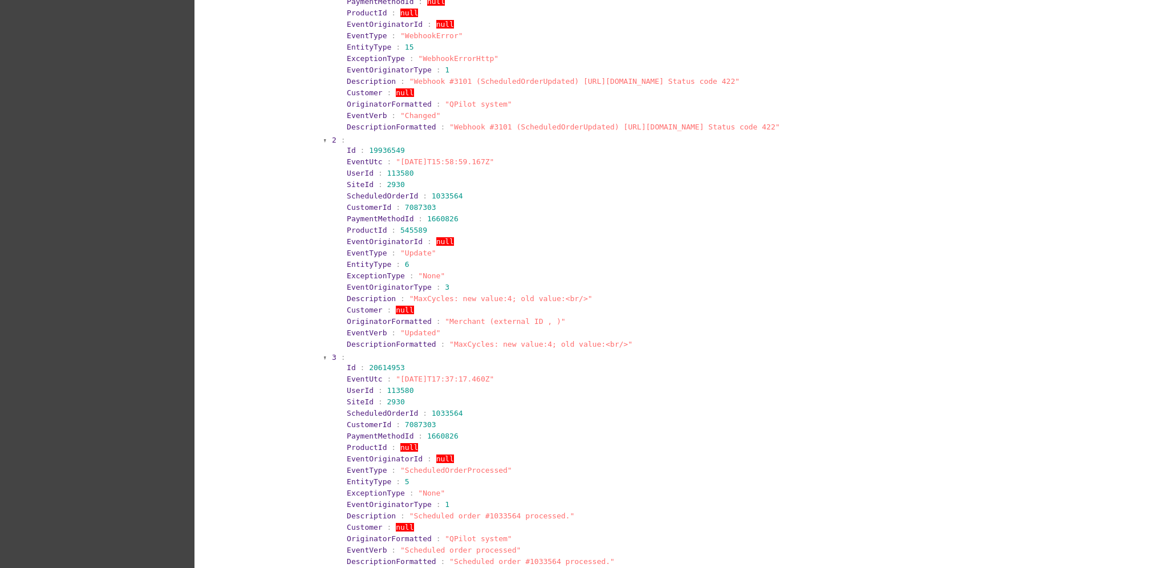
scroll to position [1444, 0]
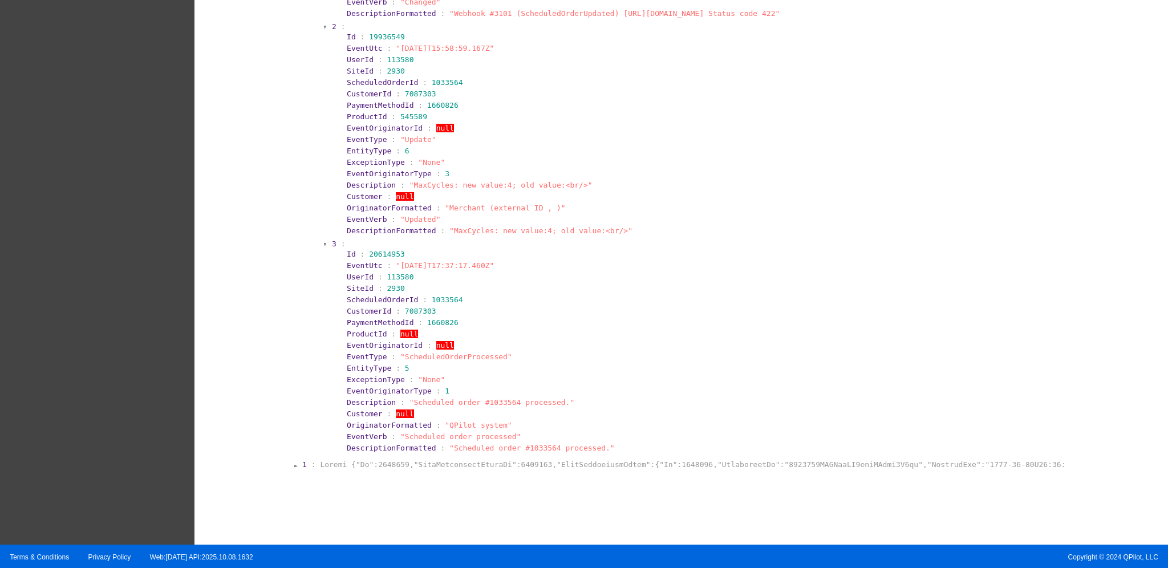
drag, startPoint x: 497, startPoint y: 263, endPoint x: 385, endPoint y: 258, distance: 112.4
click at [385, 261] on section "EventUtc : "[DATE]T17:37:17.460Z"" at bounding box center [702, 265] width 710 height 9
copy span ""[DATE]T17:37:17.460Z""
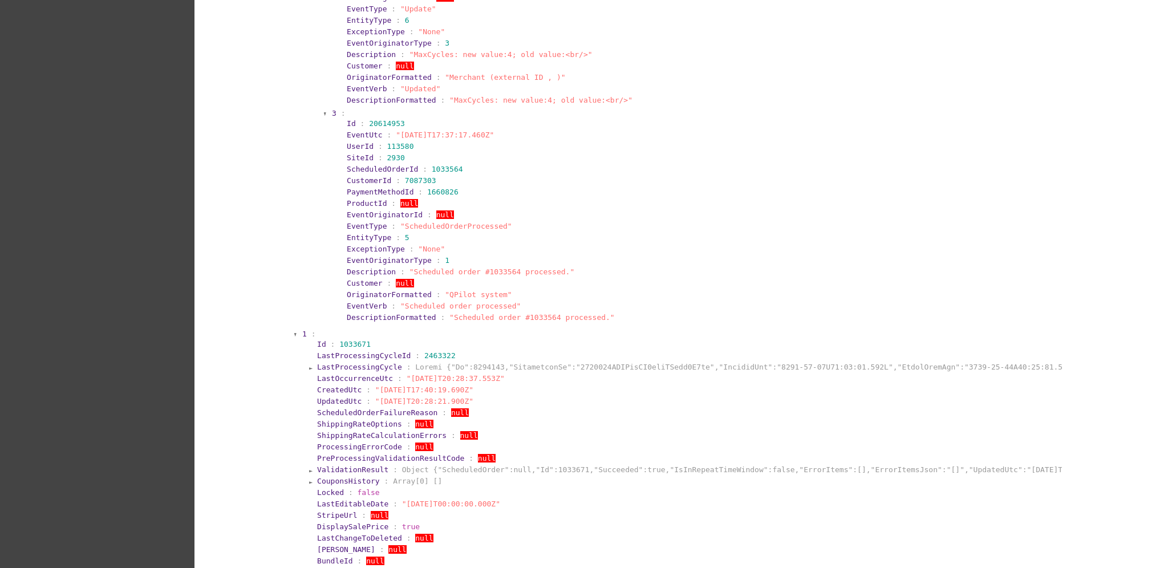
scroll to position [1823, 0]
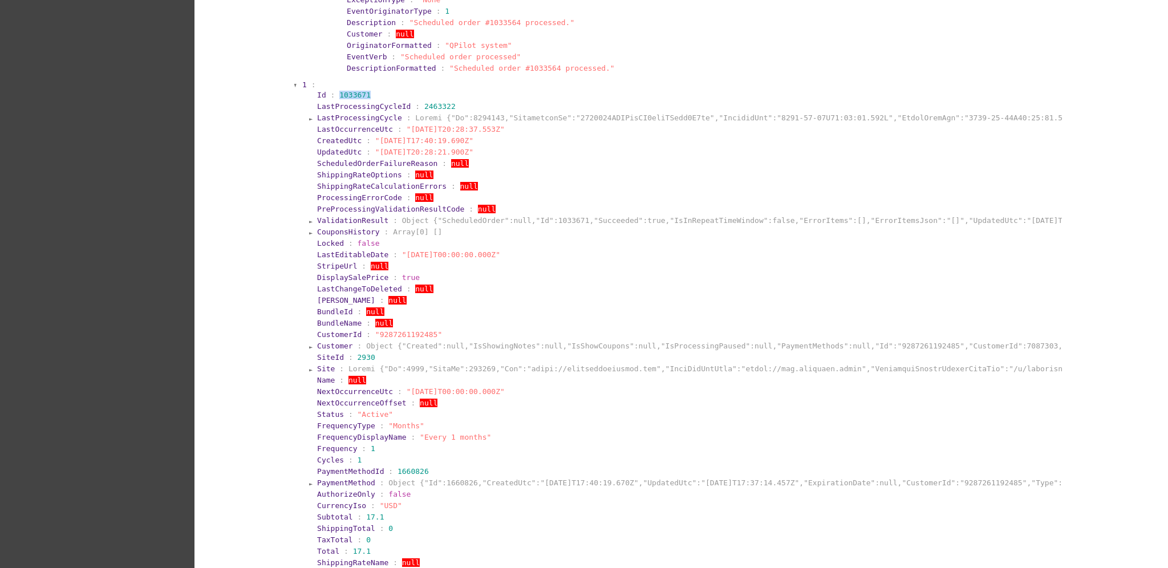
drag, startPoint x: 330, startPoint y: 88, endPoint x: 382, endPoint y: 89, distance: 51.9
click at [382, 91] on section "Id : 1033671" at bounding box center [688, 95] width 743 height 9
copy span "1033671"
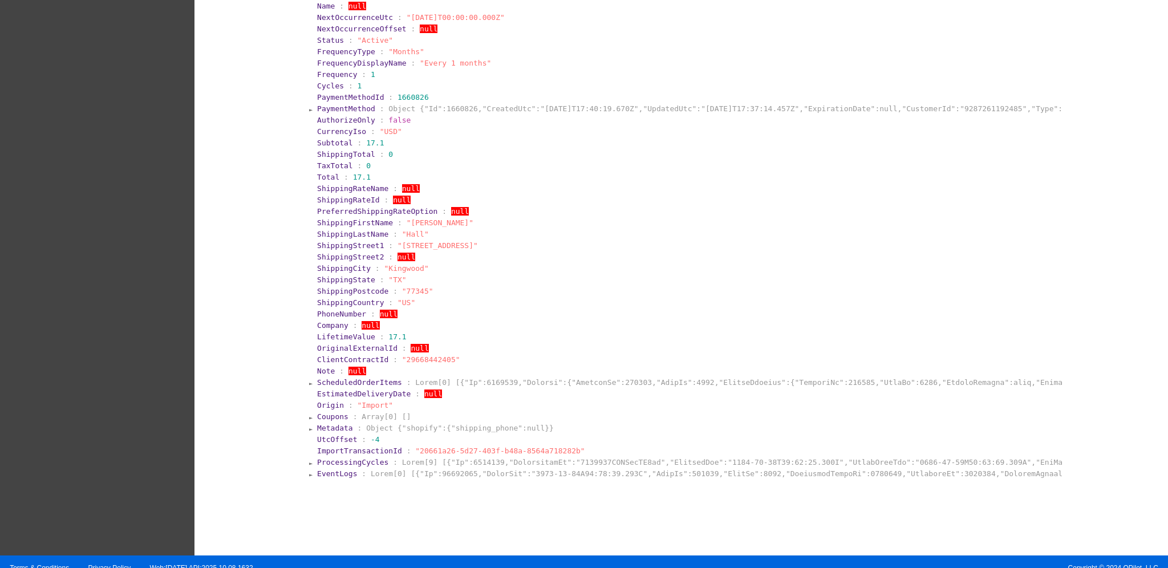
scroll to position [2205, 0]
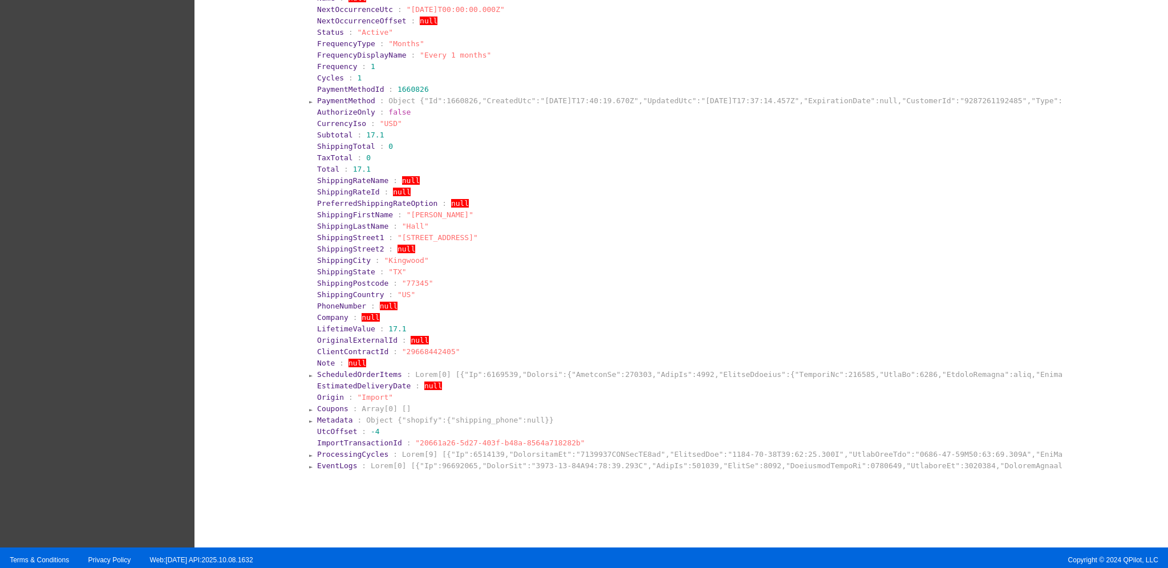
click at [358, 450] on span "ProcessingCycles" at bounding box center [352, 454] width 71 height 9
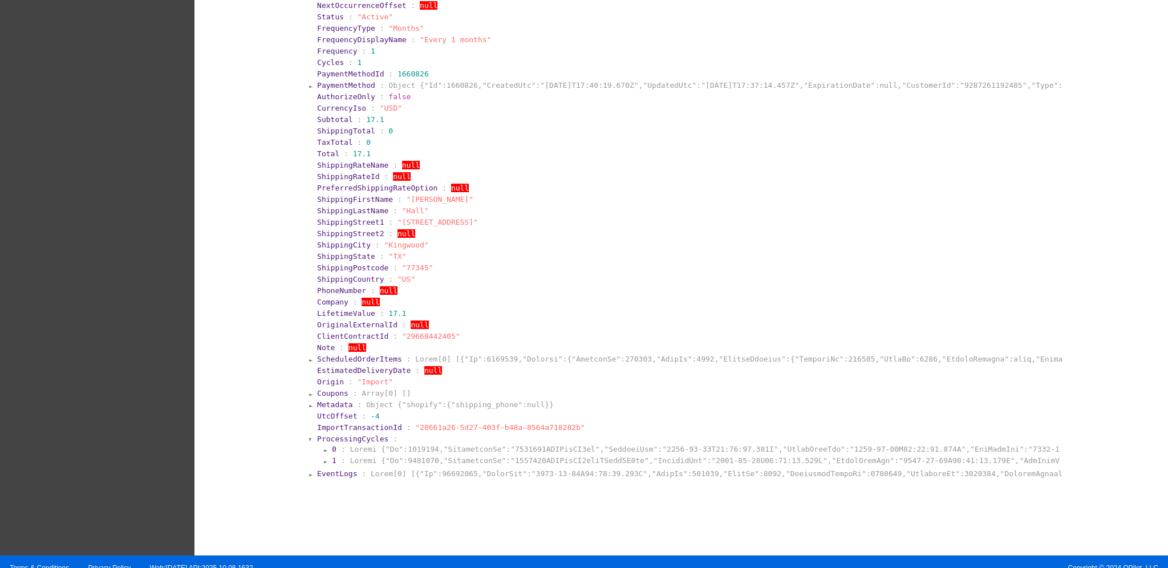
scroll to position [2229, 0]
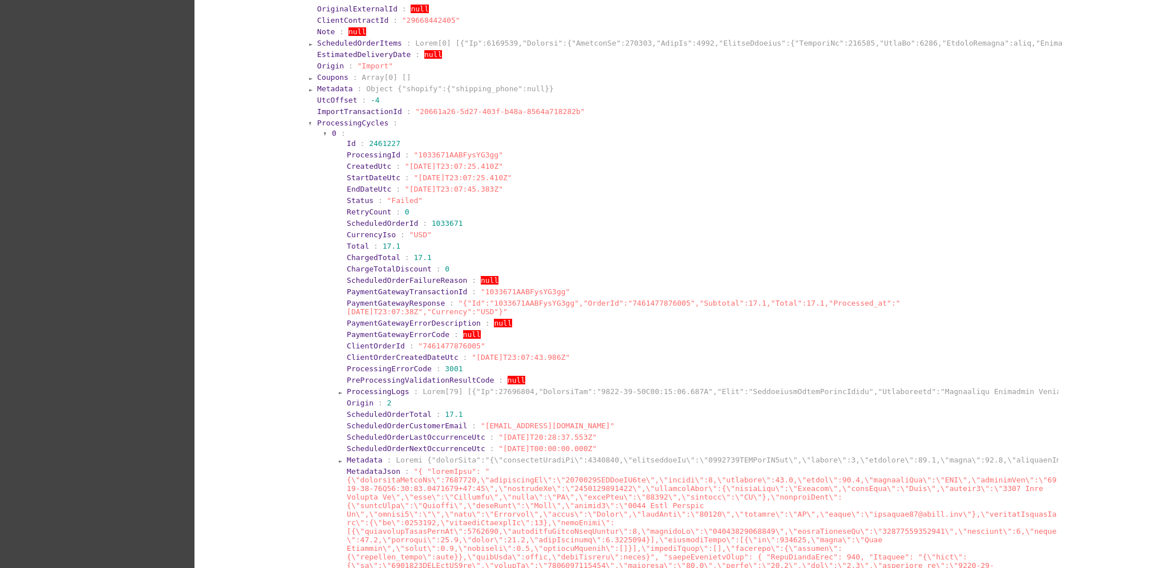
scroll to position [2685, 0]
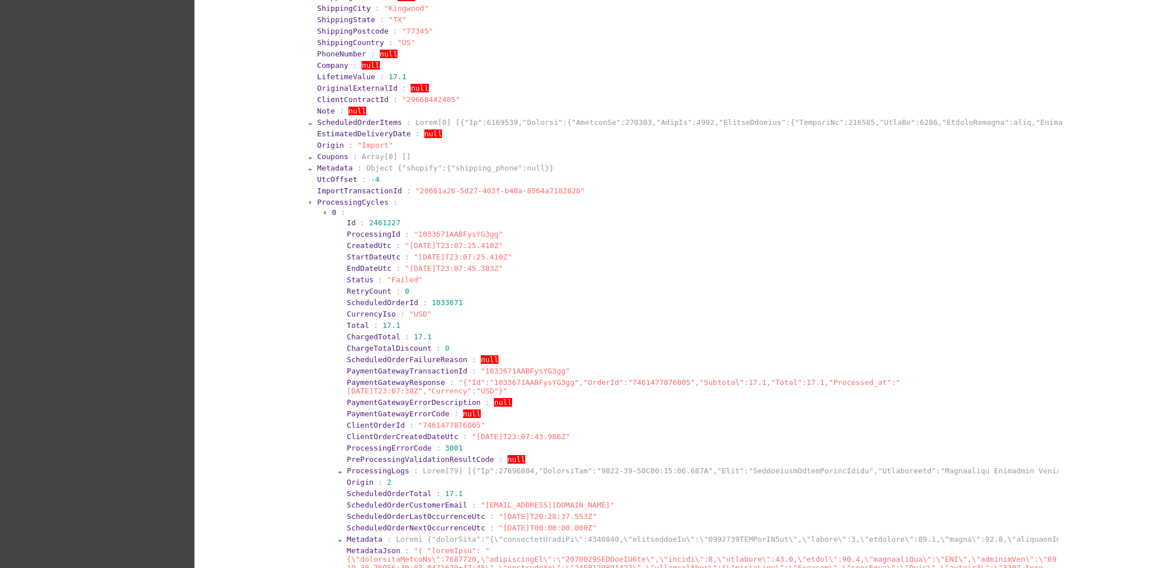
click at [352, 198] on span "ProcessingCycles" at bounding box center [352, 202] width 71 height 9
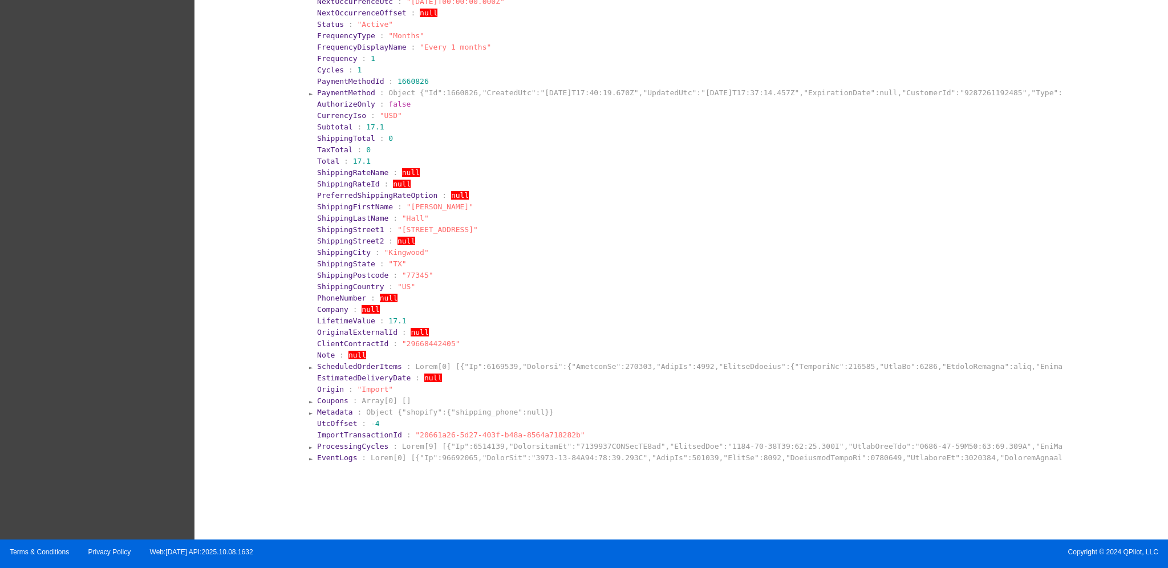
scroll to position [2205, 0]
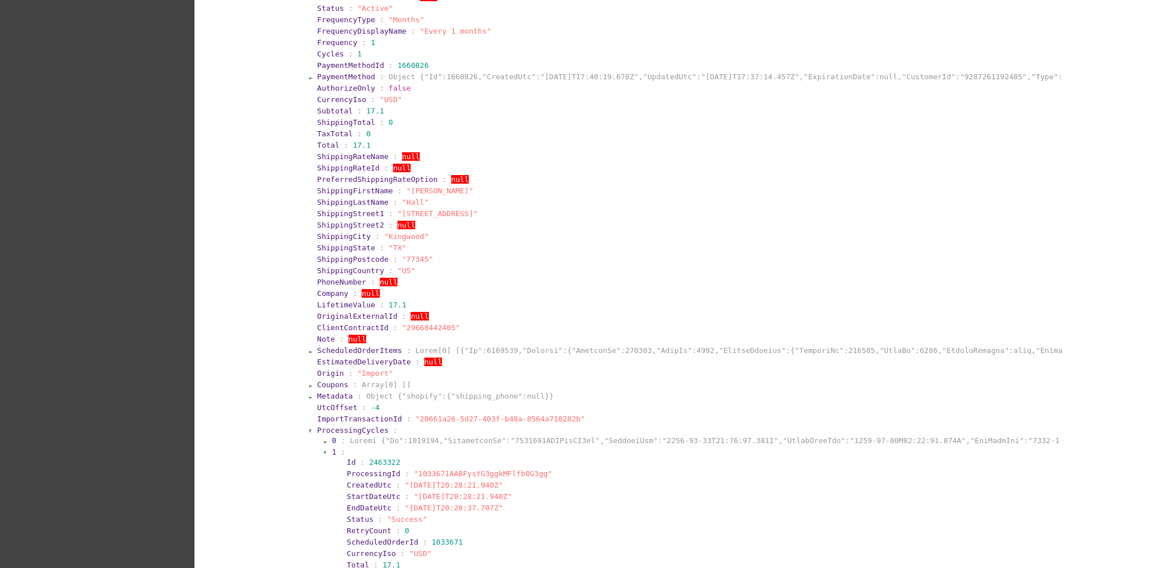
scroll to position [2457, 0]
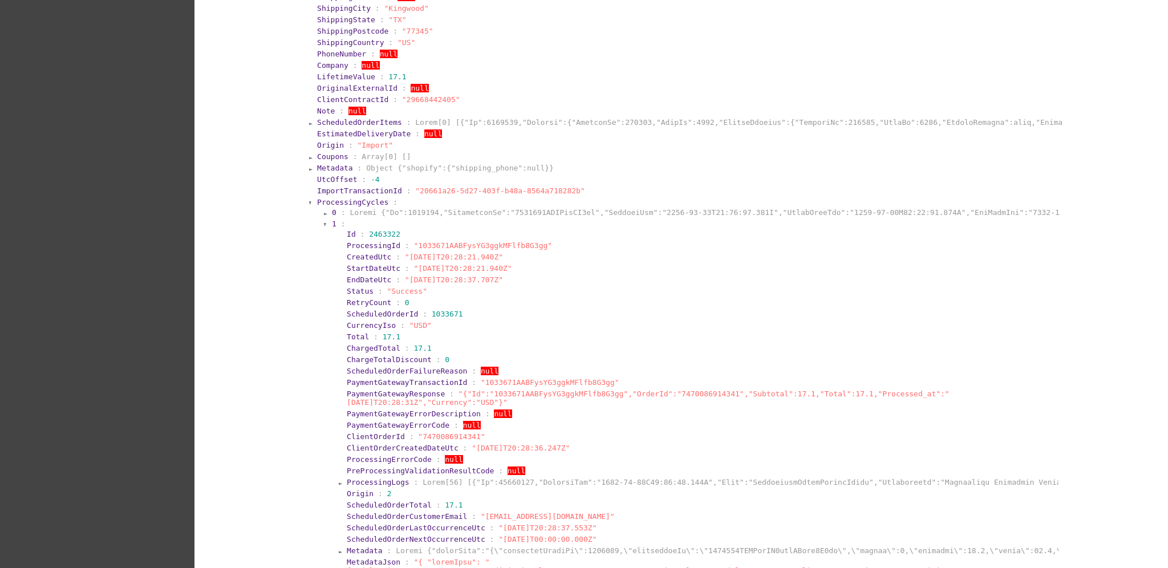
click at [339, 188] on section "ImportTransactionId : "20661a26-5d27-403f-b48a-8564a718282b"" at bounding box center [688, 190] width 745 height 11
click at [339, 198] on span "ProcessingCycles" at bounding box center [352, 202] width 71 height 9
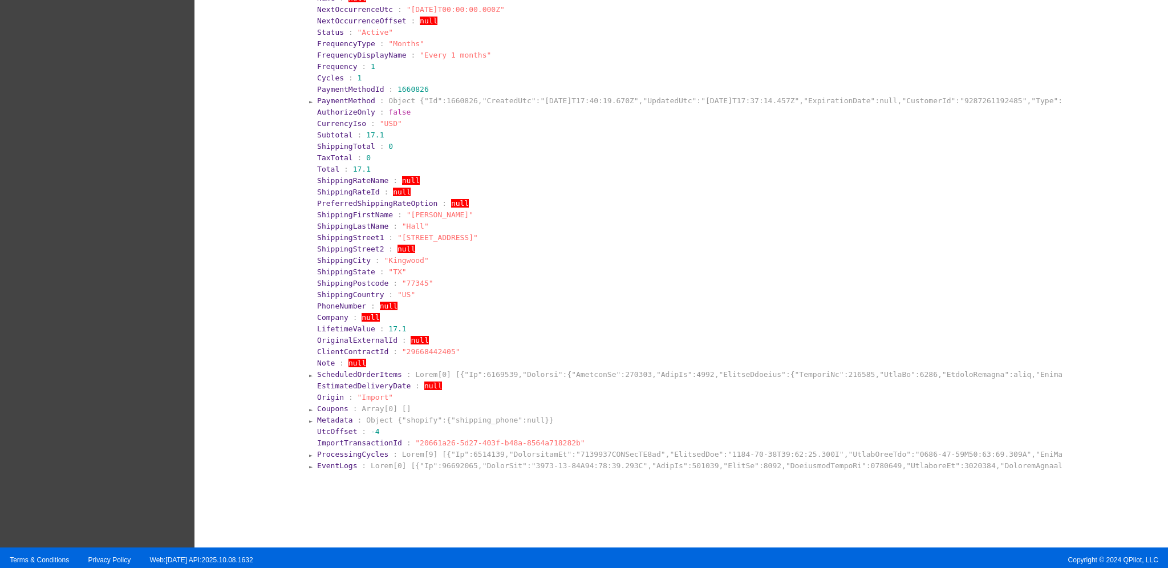
click at [336, 461] on span "EventLogs" at bounding box center [337, 465] width 40 height 9
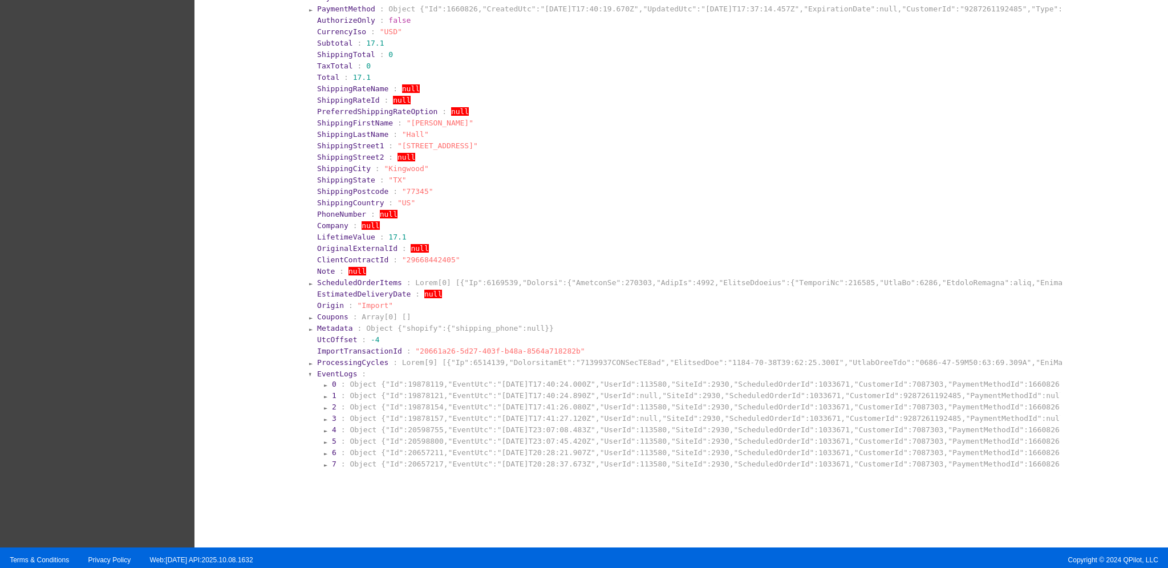
click at [359, 378] on section "0 : Object {"Id":19878119,"EventUtc":"[DATE]T17:40:24.000Z","UserId":113580,"Si…" at bounding box center [692, 424] width 736 height 92
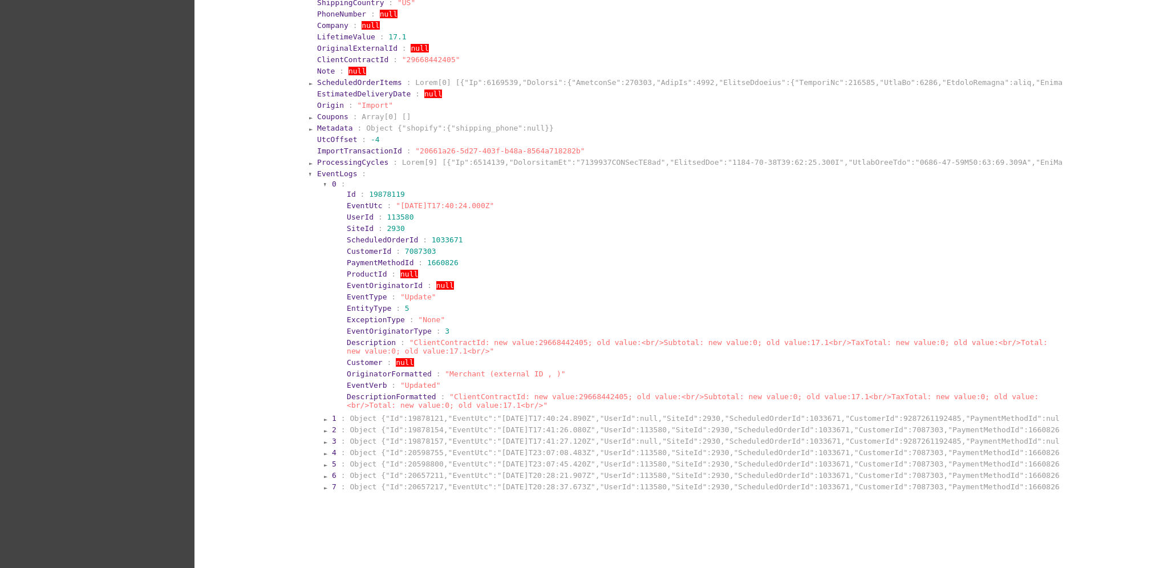
scroll to position [2520, 0]
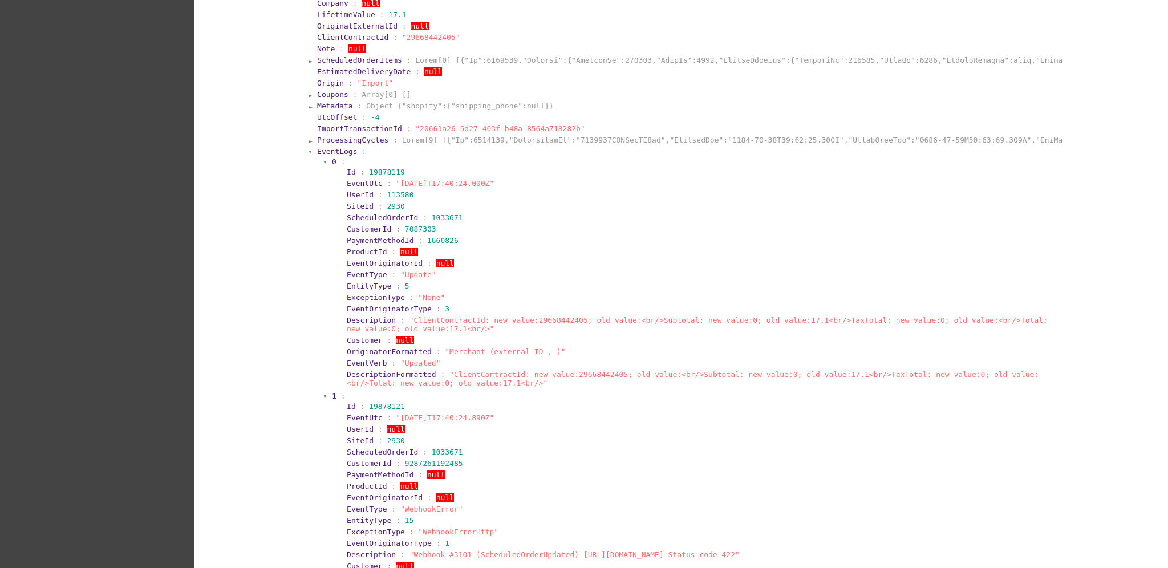
scroll to position [2724, 0]
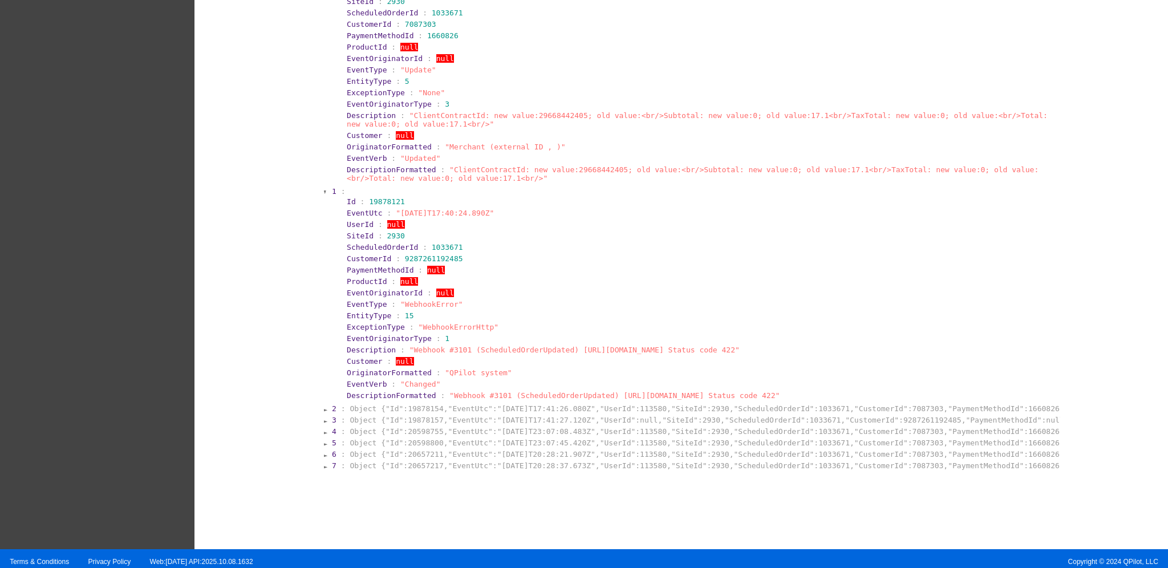
click at [441, 415] on section "3 : Object {"Id":19878157,"EventUtc":"[DATE]T17:41:27.120Z","UserId":null,"Site…" at bounding box center [695, 420] width 729 height 11
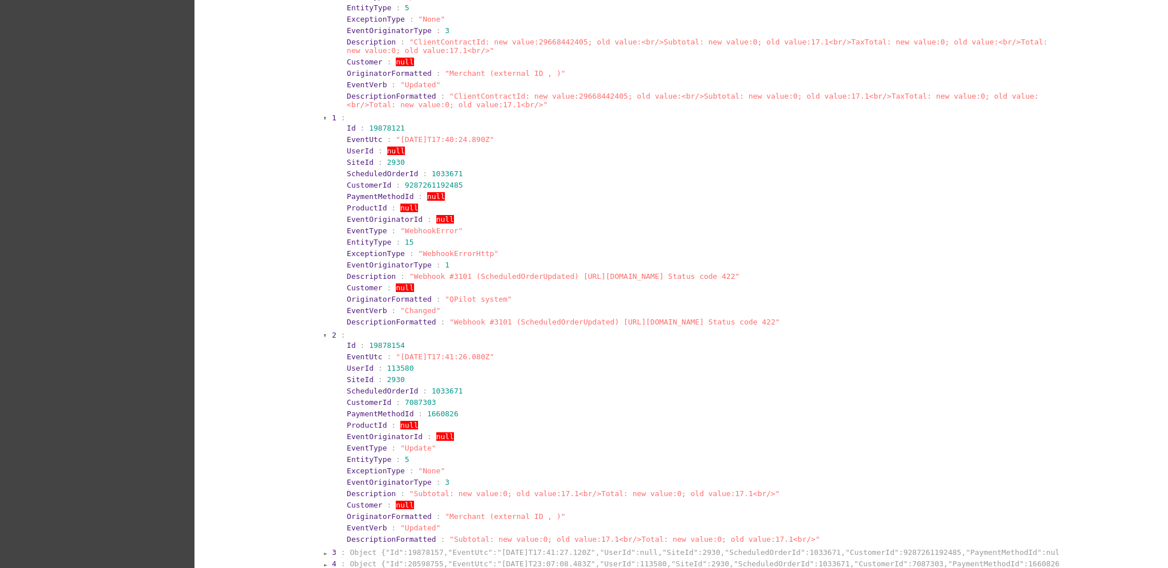
scroll to position [2930, 0]
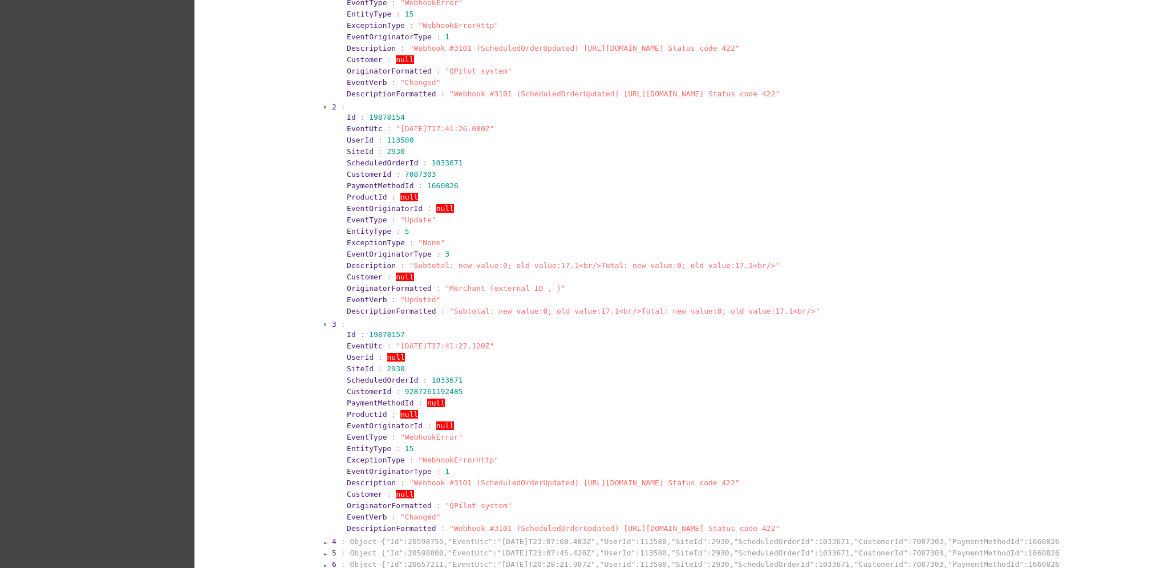
scroll to position [3135, 0]
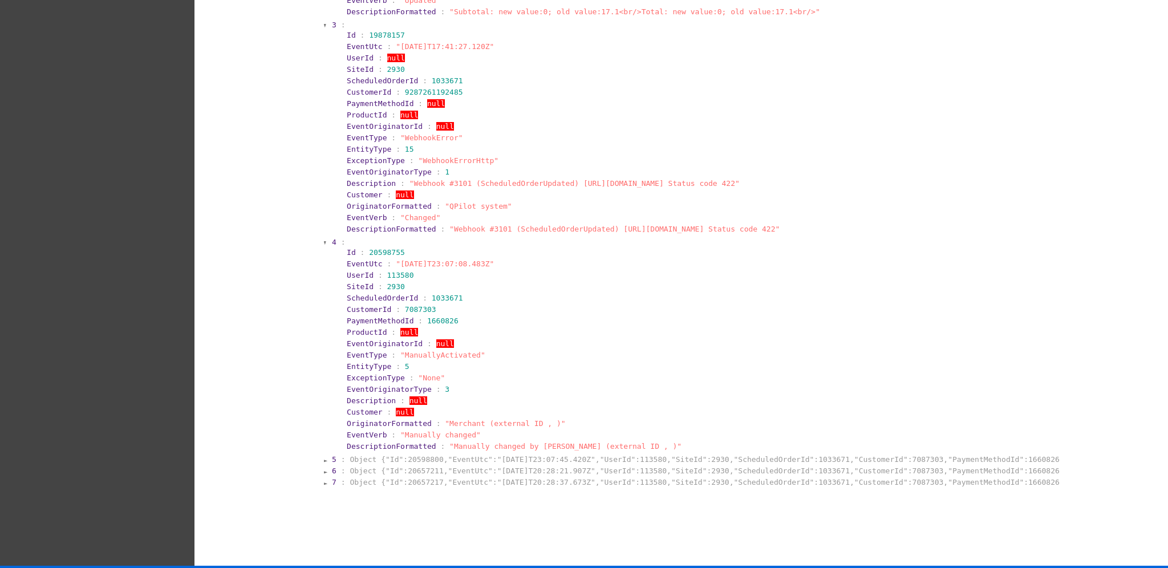
scroll to position [3340, 0]
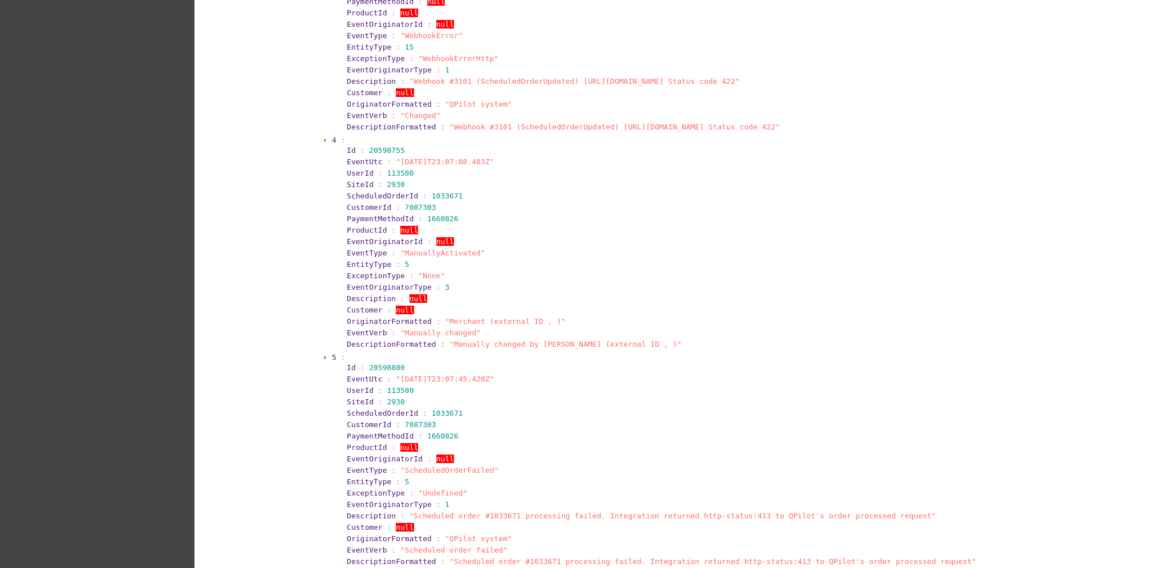
scroll to position [3545, 0]
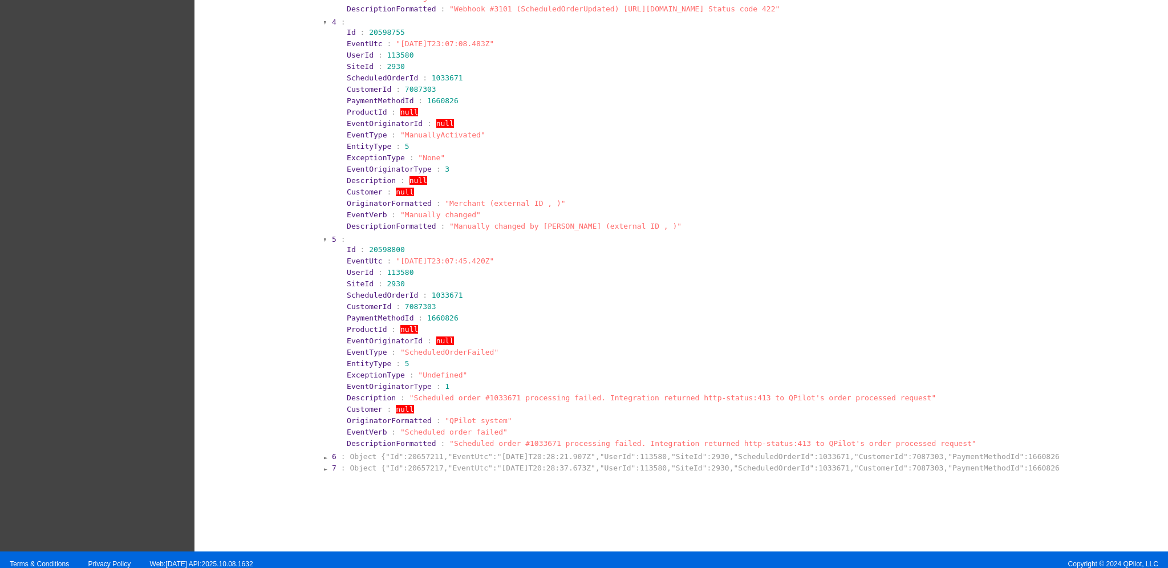
drag, startPoint x: 486, startPoint y: 251, endPoint x: 404, endPoint y: 255, distance: 82.2
click at [380, 243] on section "Id : 20598800 EventUtc : "[DATE]T23:07:45.420Z" UserId : 113580 SiteId : 2930 S…" at bounding box center [699, 346] width 720 height 206
copy section "800 EventUtc : "[DATE]T23:07:45.420Z""
click at [482, 268] on section "UserId : 113580" at bounding box center [702, 272] width 710 height 9
drag, startPoint x: 502, startPoint y: 252, endPoint x: 334, endPoint y: 249, distance: 168.2
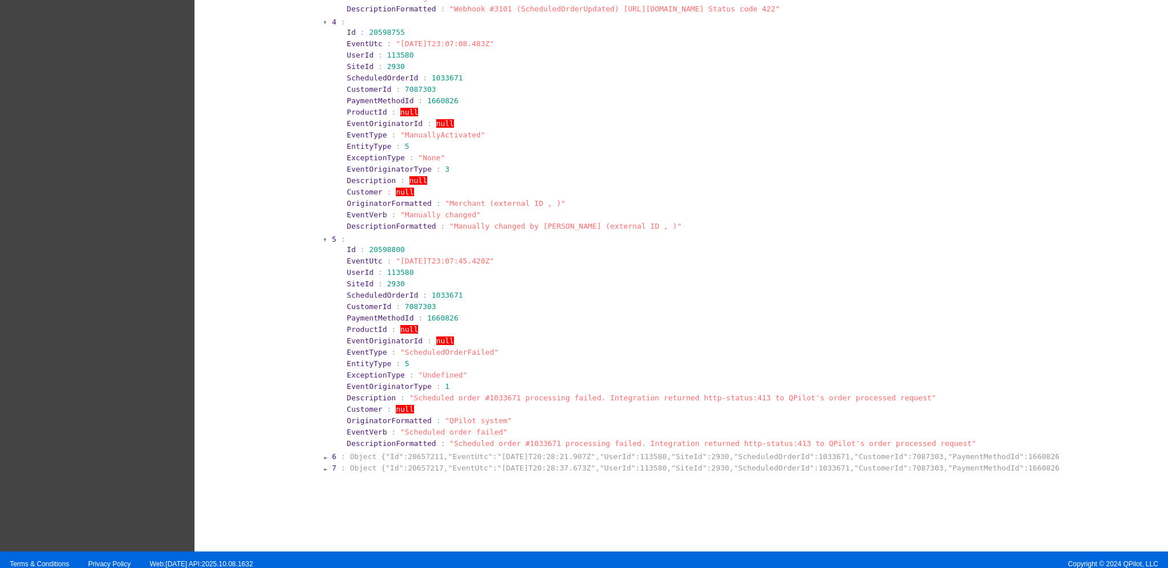
click at [339, 249] on section "Id : 20598800 EventUtc : "[DATE]T23:07:45.420Z" UserId : 113580 SiteId : 2930 S…" at bounding box center [699, 346] width 720 height 206
copy section "EventUtc : "[DATE]T23:07:45.420Z""
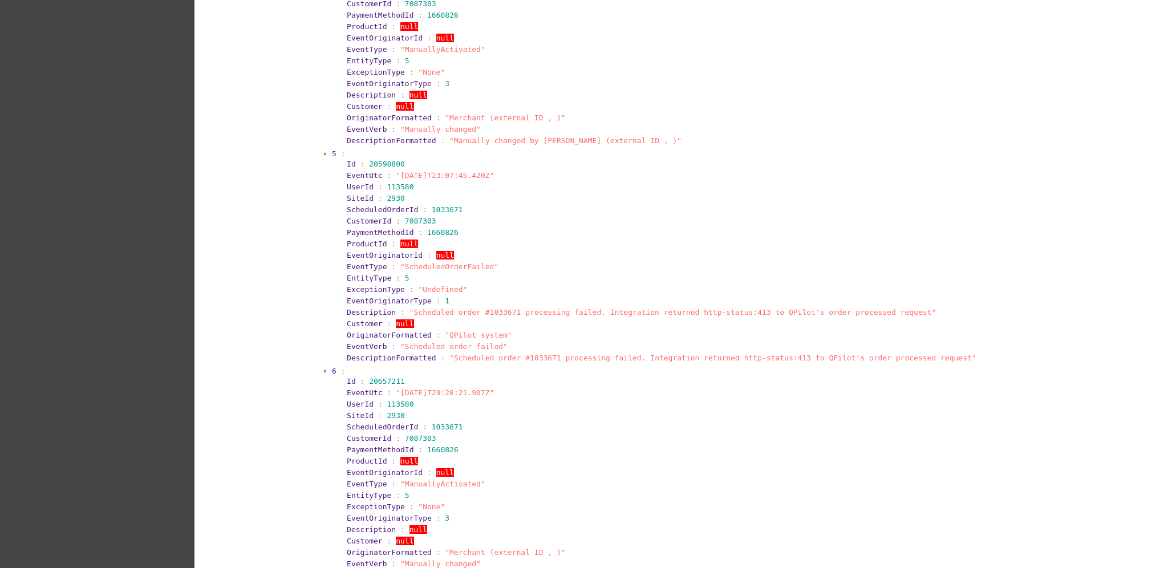
scroll to position [3750, 0]
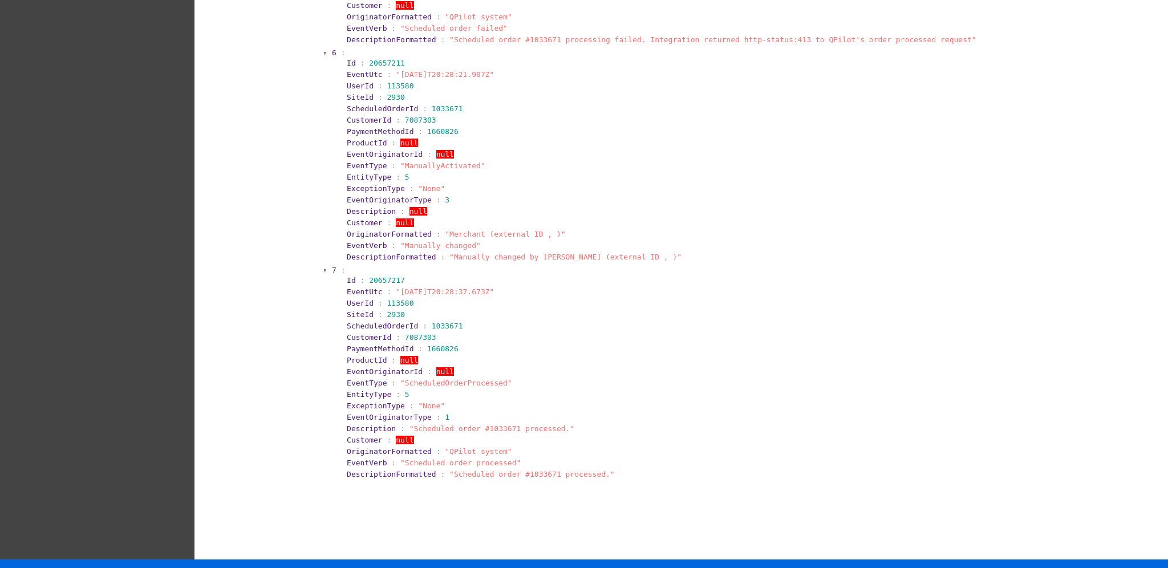
scroll to position [3955, 0]
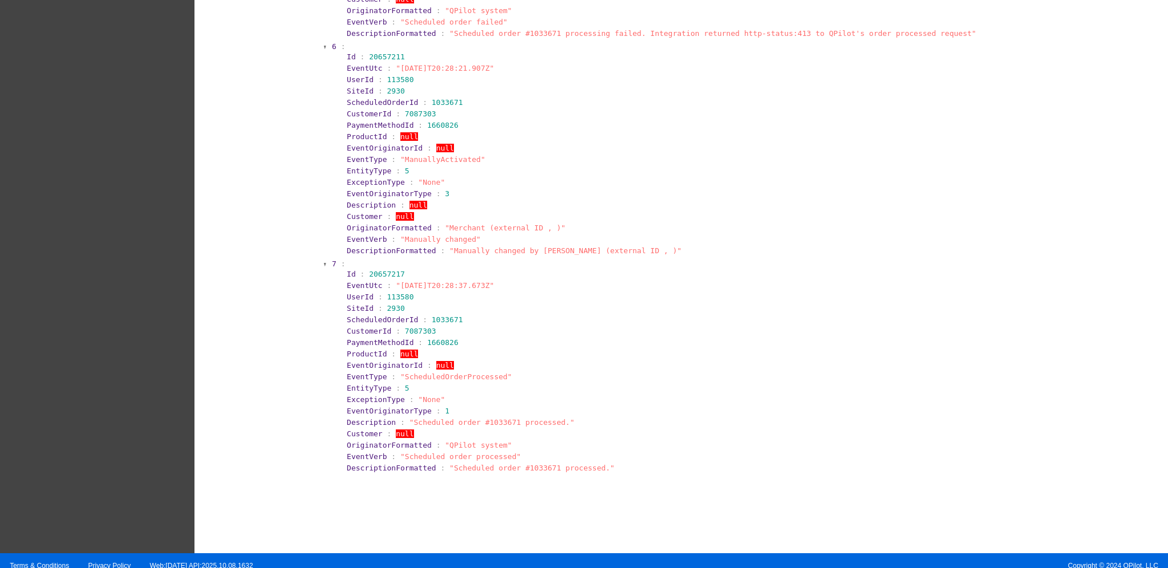
drag, startPoint x: 339, startPoint y: 52, endPoint x: 504, endPoint y: 55, distance: 164.8
click at [504, 64] on section "EventUtc : "[DATE]T20:28:21.907Z"" at bounding box center [702, 68] width 710 height 9
copy section "EventUtc : "[DATE]T20:28:21.907Z""
drag, startPoint x: 385, startPoint y: 267, endPoint x: 491, endPoint y: 269, distance: 106.6
click at [491, 281] on section "EventUtc : "[DATE]T20:28:37.673Z"" at bounding box center [702, 285] width 710 height 9
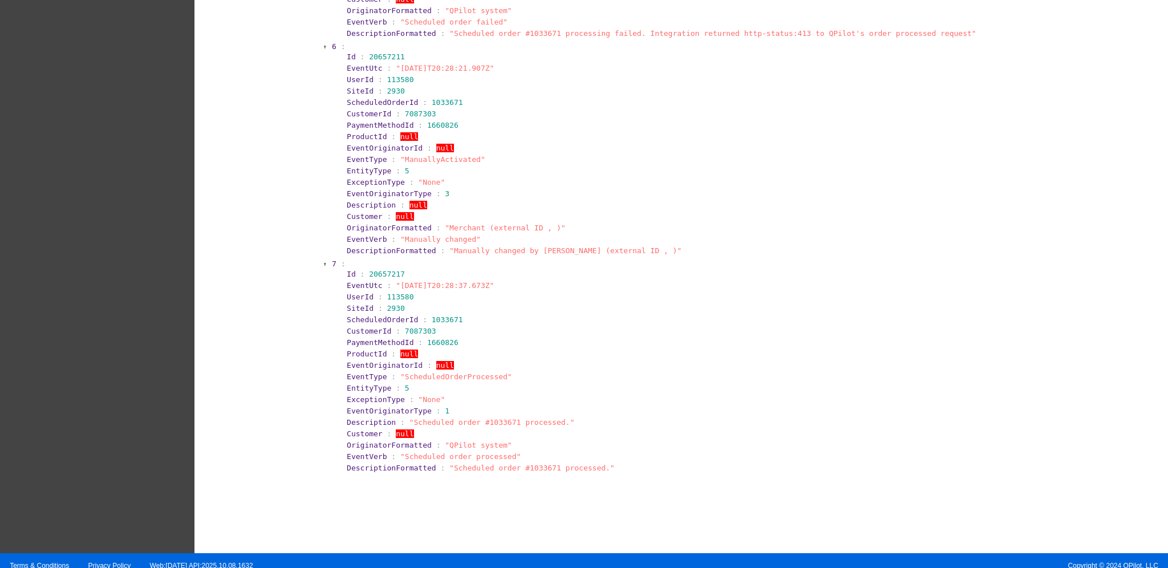
drag, startPoint x: 438, startPoint y: 287, endPoint x: 396, endPoint y: 273, distance: 44.4
click at [438, 292] on section "UserId : 113580" at bounding box center [702, 296] width 710 height 9
drag, startPoint x: 334, startPoint y: 267, endPoint x: 502, endPoint y: 174, distance: 192.2
click at [503, 275] on section "Id : 20657217 EventUtc : "[DATE]T20:28:37.673Z" UserId : 113580 SiteId : 2930 S…" at bounding box center [699, 371] width 720 height 206
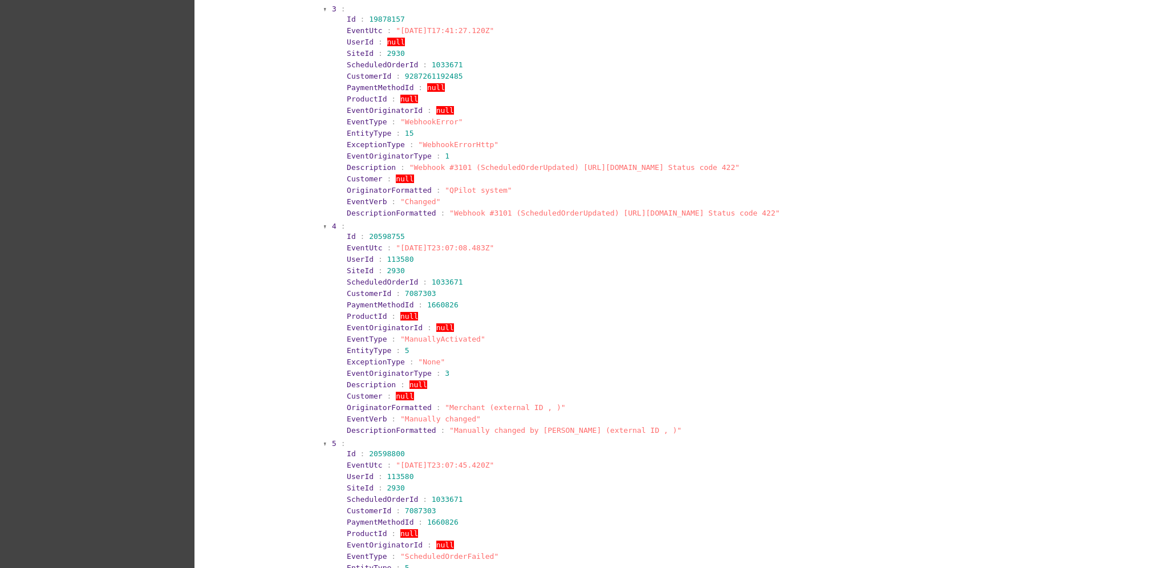
scroll to position [3347, 0]
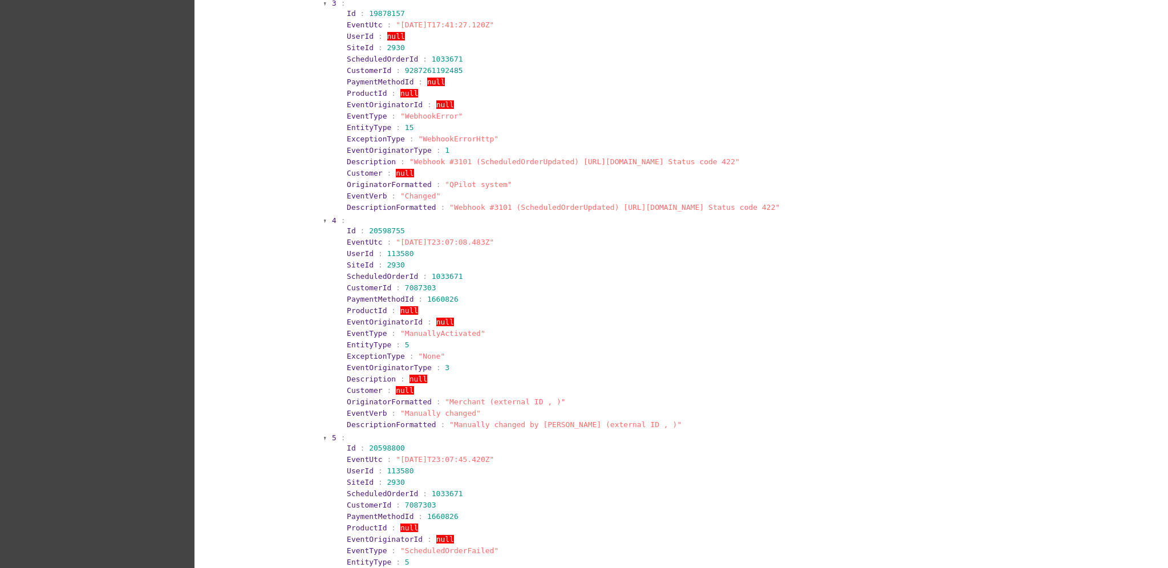
drag, startPoint x: 328, startPoint y: 232, endPoint x: 516, endPoint y: 225, distance: 187.7
click at [516, 225] on section "4 : Id : 20598755 EventUtc : "[DATE]T23:07:08.483Z" UserId : 113580 SiteId : 29…" at bounding box center [695, 323] width 729 height 217
drag, startPoint x: 507, startPoint y: 235, endPoint x: 334, endPoint y: 234, distance: 172.8
click at [339, 234] on section "Id : 20598755 EventUtc : "[DATE]T23:07:08.483Z" UserId : 113580 SiteId : 2930 S…" at bounding box center [699, 328] width 720 height 206
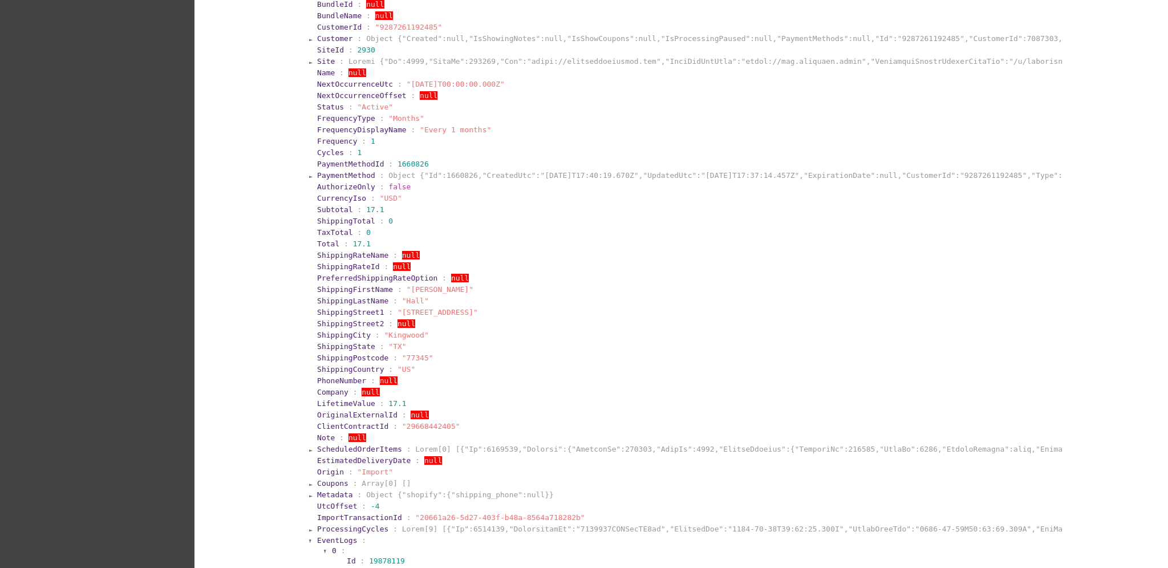
scroll to position [2207, 0]
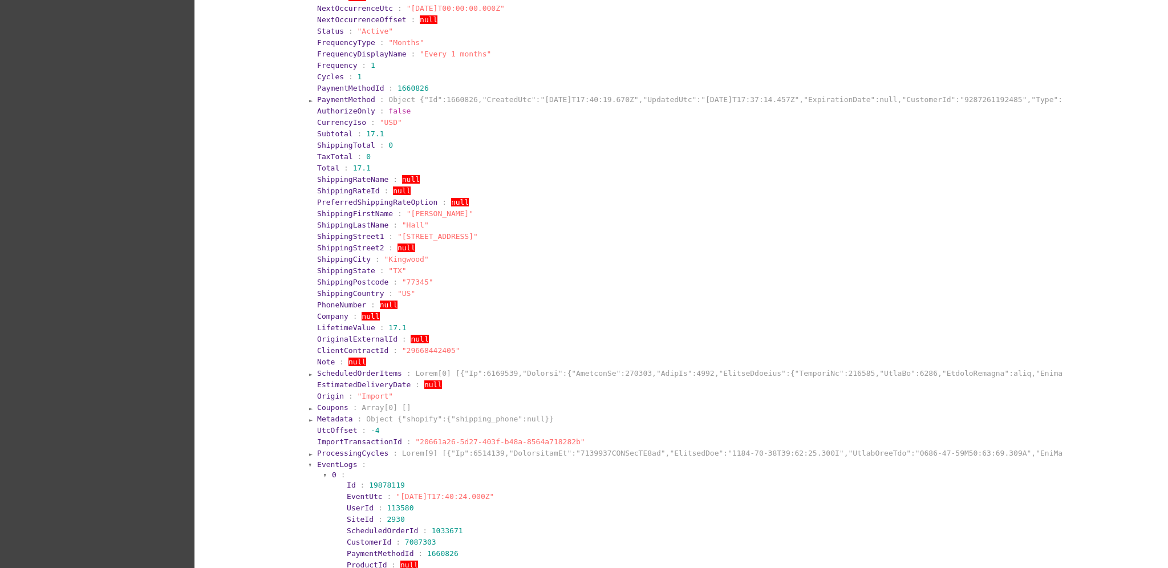
click at [368, 369] on span "ScheduledOrderItems" at bounding box center [359, 373] width 85 height 9
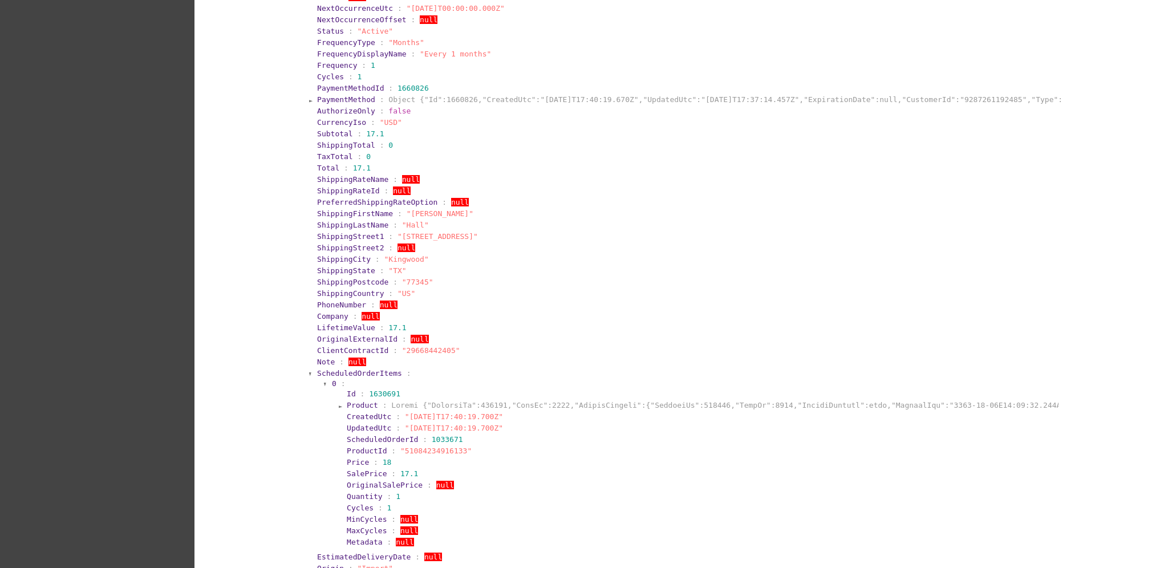
click at [367, 401] on span "Product" at bounding box center [362, 405] width 31 height 9
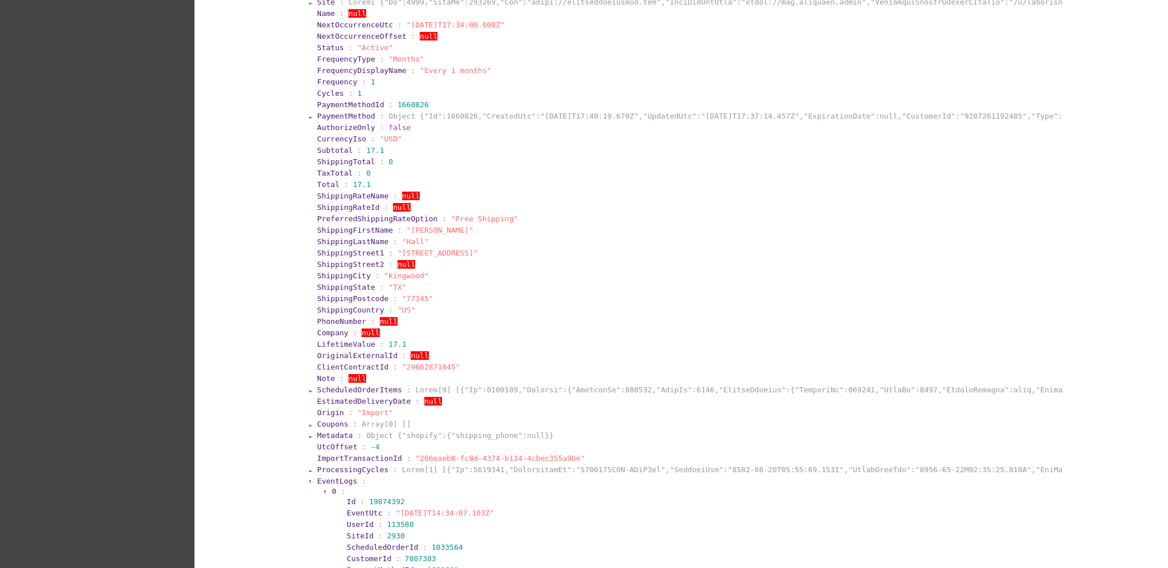
scroll to position [534, 0]
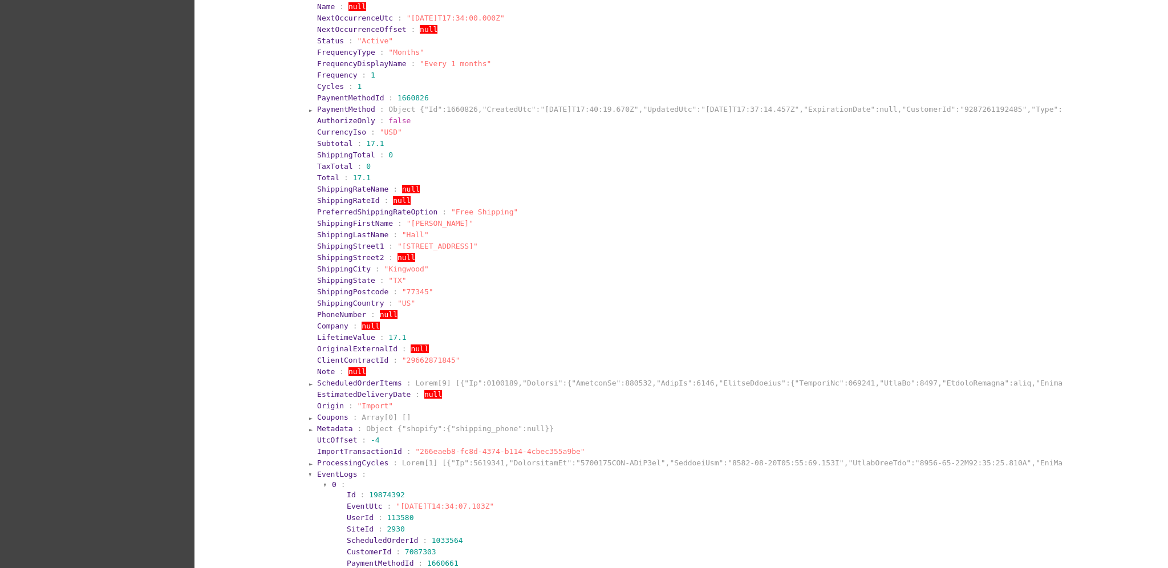
click at [348, 373] on span "null" at bounding box center [357, 371] width 18 height 9
click at [353, 390] on span "EstimatedDeliveryDate" at bounding box center [364, 394] width 94 height 9
click at [360, 380] on span "ScheduledOrderItems" at bounding box center [359, 383] width 85 height 9
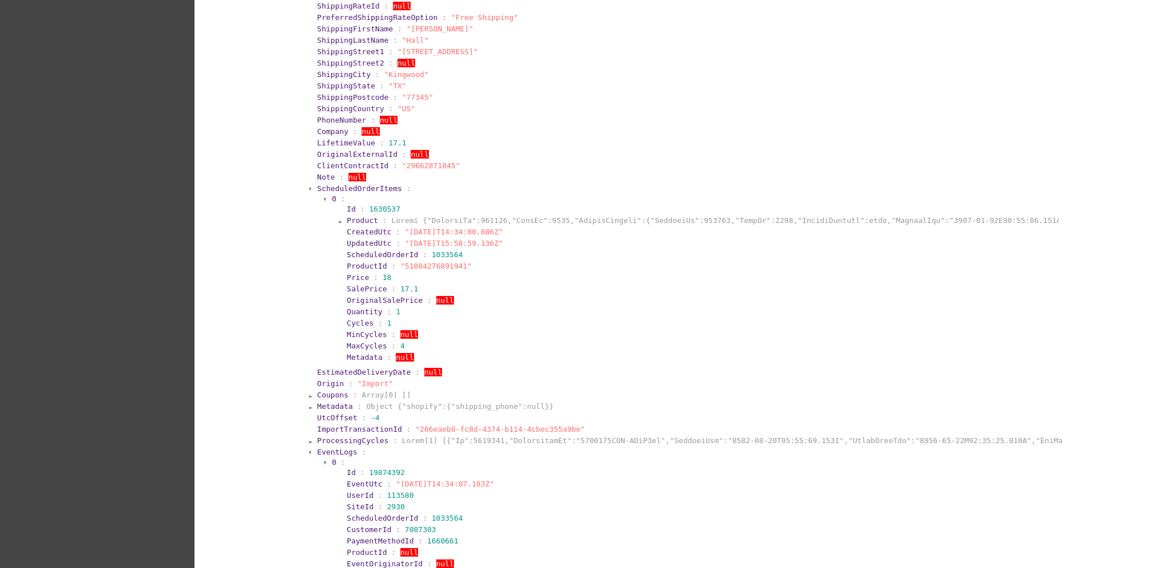
scroll to position [762, 0]
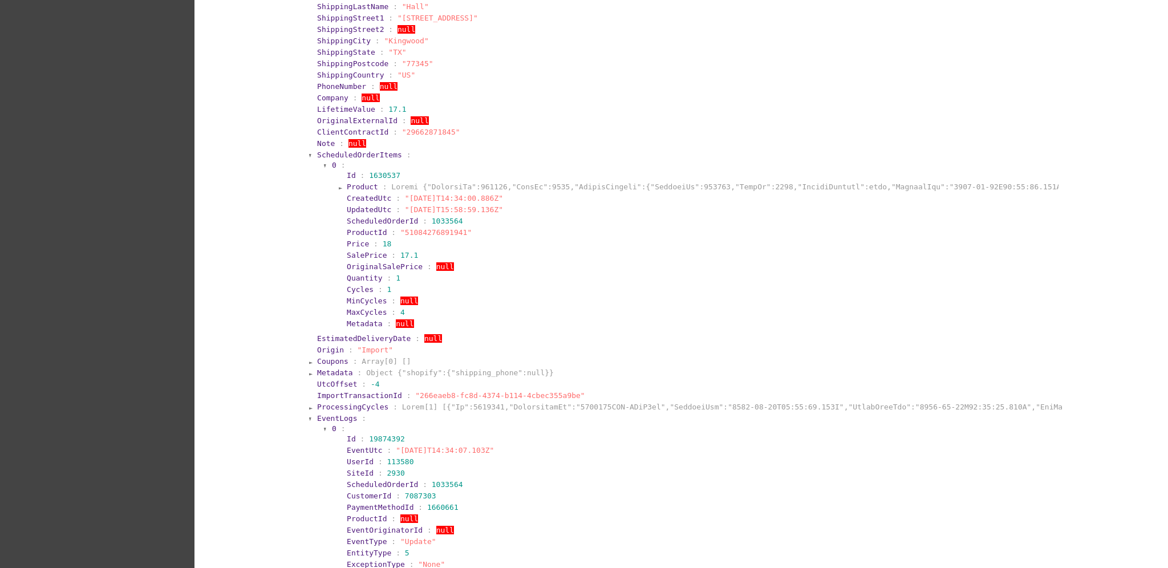
click at [359, 184] on span "Product" at bounding box center [362, 186] width 31 height 9
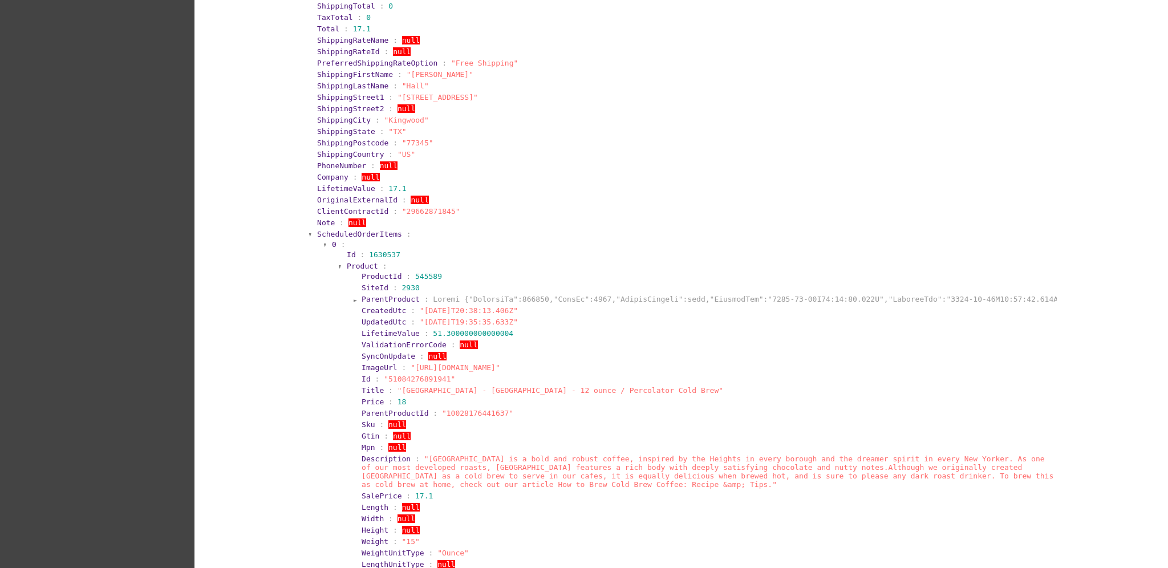
scroll to position [684, 0]
drag, startPoint x: 677, startPoint y: 391, endPoint x: 388, endPoint y: 388, distance: 289.1
click at [388, 388] on section "Title : "[GEOGRAPHIC_DATA] - [GEOGRAPHIC_DATA] - 12 ounce / Percolator Cold Bre…" at bounding box center [707, 389] width 693 height 9
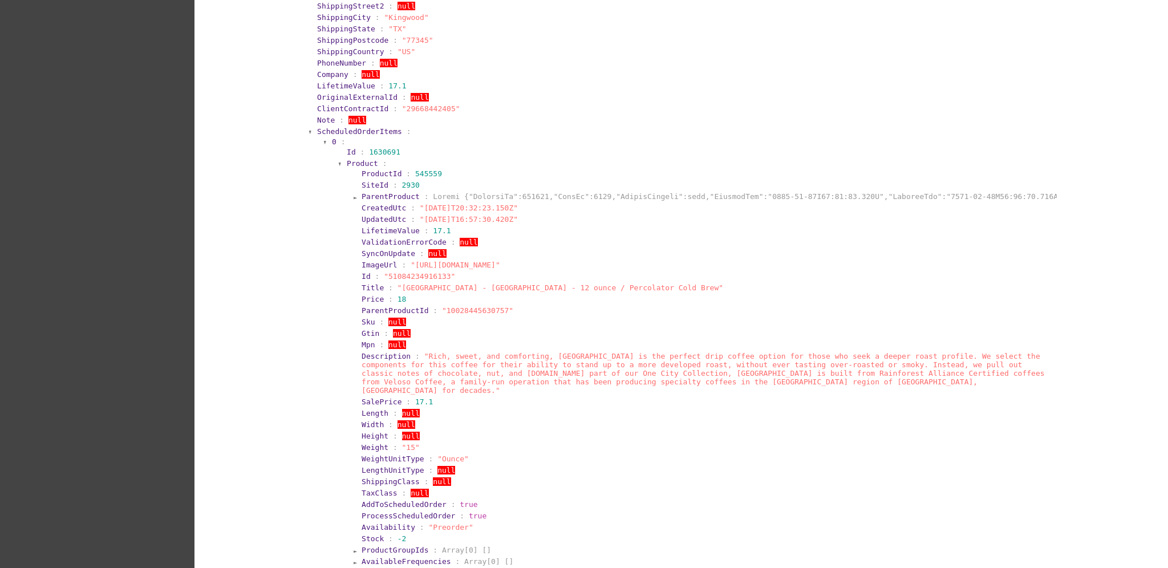
scroll to position [3116, 0]
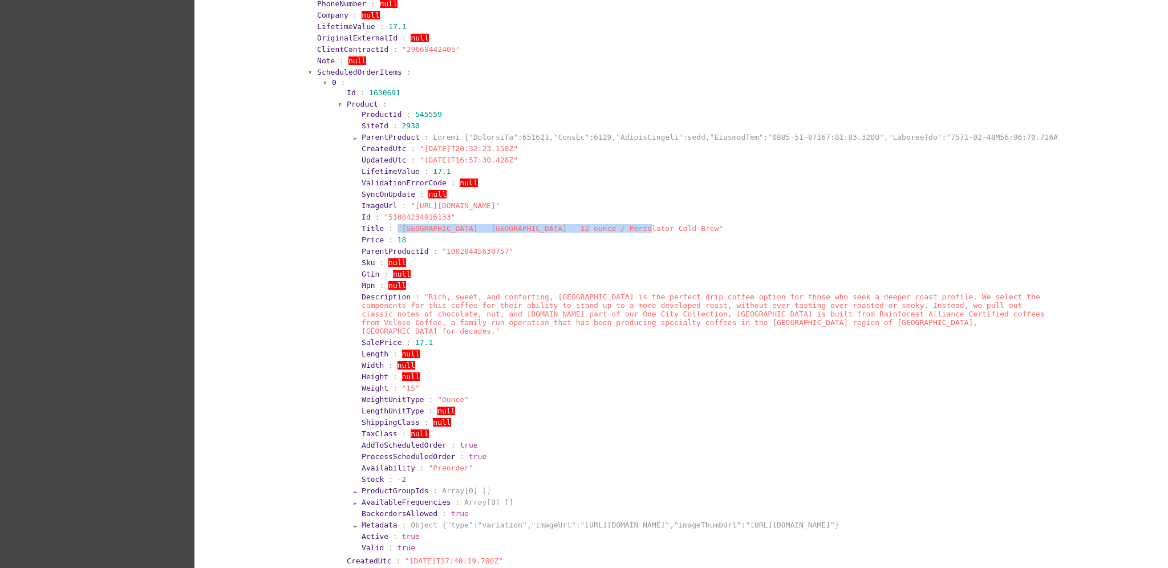
drag, startPoint x: 584, startPoint y: 216, endPoint x: 387, endPoint y: 214, distance: 197.3
click at [387, 224] on section "Title : "[GEOGRAPHIC_DATA] - [GEOGRAPHIC_DATA] - 12 ounce / Percolator Cold Bre…" at bounding box center [707, 228] width 693 height 9
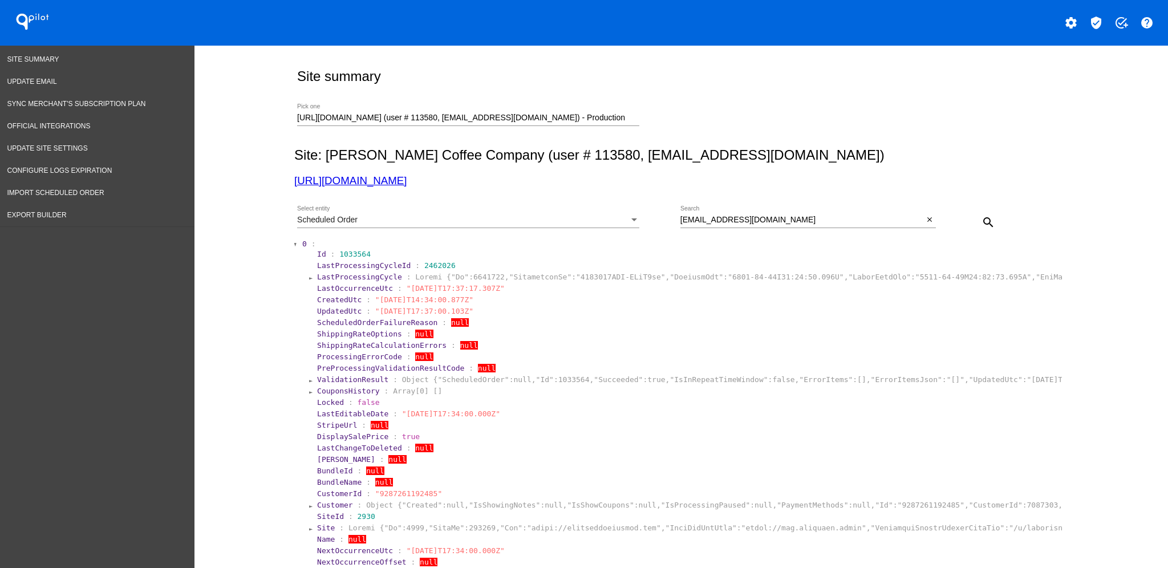
scroll to position [0, 0]
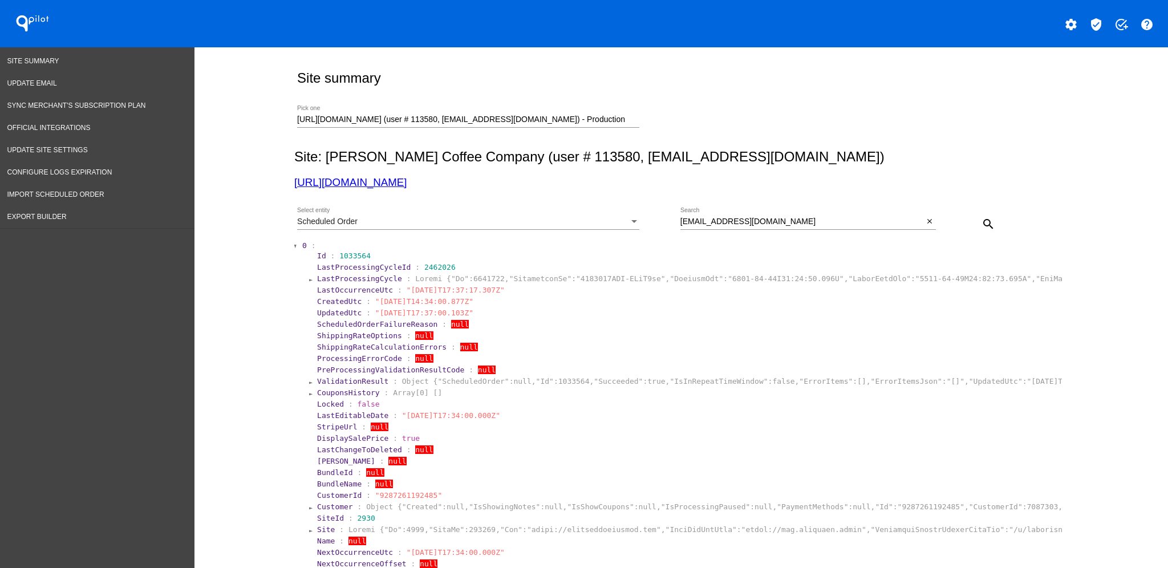
drag, startPoint x: 785, startPoint y: 232, endPoint x: 783, endPoint y: 223, distance: 9.3
click at [785, 230] on div "[EMAIL_ADDRESS][DOMAIN_NAME] Search close" at bounding box center [807, 224] width 255 height 32
drag, startPoint x: 783, startPoint y: 223, endPoint x: 643, endPoint y: 212, distance: 141.3
click at [640, 218] on div "Scheduled Order Select entity [EMAIL_ADDRESS][DOMAIN_NAME] Search close search" at bounding box center [678, 220] width 769 height 40
paste input "1032322"
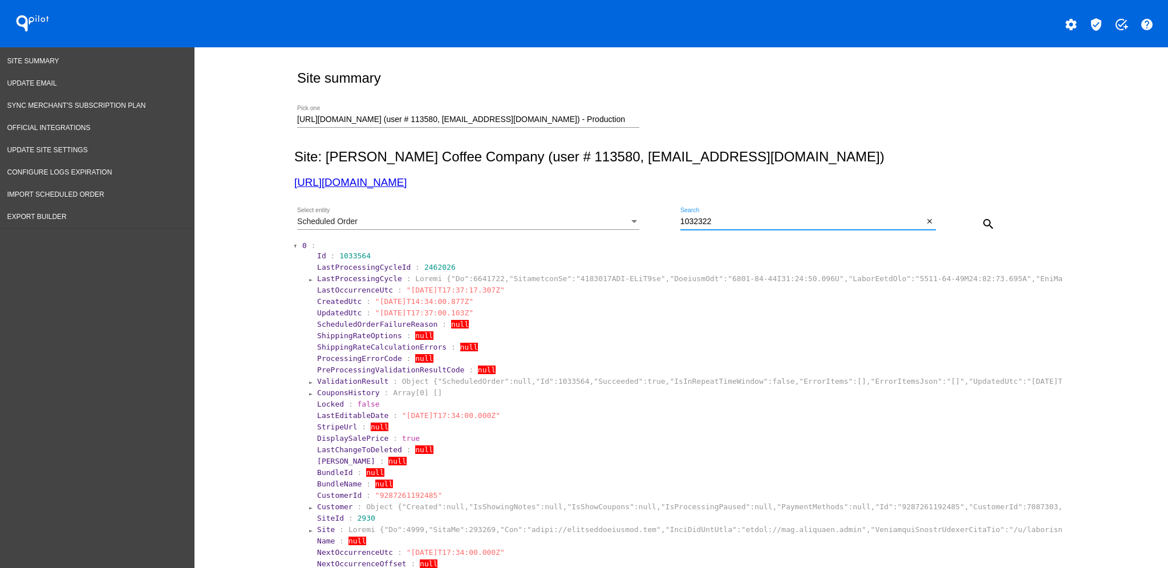
click at [991, 220] on button "search" at bounding box center [988, 223] width 23 height 23
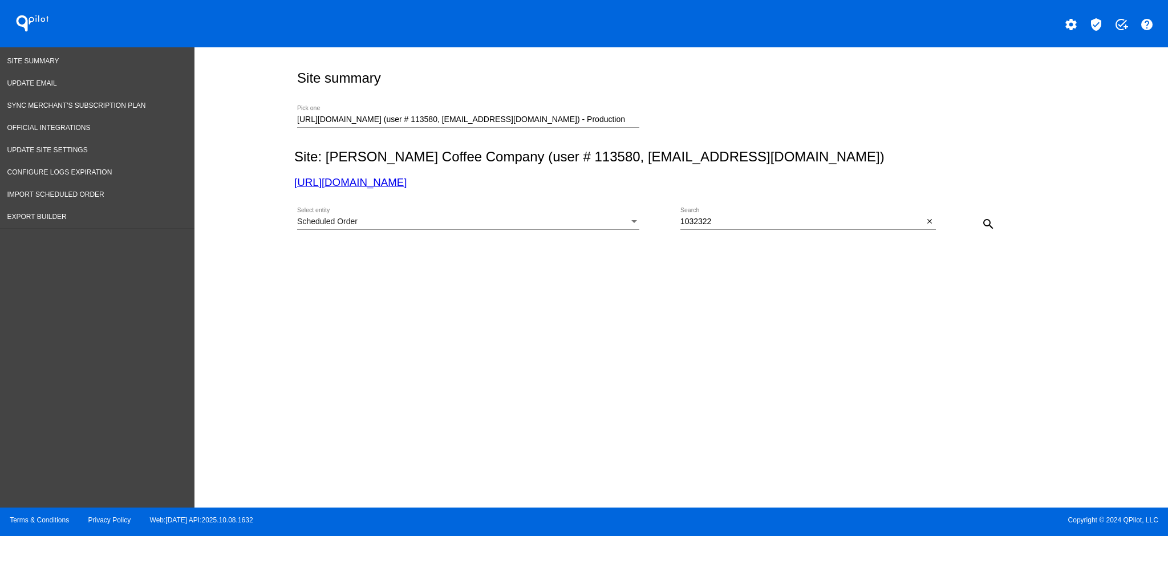
click at [678, 222] on div "Scheduled Order Select entity" at bounding box center [488, 224] width 383 height 32
click at [681, 220] on input "1032322" at bounding box center [801, 221] width 243 height 9
drag, startPoint x: 746, startPoint y: 220, endPoint x: 627, endPoint y: 211, distance: 118.9
click at [631, 213] on div "Scheduled Order Select entity 1032322 Search close search" at bounding box center [678, 220] width 769 height 40
click at [982, 225] on mat-icon "search" at bounding box center [988, 224] width 14 height 14
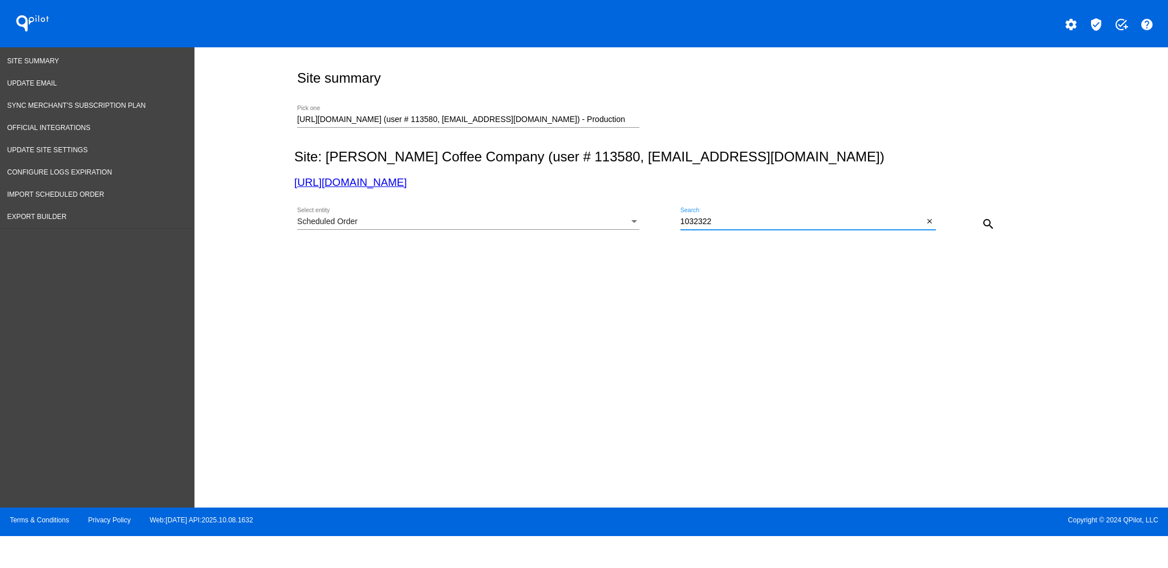
drag, startPoint x: 736, startPoint y: 227, endPoint x: 669, endPoint y: 214, distance: 68.0
click at [671, 214] on div "Scheduled Order Select entity 1032322 Search close search" at bounding box center [678, 220] width 769 height 40
paste input "94"
click at [989, 221] on mat-icon "search" at bounding box center [988, 224] width 14 height 14
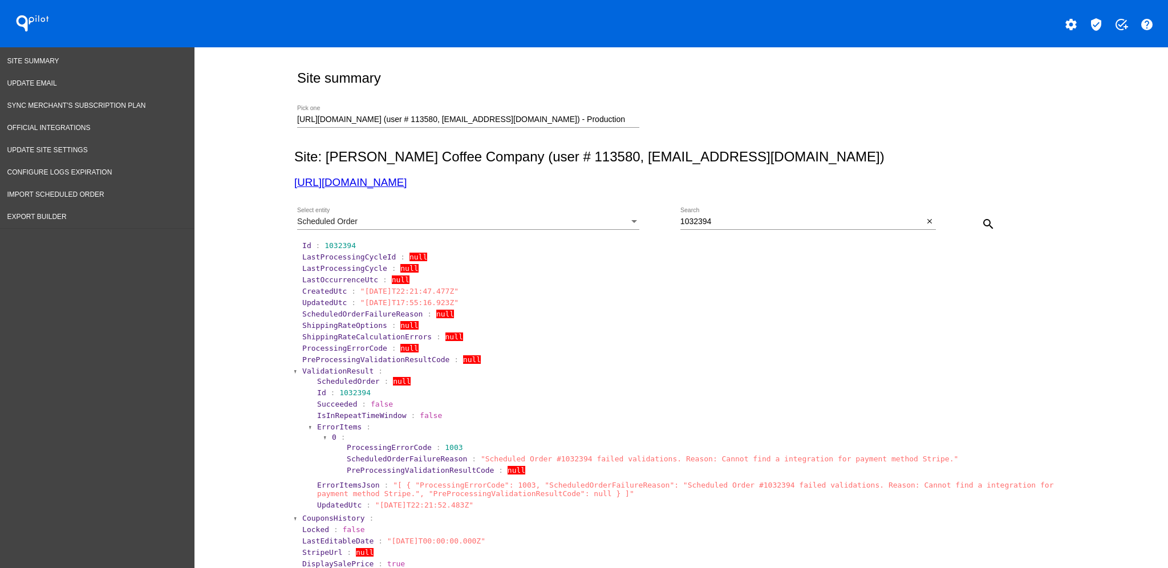
click at [320, 369] on span "ValidationResult" at bounding box center [337, 371] width 71 height 9
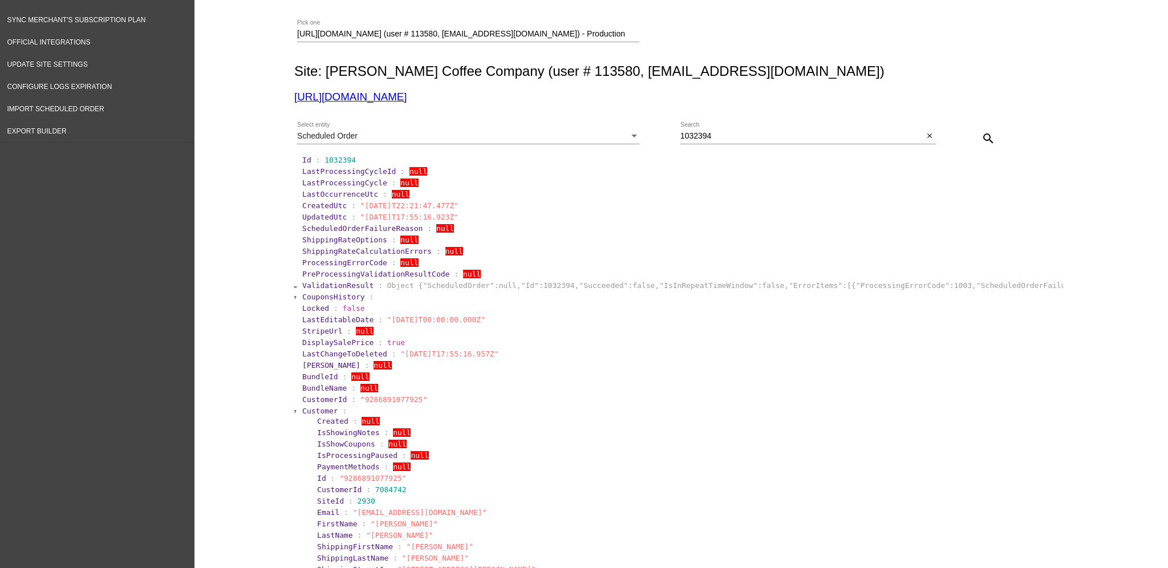
scroll to position [76, 0]
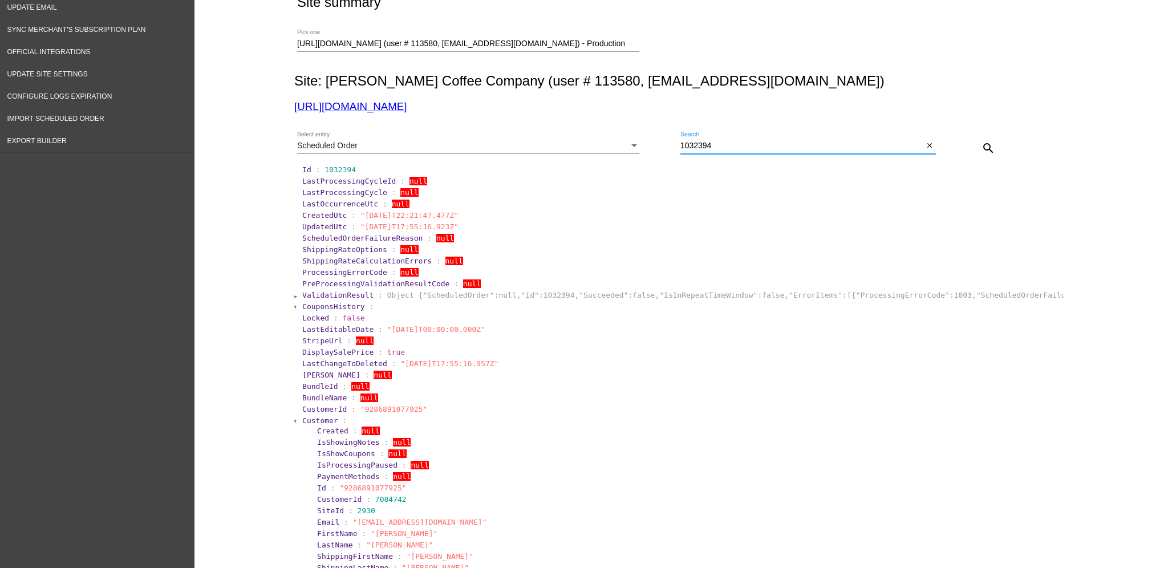
drag, startPoint x: 706, startPoint y: 144, endPoint x: 603, endPoint y: 146, distance: 102.6
click at [603, 146] on div "Scheduled Order Select entity 1032394 Search close search" at bounding box center [678, 144] width 769 height 40
paste input "7"
click at [981, 142] on mat-icon "search" at bounding box center [988, 148] width 14 height 14
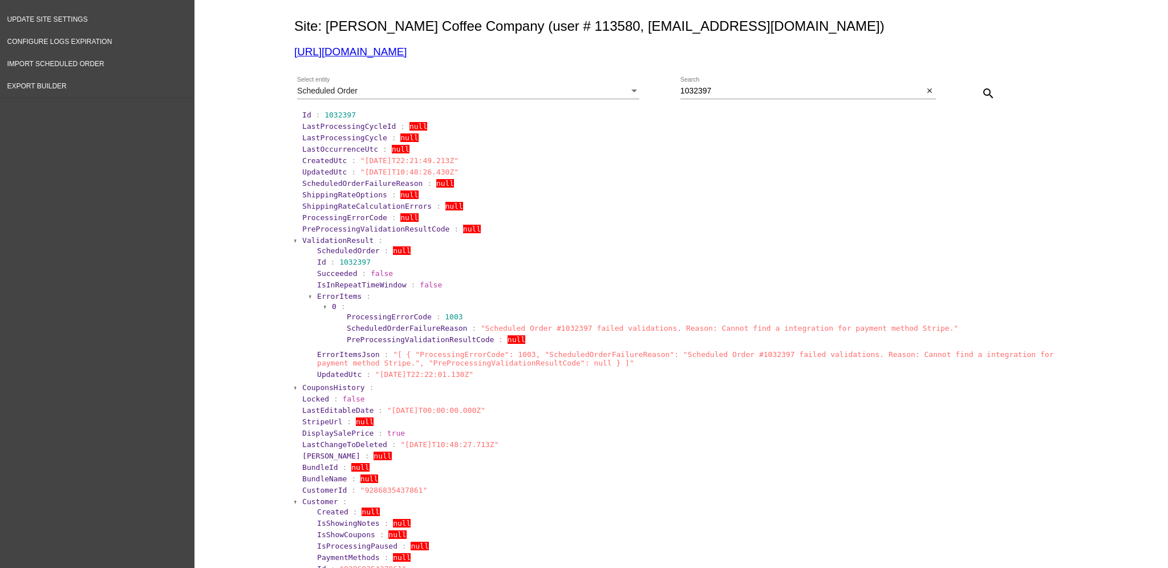
scroll to position [0, 0]
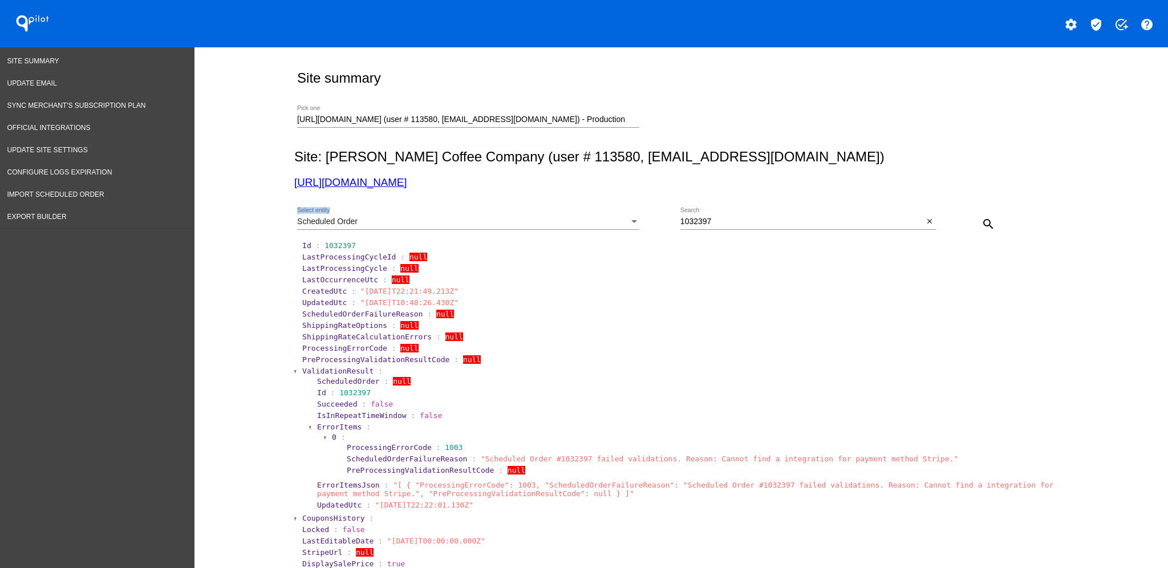
drag, startPoint x: 754, startPoint y: 214, endPoint x: 620, endPoint y: 225, distance: 134.4
click at [620, 225] on div "Scheduled Order Select entity 1032397 Search close search" at bounding box center [678, 220] width 769 height 40
drag, startPoint x: 759, startPoint y: 224, endPoint x: 643, endPoint y: 227, distance: 115.8
click at [643, 227] on div "Scheduled Order Select entity 1032397 Search close search" at bounding box center [678, 220] width 769 height 40
paste input "9"
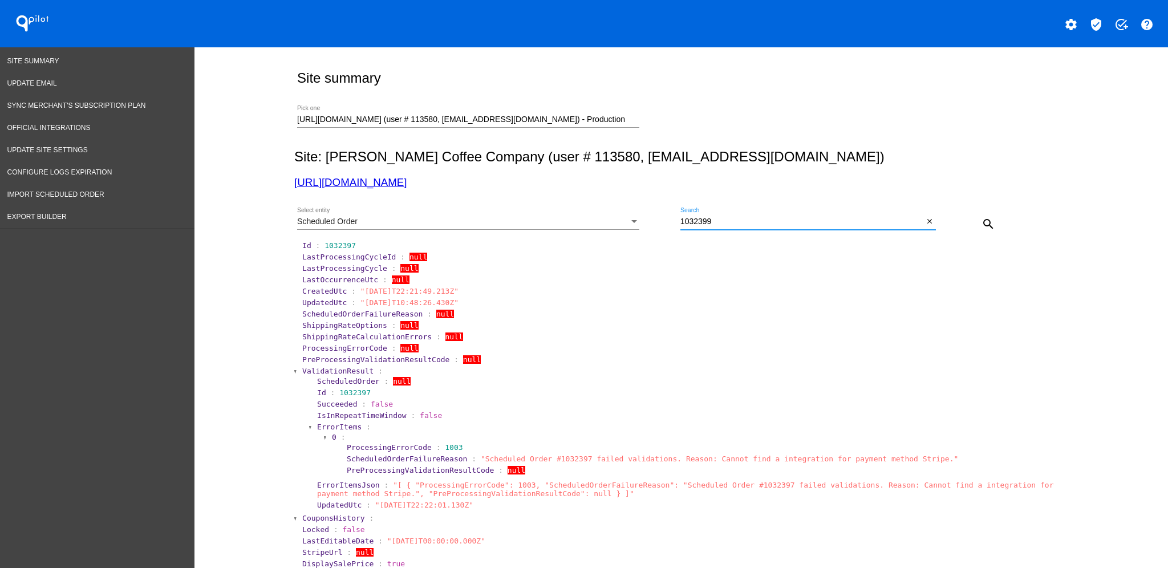
click at [982, 225] on mat-icon "search" at bounding box center [988, 224] width 14 height 14
click at [981, 223] on mat-icon "search" at bounding box center [988, 224] width 14 height 14
drag, startPoint x: 734, startPoint y: 224, endPoint x: 667, endPoint y: 226, distance: 67.3
click at [667, 226] on div "Scheduled Order Select entity 1032399 Search close search" at bounding box center [678, 220] width 769 height 40
paste input "400"
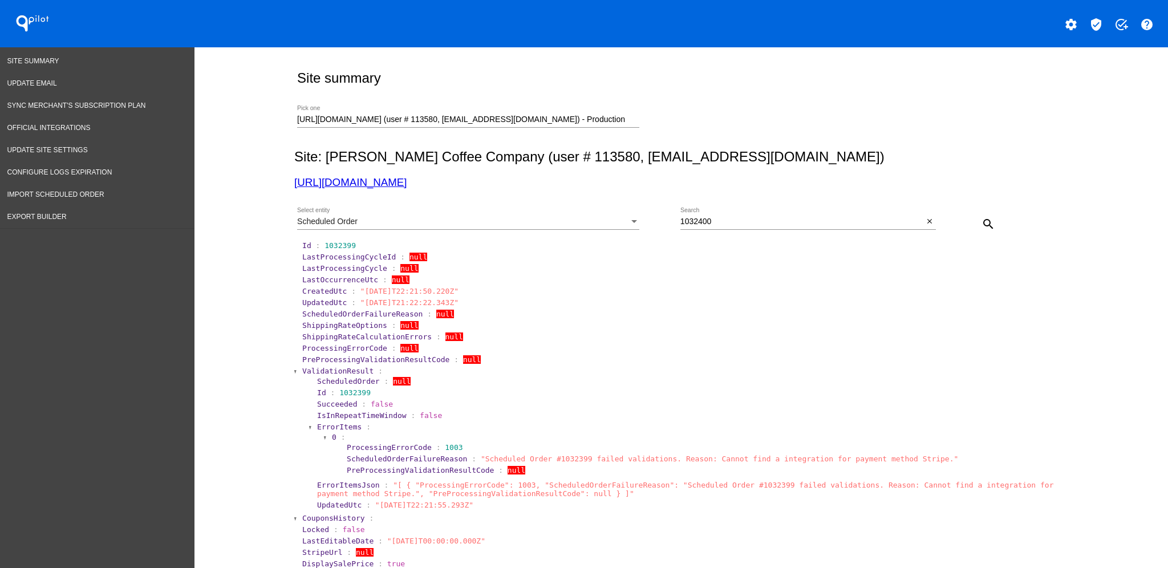
click at [753, 218] on input "1032400" at bounding box center [801, 221] width 243 height 9
drag, startPoint x: 751, startPoint y: 218, endPoint x: 621, endPoint y: 216, distance: 130.0
click at [627, 219] on div "Scheduled Order Select entity 1032400 Search close search" at bounding box center [678, 220] width 769 height 40
paste input "399"
click at [981, 226] on mat-icon "search" at bounding box center [988, 224] width 14 height 14
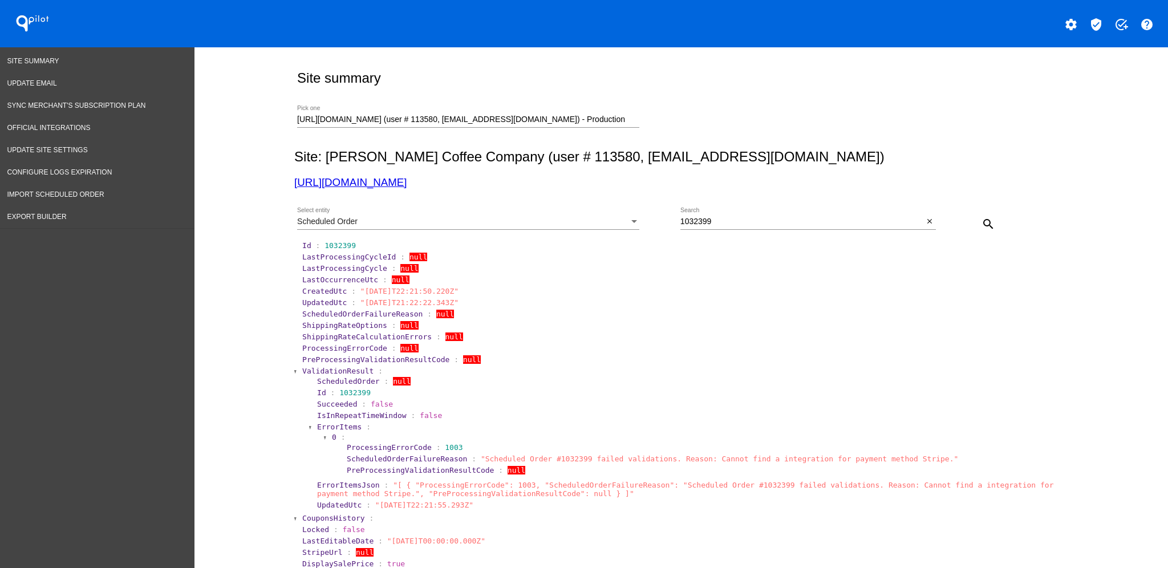
drag, startPoint x: 728, startPoint y: 217, endPoint x: 688, endPoint y: 213, distance: 40.1
click at [669, 218] on div "Scheduled Order Select entity 1032399 Search close search" at bounding box center [678, 220] width 769 height 40
drag, startPoint x: 737, startPoint y: 218, endPoint x: 743, endPoint y: 213, distance: 7.8
click at [663, 219] on div "Scheduled Order Select entity 1032399 Search close search" at bounding box center [678, 220] width 769 height 40
paste input "400"
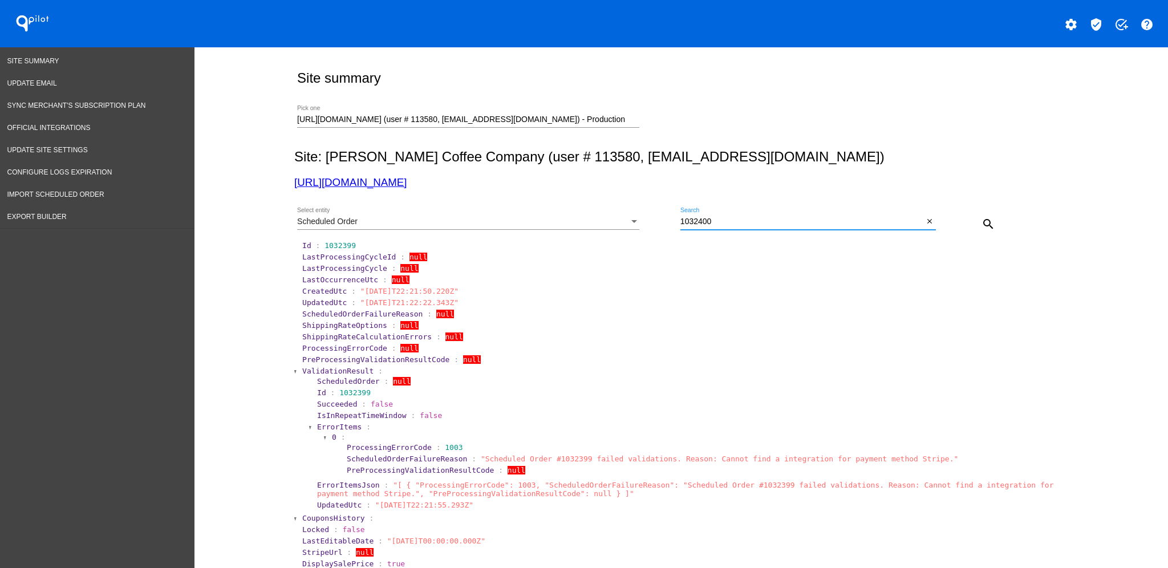
click at [988, 226] on mat-icon "search" at bounding box center [988, 224] width 14 height 14
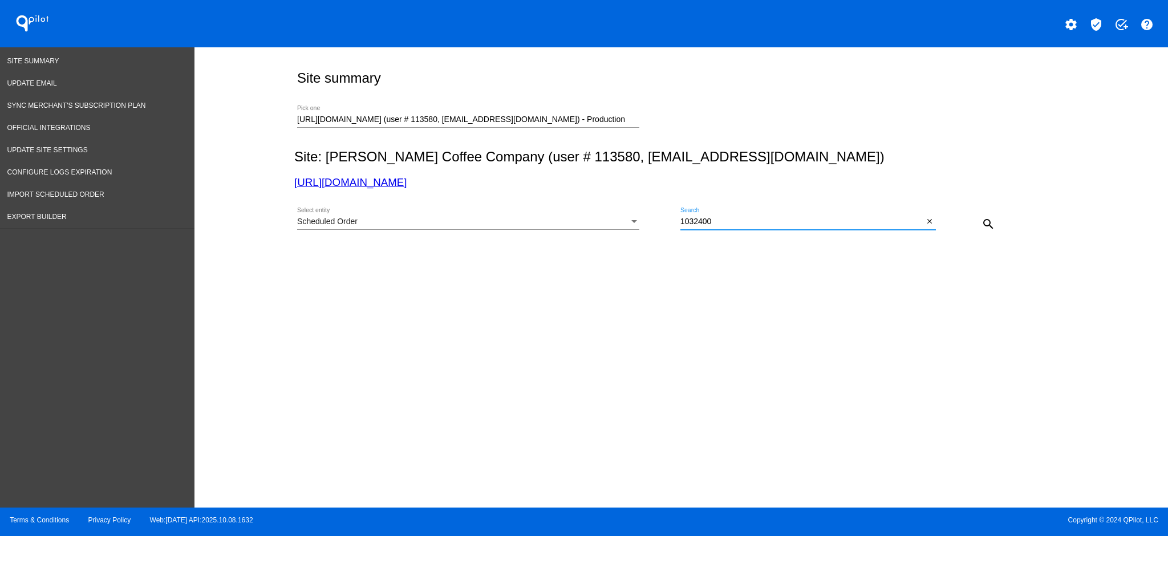
drag, startPoint x: 797, startPoint y: 221, endPoint x: 644, endPoint y: 213, distance: 153.0
click at [641, 218] on div "Scheduled Order Select entity 1032400 Search close search" at bounding box center [678, 220] width 769 height 40
paste input "2"
click at [995, 222] on button "search" at bounding box center [988, 223] width 23 height 23
drag, startPoint x: 808, startPoint y: 218, endPoint x: 664, endPoint y: 219, distance: 143.7
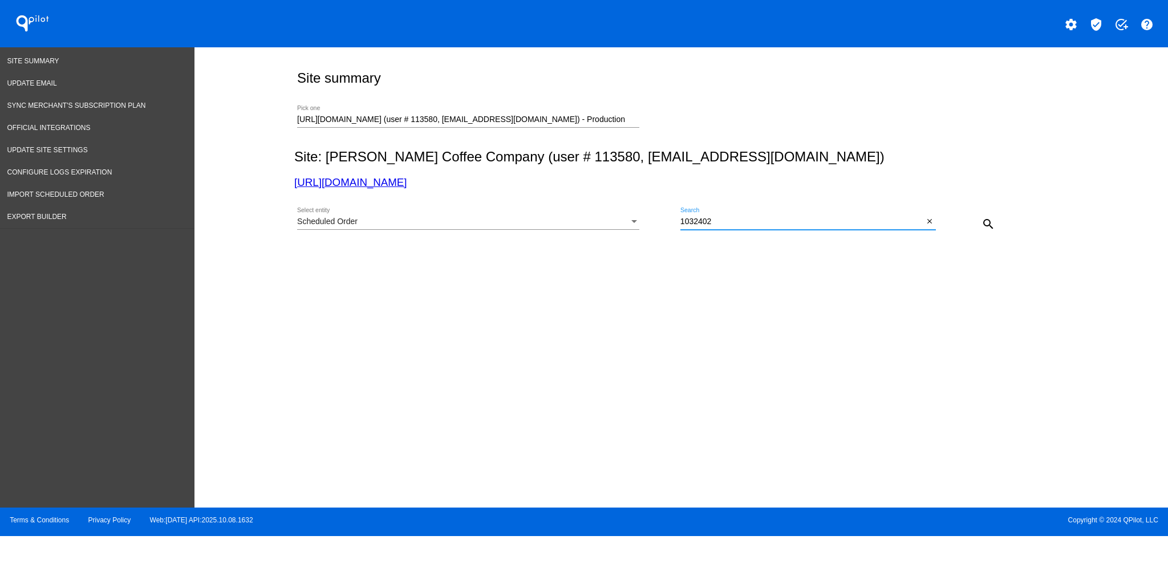
click at [667, 224] on div "Scheduled Order Select entity 1032402 Search close search" at bounding box center [678, 220] width 769 height 40
paste input "6"
click at [985, 223] on mat-icon "search" at bounding box center [988, 224] width 14 height 14
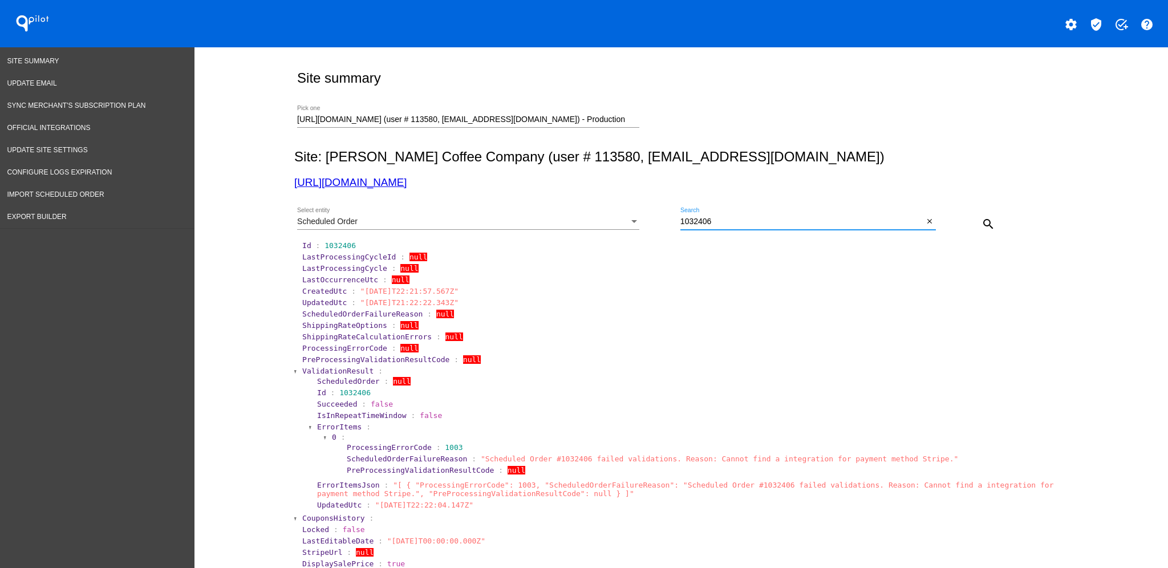
drag, startPoint x: 744, startPoint y: 224, endPoint x: 627, endPoint y: 206, distance: 118.2
click at [626, 209] on div "Scheduled Order Select entity 1032406 Search close search" at bounding box center [678, 220] width 769 height 40
paste input "687"
click at [989, 218] on button "search" at bounding box center [988, 223] width 23 height 23
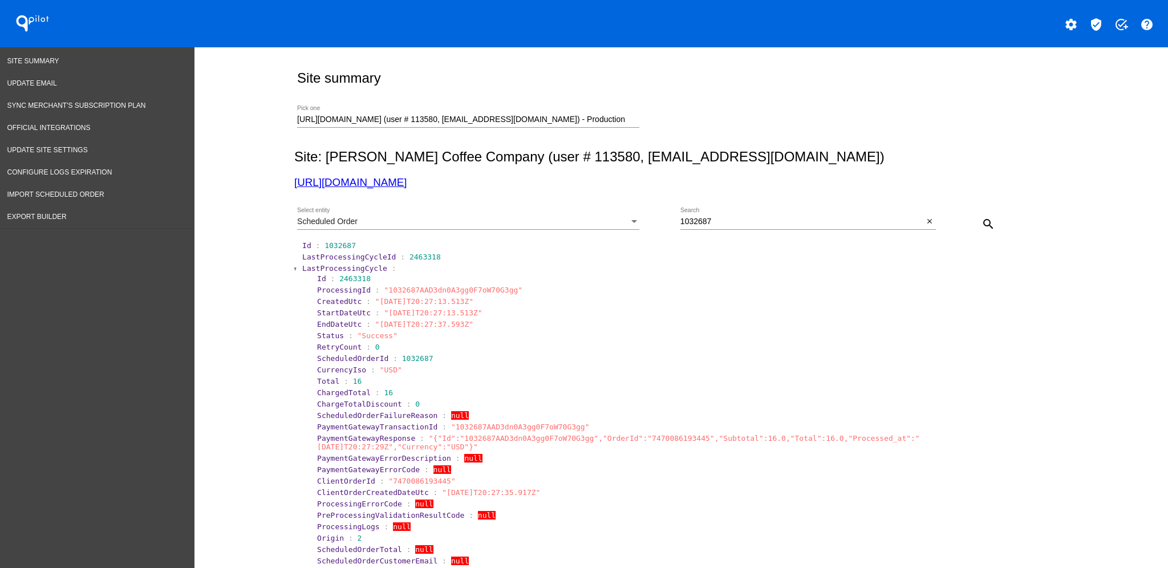
click at [323, 267] on span "LastProcessingCycle" at bounding box center [344, 268] width 85 height 9
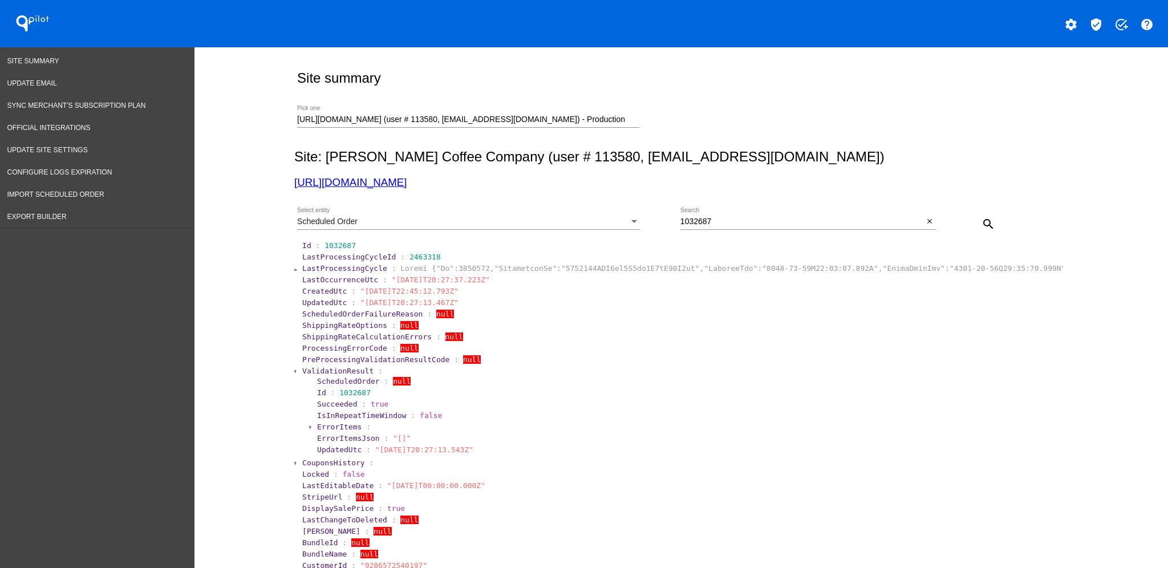
scroll to position [228, 0]
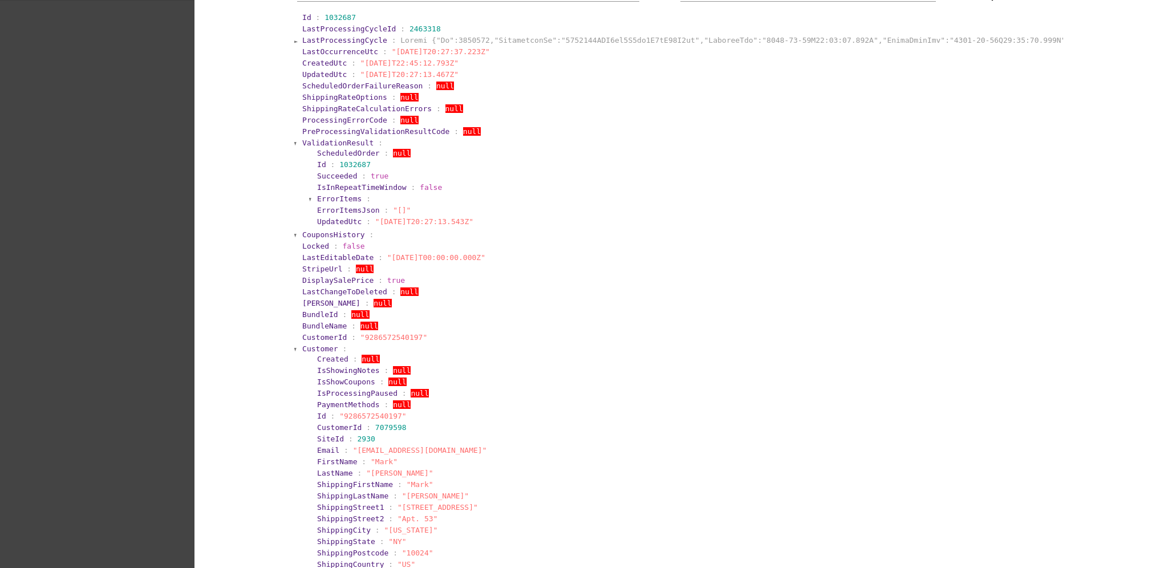
click at [319, 342] on section "CustomerId : "9286572540197"" at bounding box center [682, 337] width 762 height 11
click at [317, 344] on span "Customer" at bounding box center [320, 348] width 36 height 9
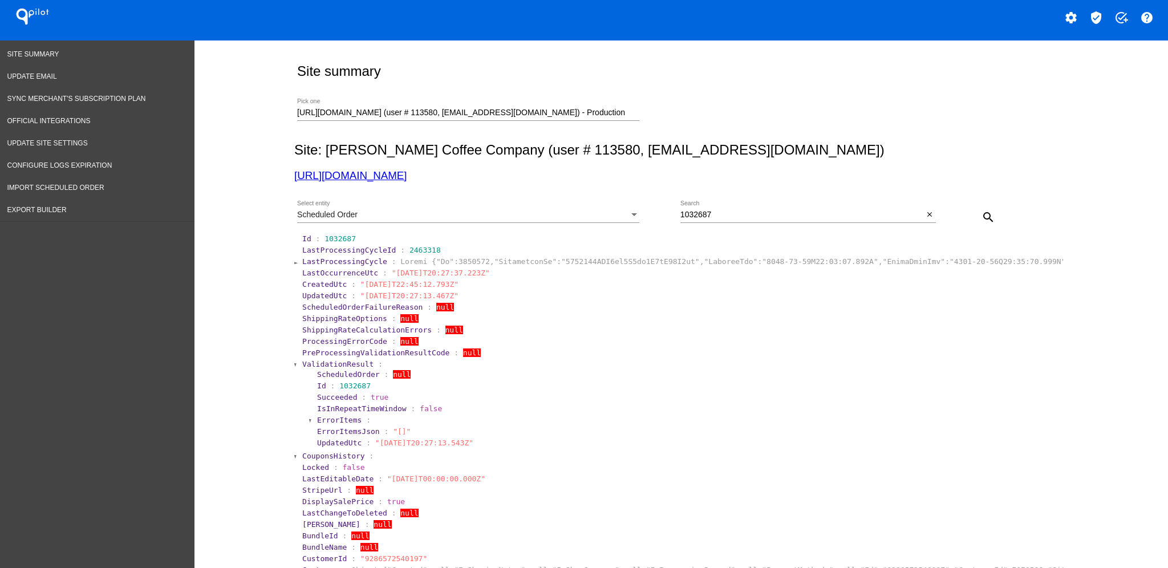
scroll to position [0, 0]
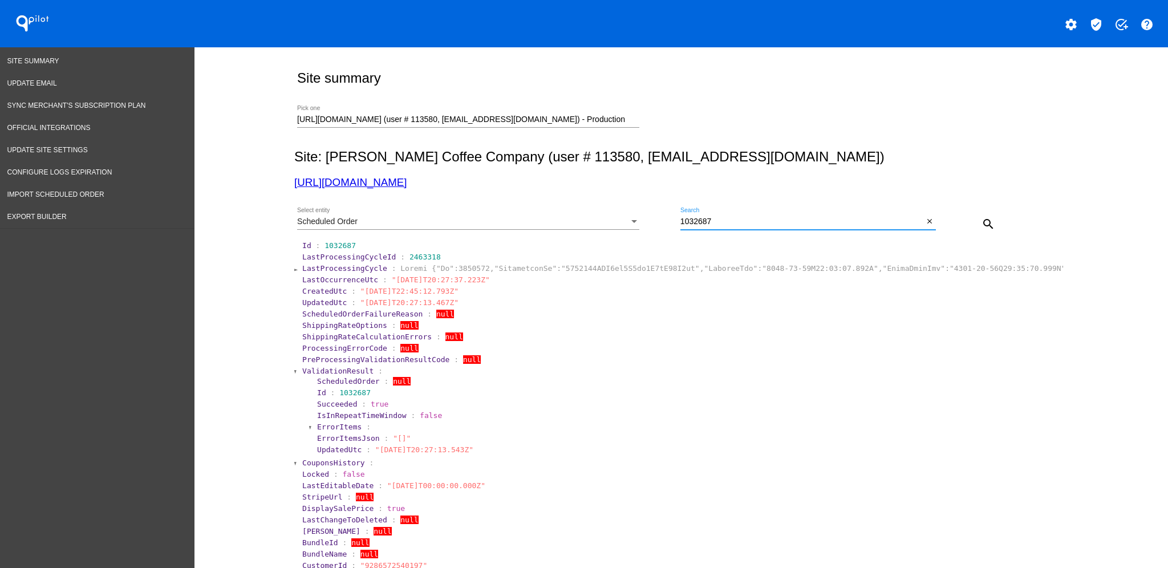
drag, startPoint x: 727, startPoint y: 226, endPoint x: 617, endPoint y: 222, distance: 109.5
click at [617, 222] on div "Scheduled Order Select entity 1032687 Search close search" at bounding box center [678, 220] width 769 height 40
paste input "8"
click at [984, 220] on mat-icon "search" at bounding box center [988, 224] width 14 height 14
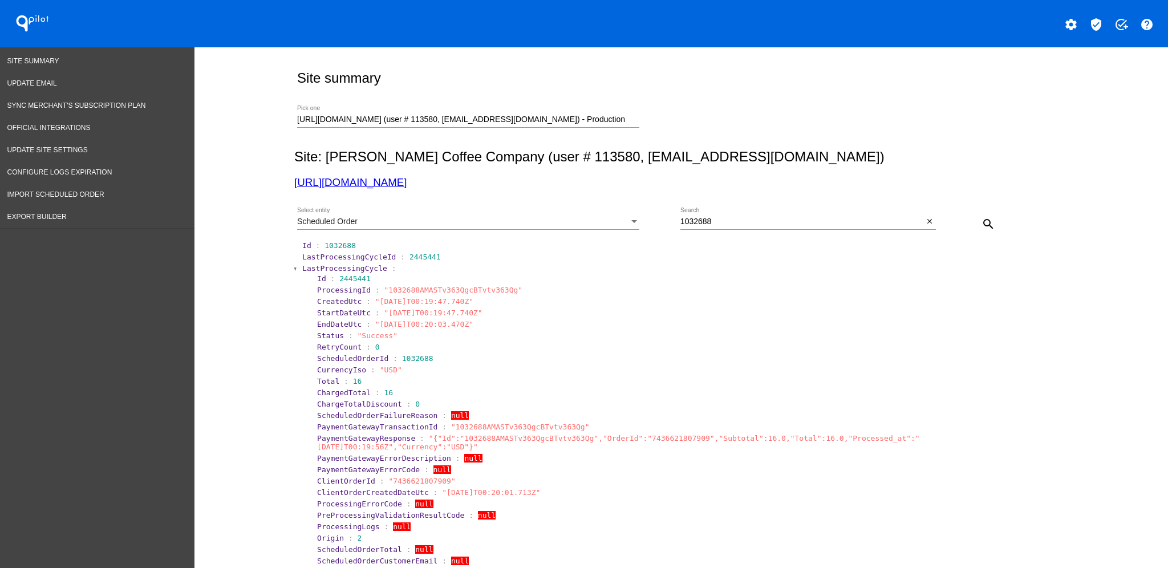
click at [334, 271] on span "LastProcessingCycle" at bounding box center [344, 268] width 85 height 9
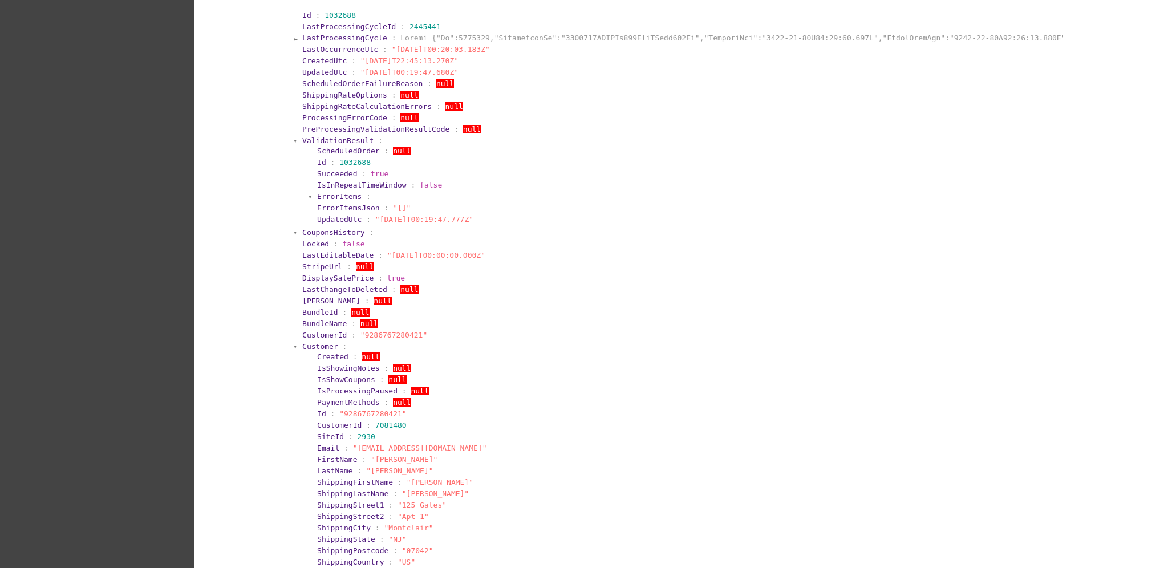
scroll to position [76, 0]
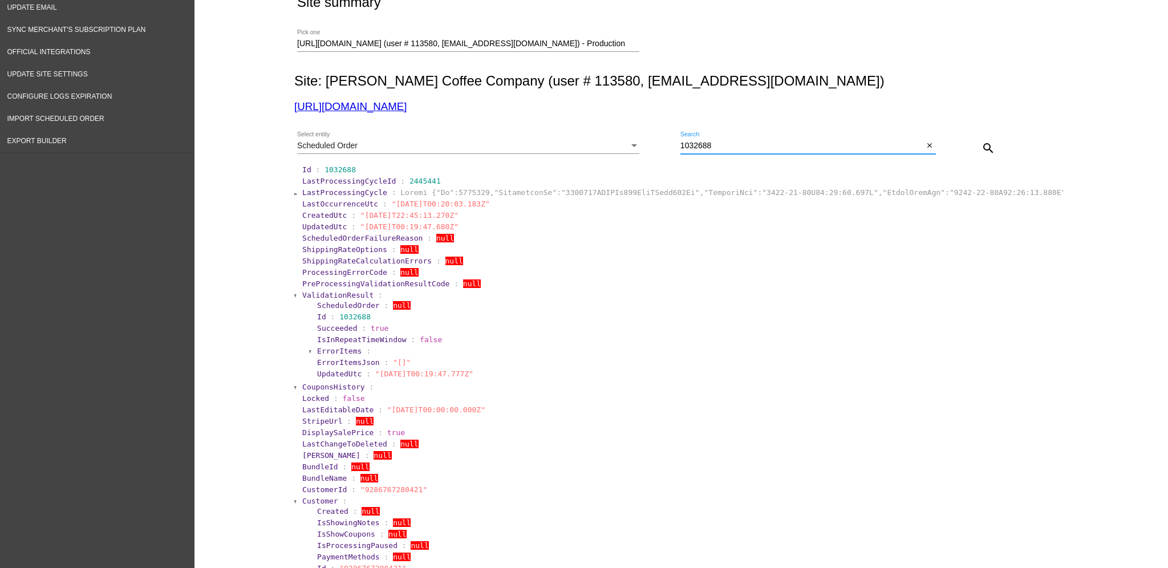
drag, startPoint x: 736, startPoint y: 144, endPoint x: 642, endPoint y: 131, distance: 95.0
click at [642, 131] on div "Scheduled Order Select entity 1032688 Search close search" at bounding box center [678, 144] width 769 height 40
paste input "387"
click at [981, 144] on mat-icon "search" at bounding box center [988, 148] width 14 height 14
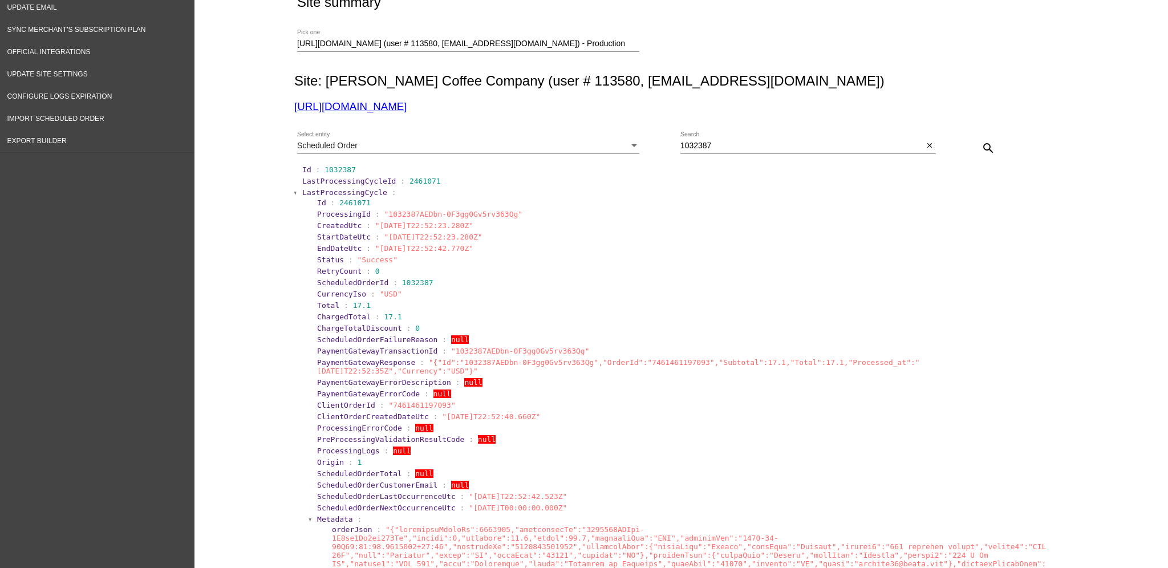
click at [334, 193] on span "LastProcessingCycle" at bounding box center [344, 192] width 85 height 9
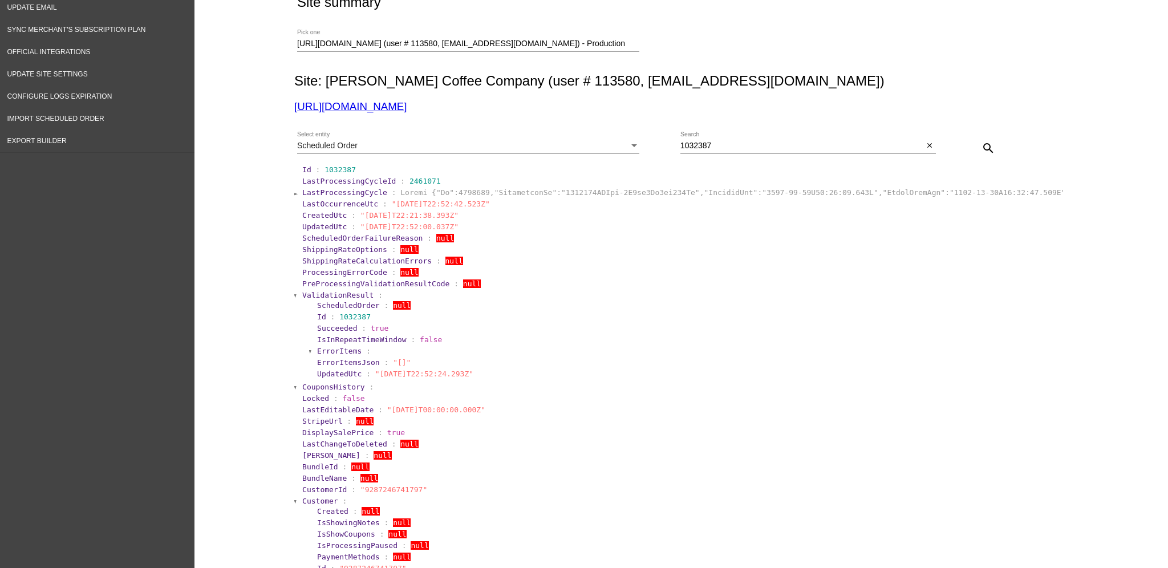
scroll to position [228, 0]
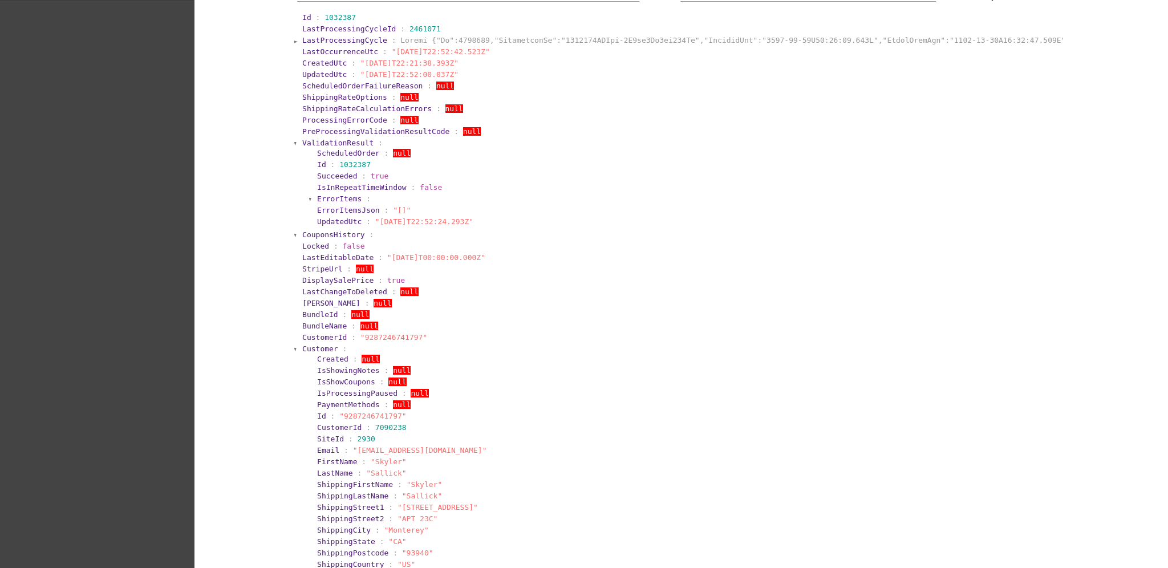
click at [318, 347] on span "Customer" at bounding box center [320, 348] width 36 height 9
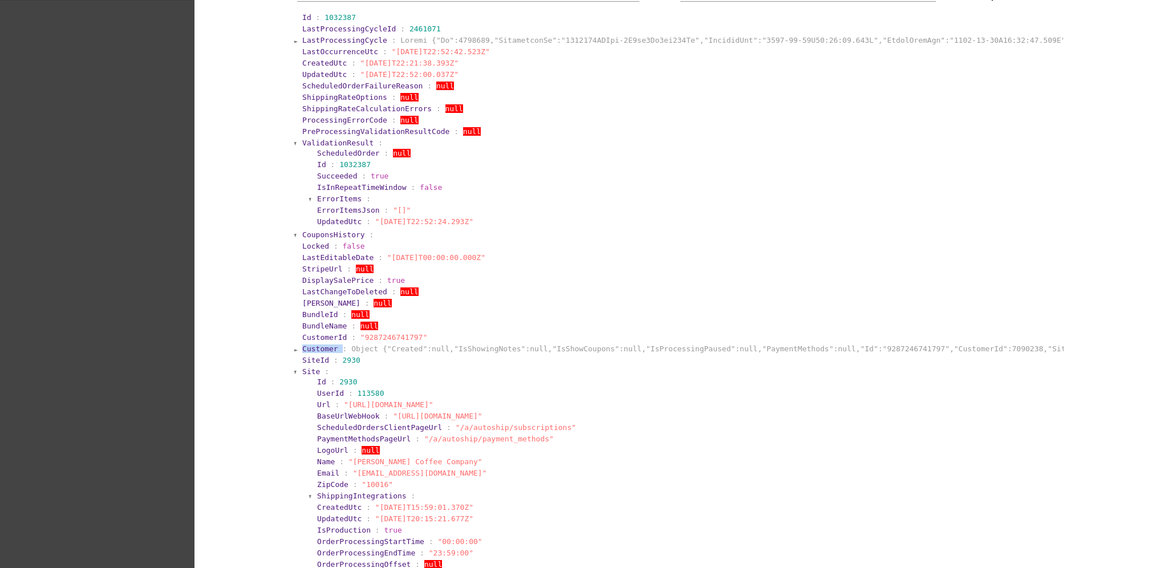
click at [318, 347] on span "Customer" at bounding box center [320, 348] width 36 height 9
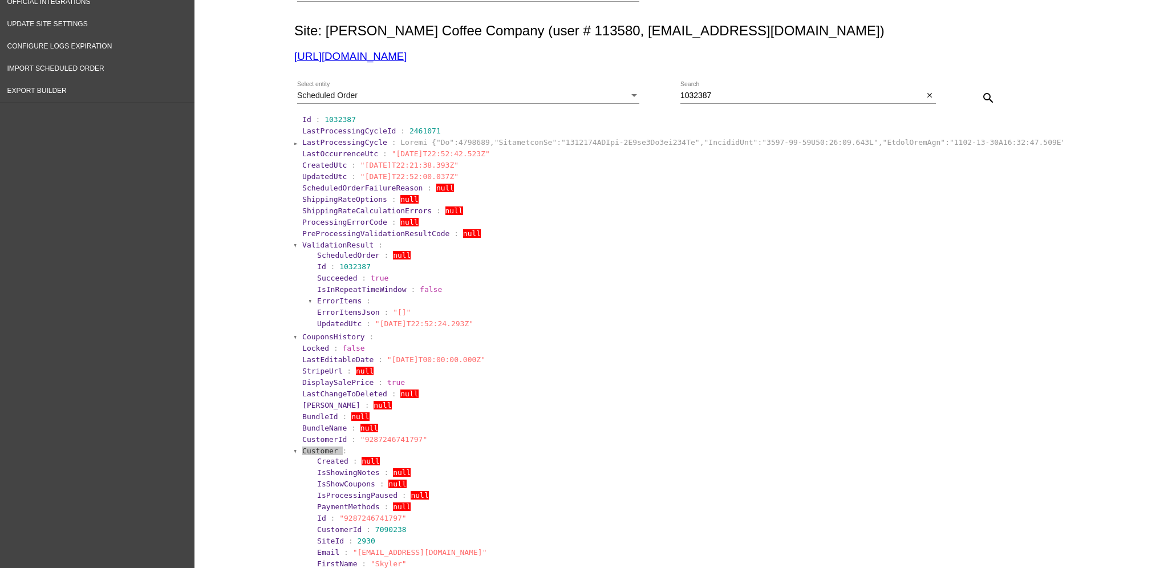
scroll to position [0, 0]
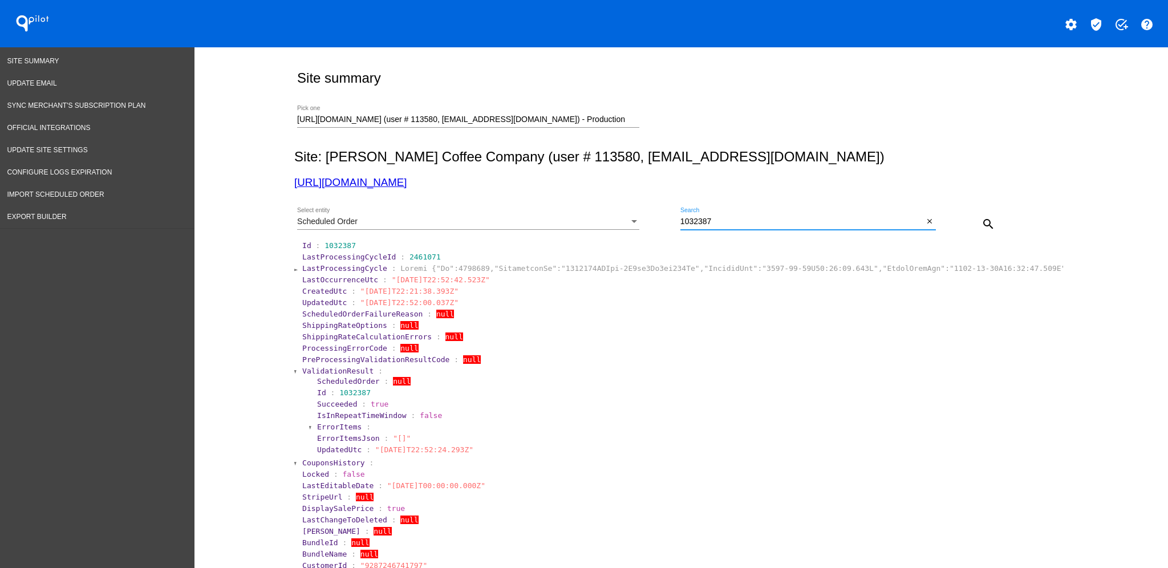
drag, startPoint x: 752, startPoint y: 226, endPoint x: 628, endPoint y: 218, distance: 124.0
click at [628, 218] on div "Scheduled Order Select entity 1032387 Search close search" at bounding box center [678, 220] width 769 height 40
paste input "6"
click at [986, 221] on mat-icon "search" at bounding box center [988, 224] width 14 height 14
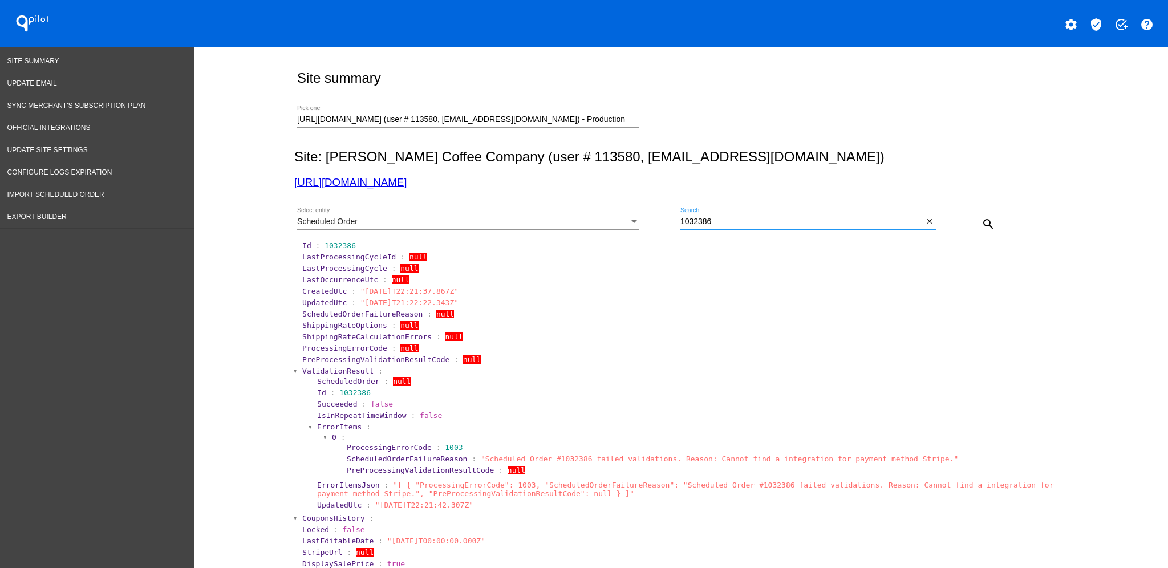
drag, startPoint x: 708, startPoint y: 220, endPoint x: 660, endPoint y: 221, distance: 47.9
click at [660, 221] on div "Scheduled Order Select entity 1032386 Search close search" at bounding box center [678, 220] width 769 height 40
paste input "7"
type input "1032387"
click at [981, 226] on mat-icon "search" at bounding box center [988, 224] width 14 height 14
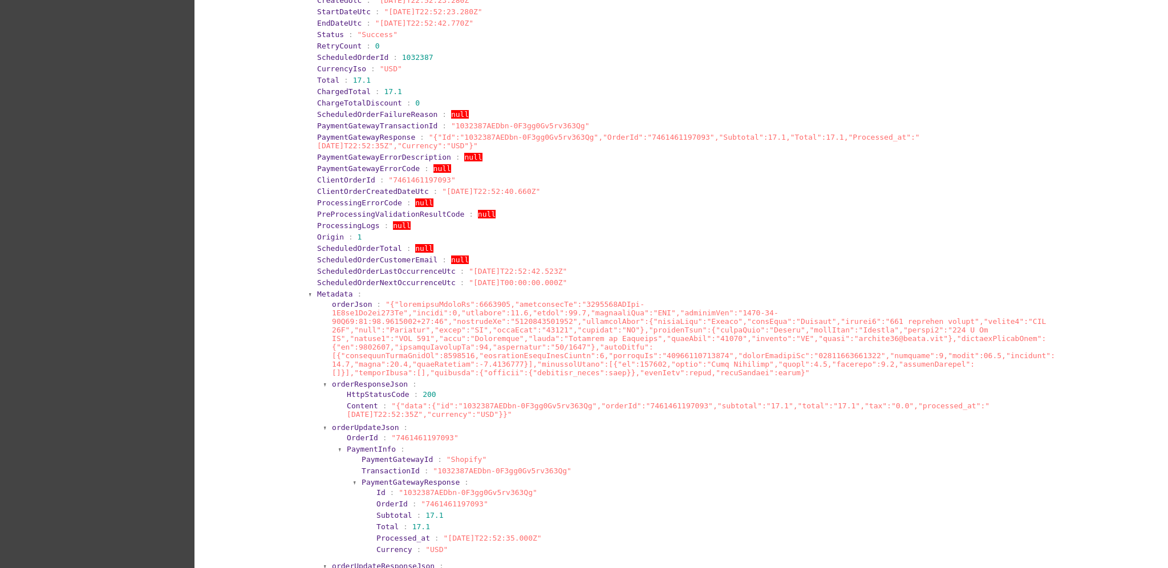
scroll to position [304, 0]
